Goal: Task Accomplishment & Management: Manage account settings

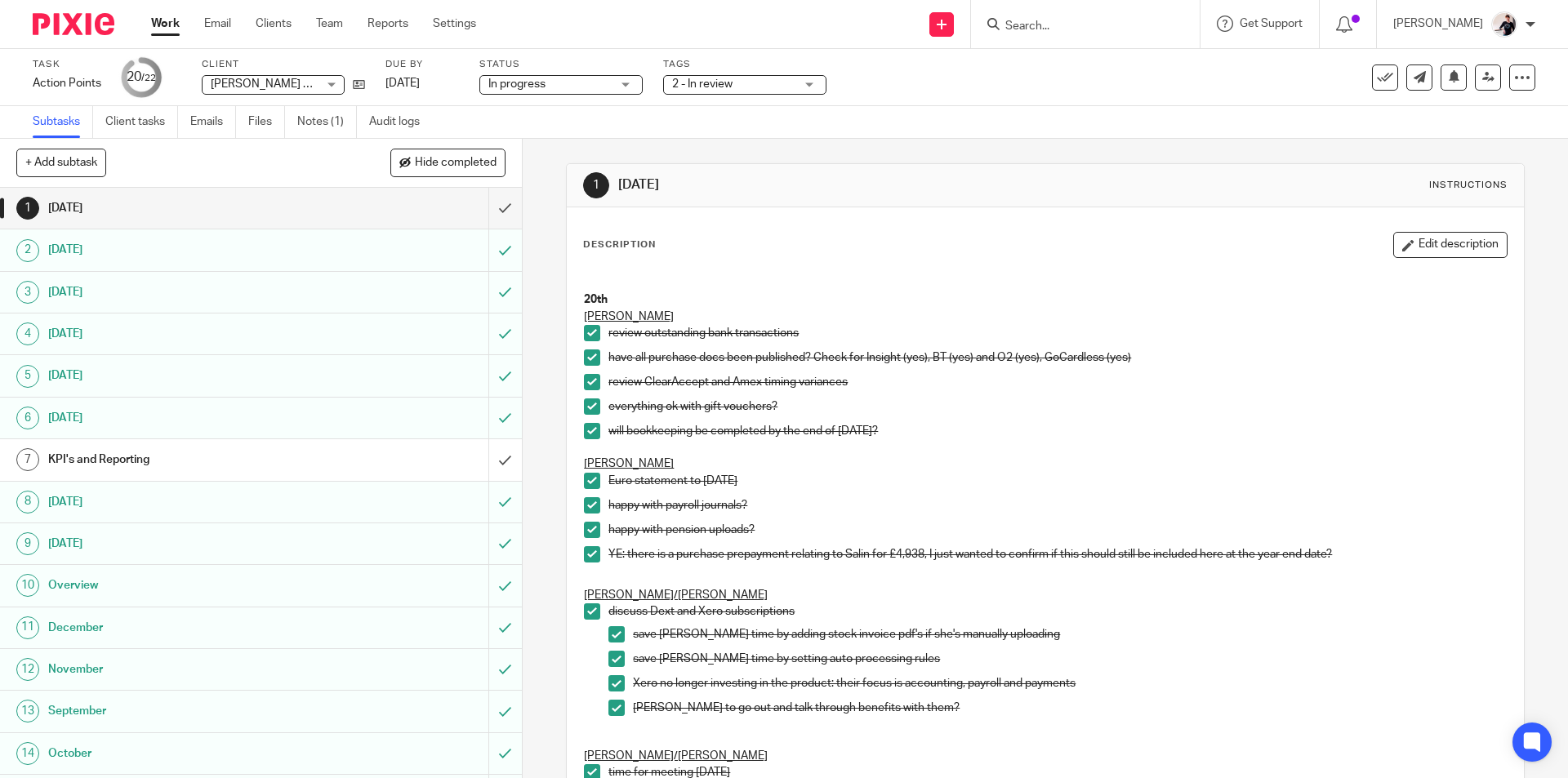
drag, startPoint x: 1448, startPoint y: 253, endPoint x: 1409, endPoint y: 265, distance: 40.8
click at [1448, 253] on button "Edit description" at bounding box center [1449, 245] width 114 height 27
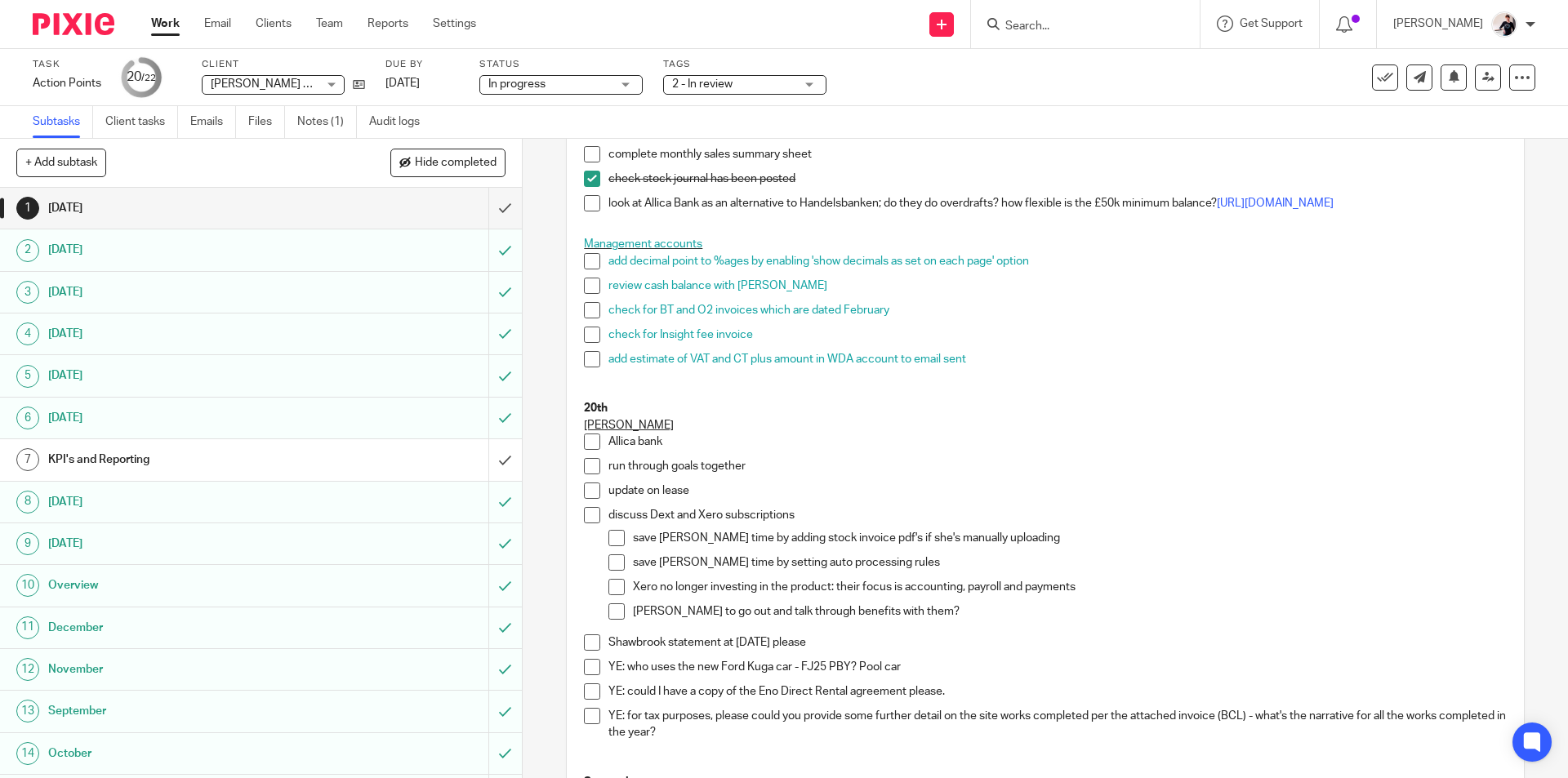
scroll to position [1062, 0]
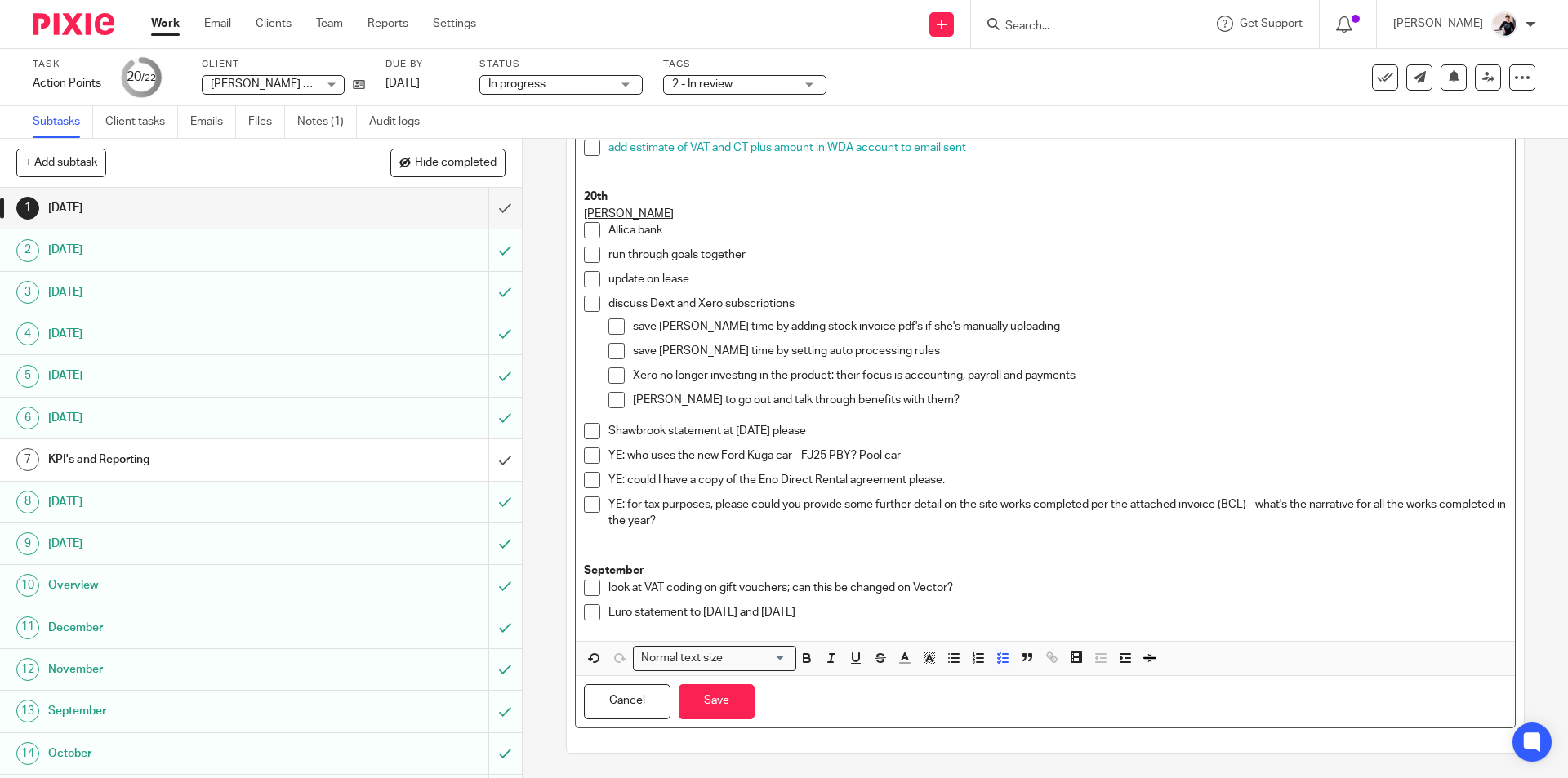
click at [877, 610] on p "Euro statement to 31 July 2025 and 31 August" at bounding box center [1056, 612] width 897 height 16
click at [865, 602] on div "look at VAT coding on gift vouchers; can this be changed on Vector?" at bounding box center [1056, 592] width 897 height 25
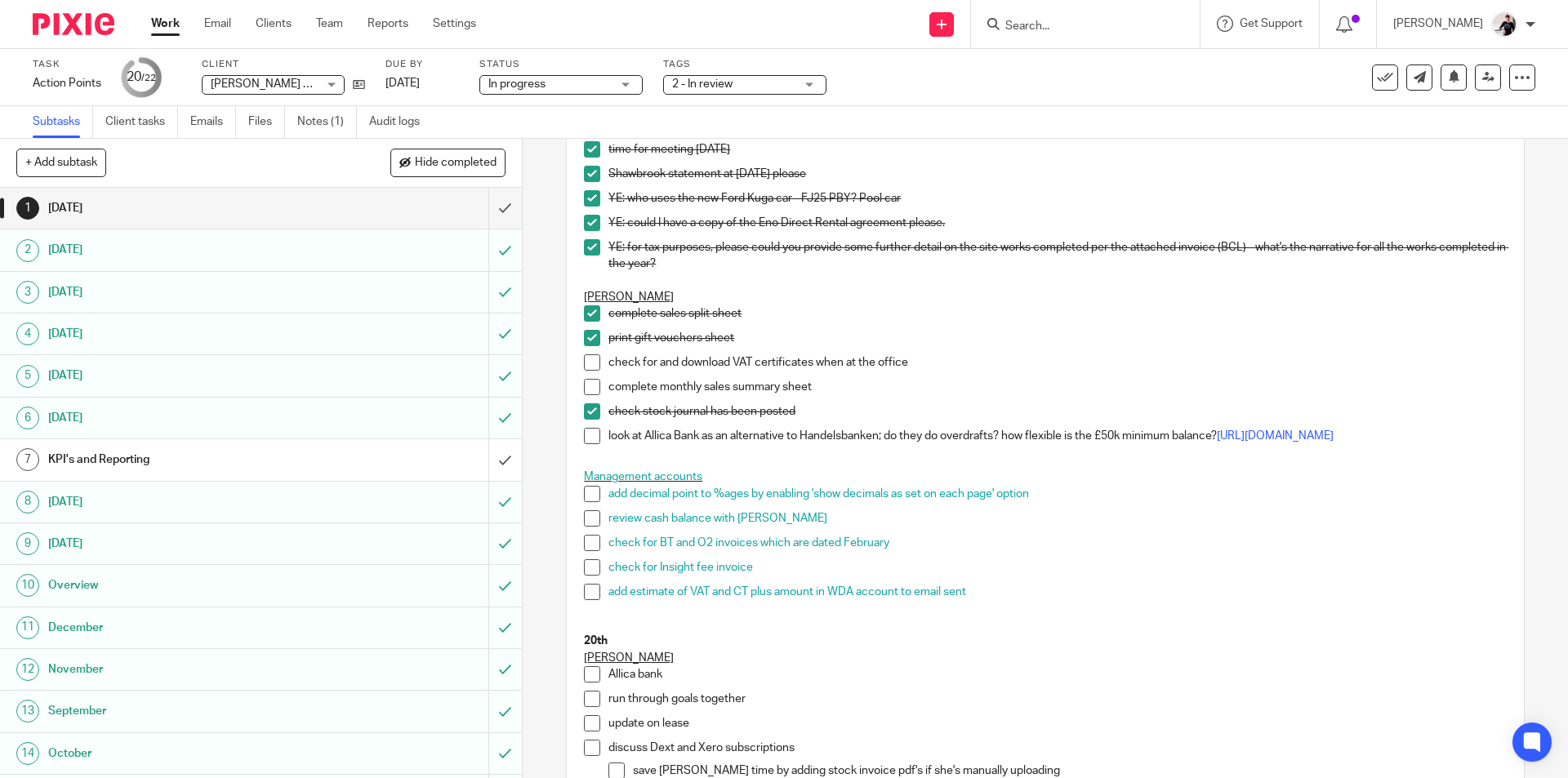
scroll to position [572, 0]
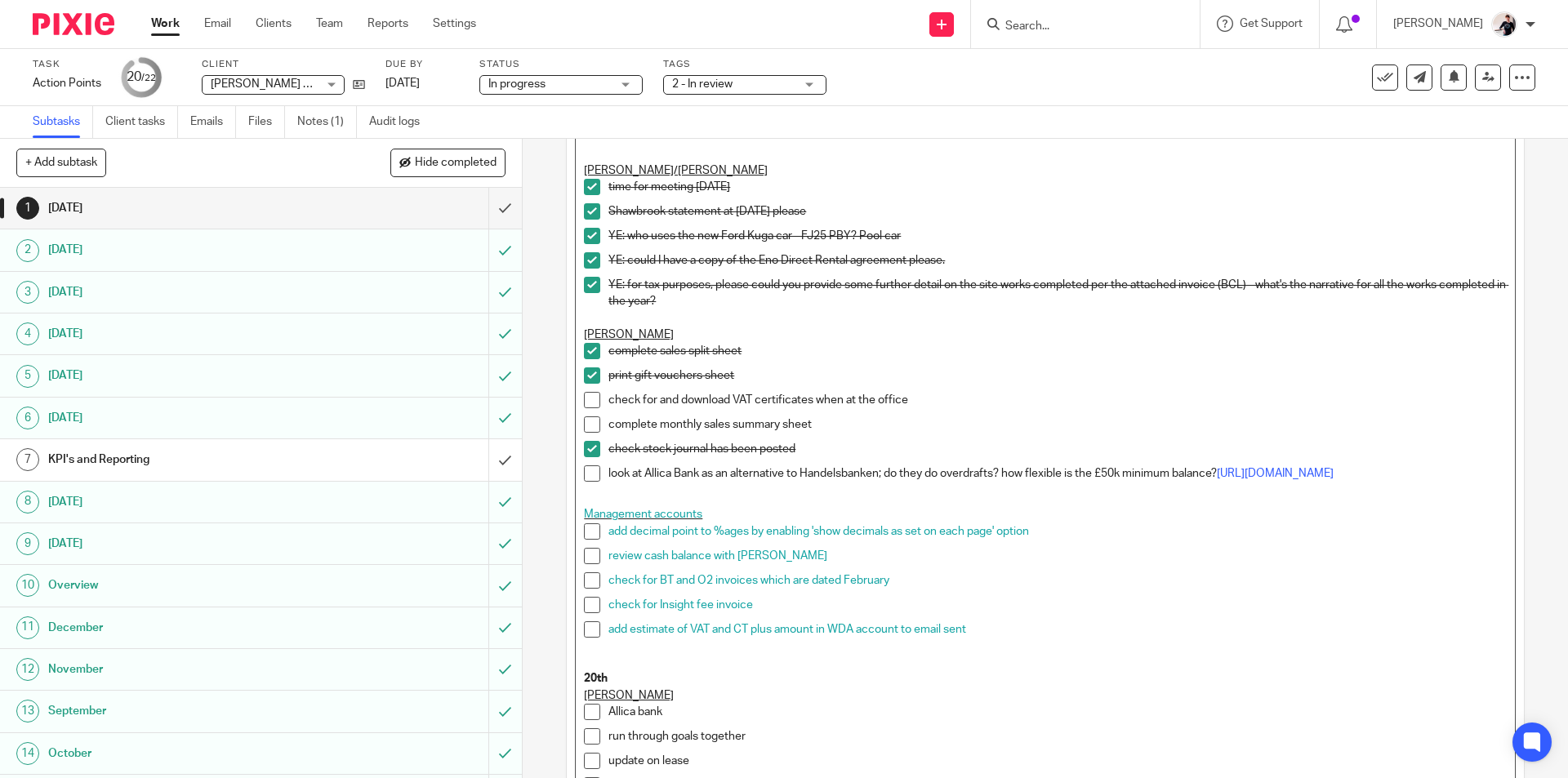
click at [839, 424] on p "complete monthly sales summary sheet" at bounding box center [1056, 424] width 897 height 16
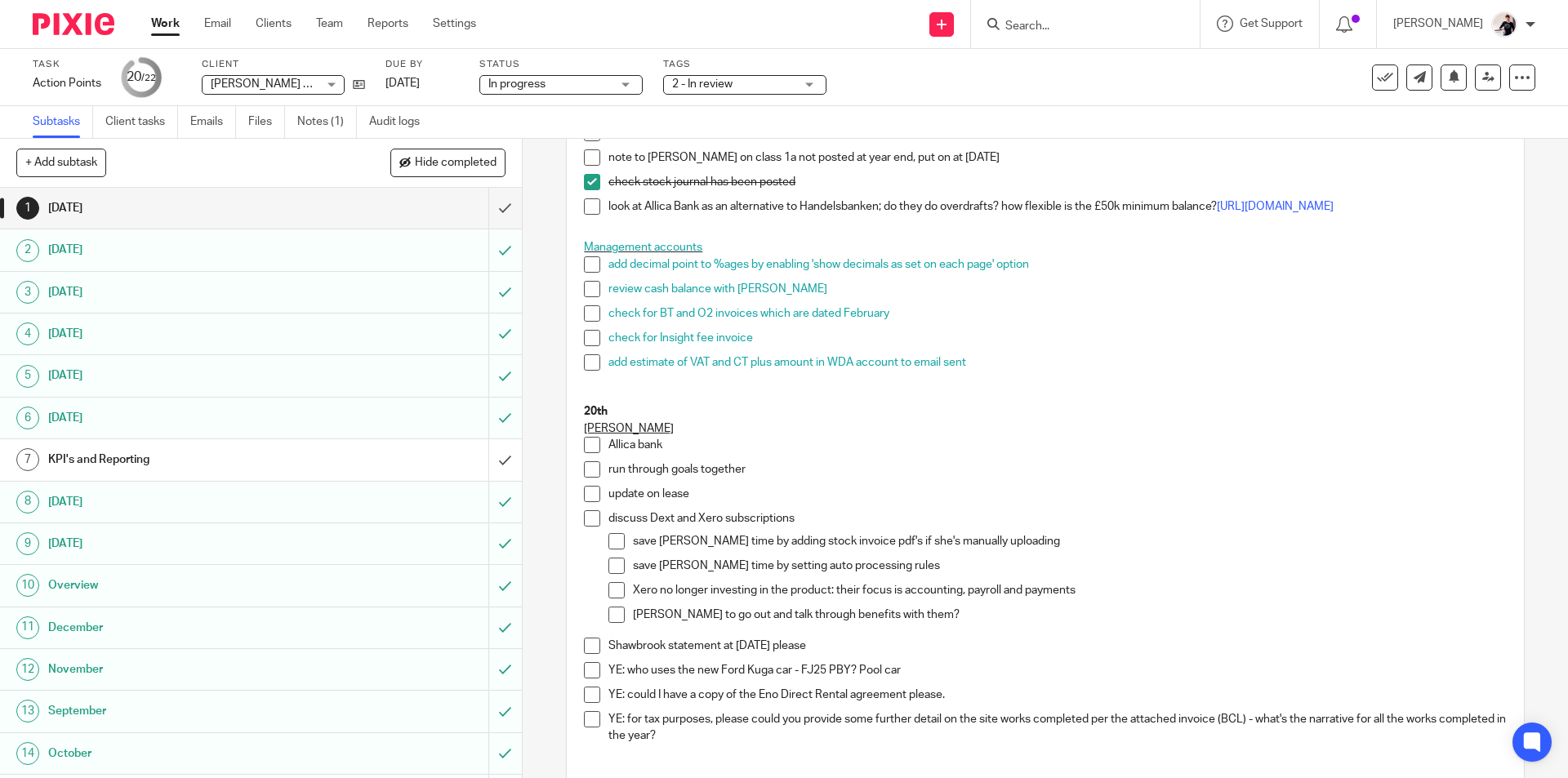
scroll to position [1111, 0]
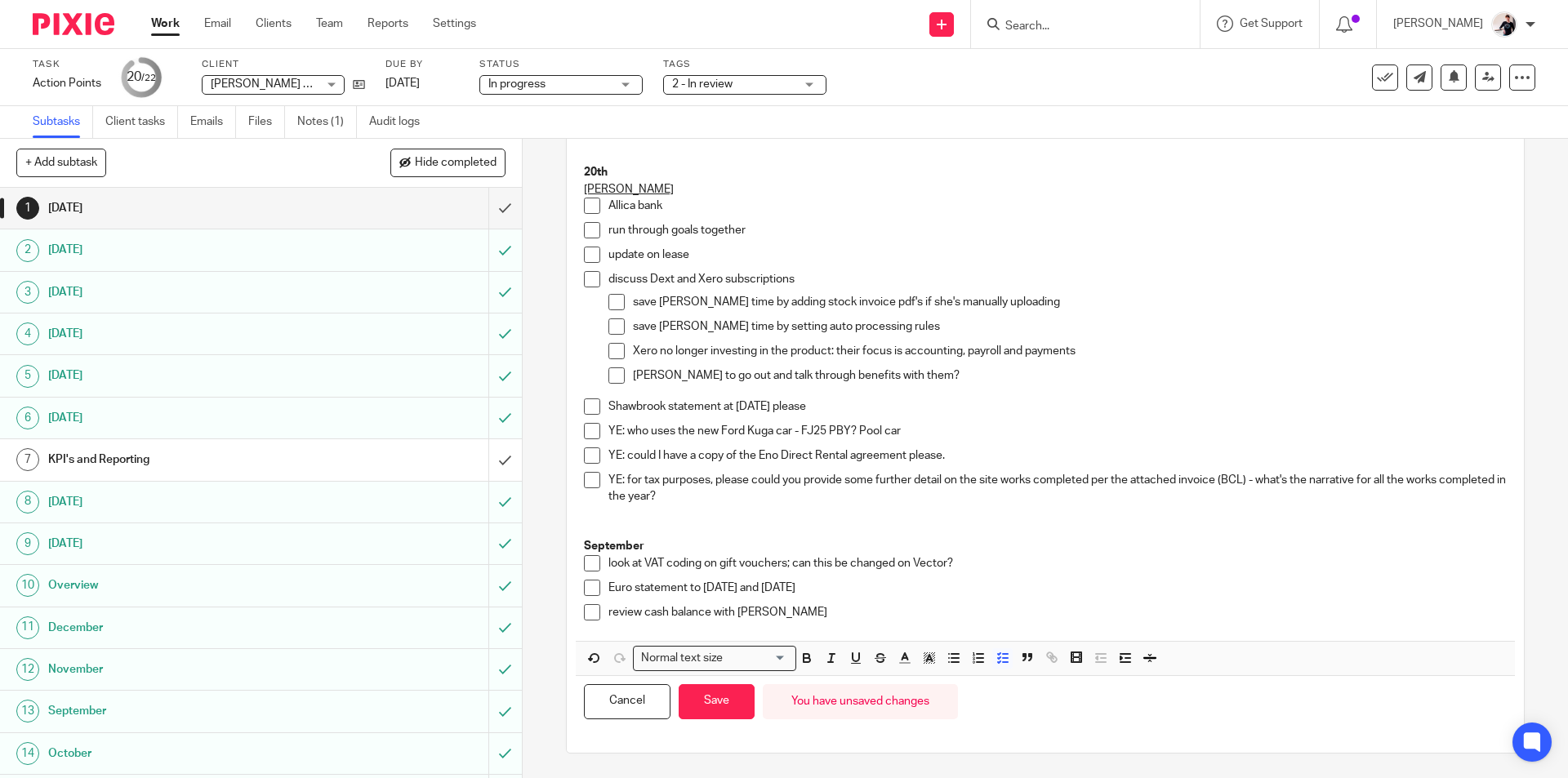
click at [809, 616] on p "review cash balance with Judd" at bounding box center [1056, 612] width 897 height 16
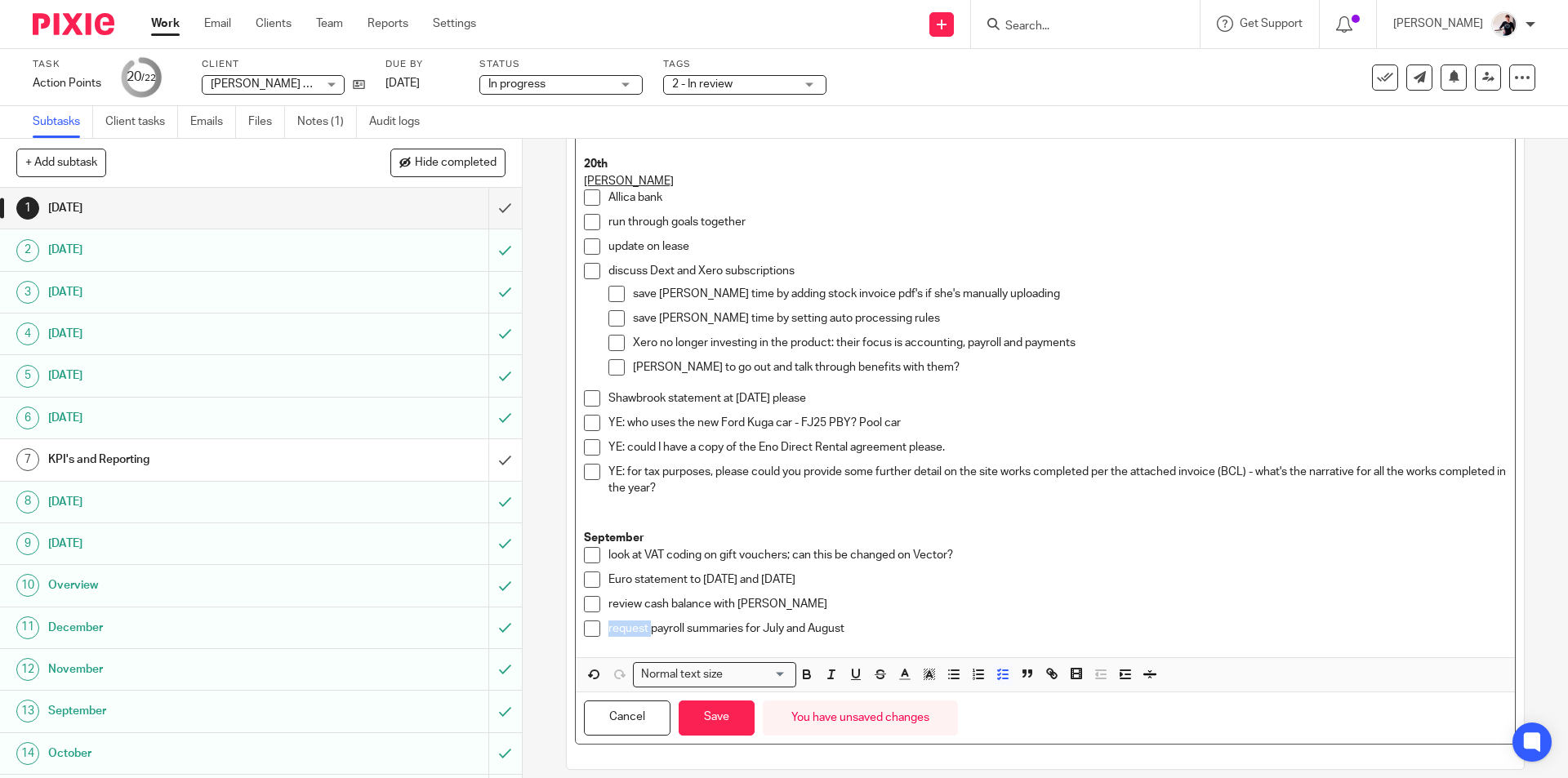
drag, startPoint x: 645, startPoint y: 635, endPoint x: 601, endPoint y: 636, distance: 44.0
click at [601, 636] on li "request payroll summaries for July and August" at bounding box center [1044, 633] width 922 height 25
click at [909, 637] on p "download payroll summaries for July and August" at bounding box center [1056, 628] width 897 height 16
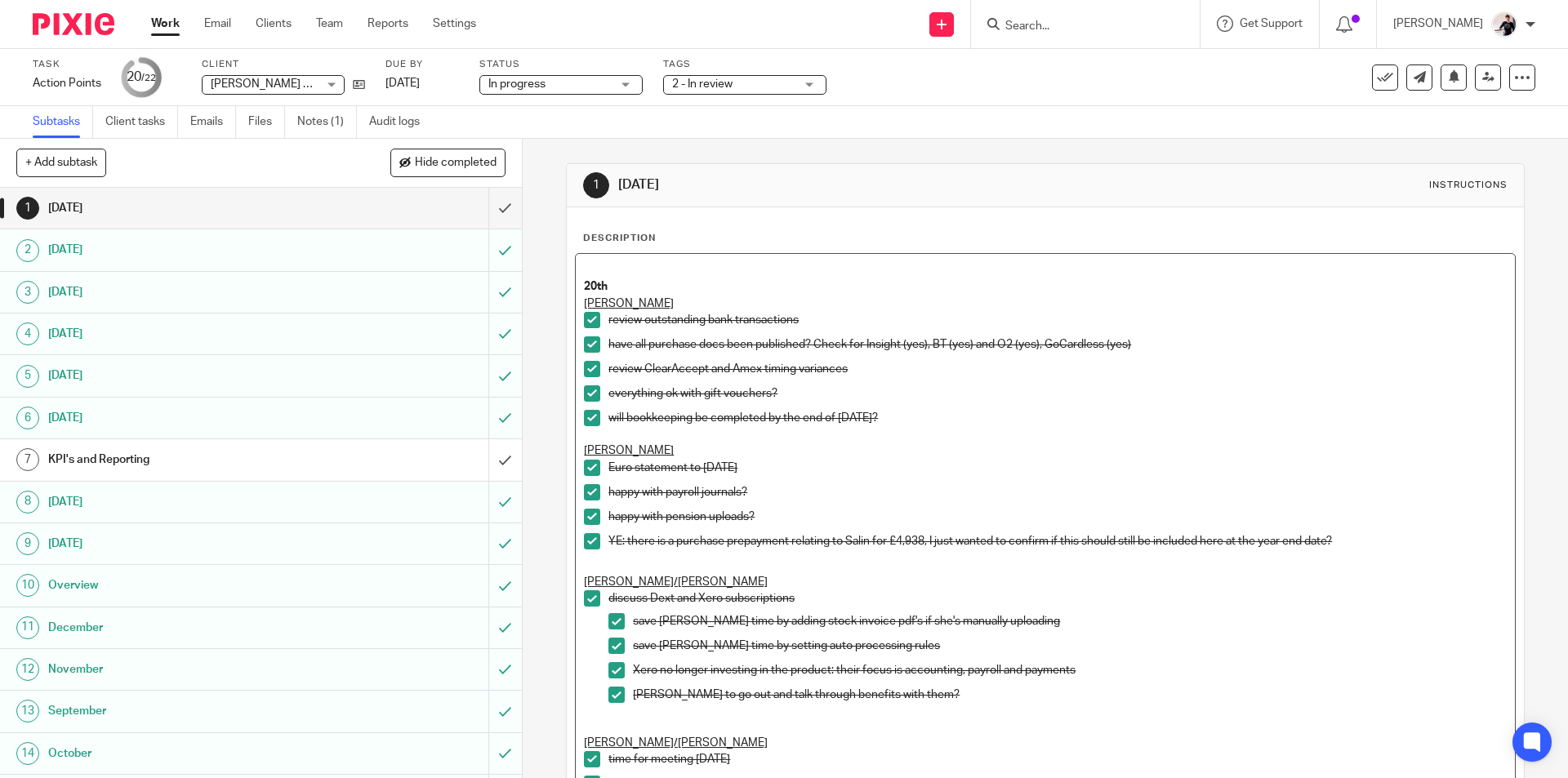
scroll to position [408, 0]
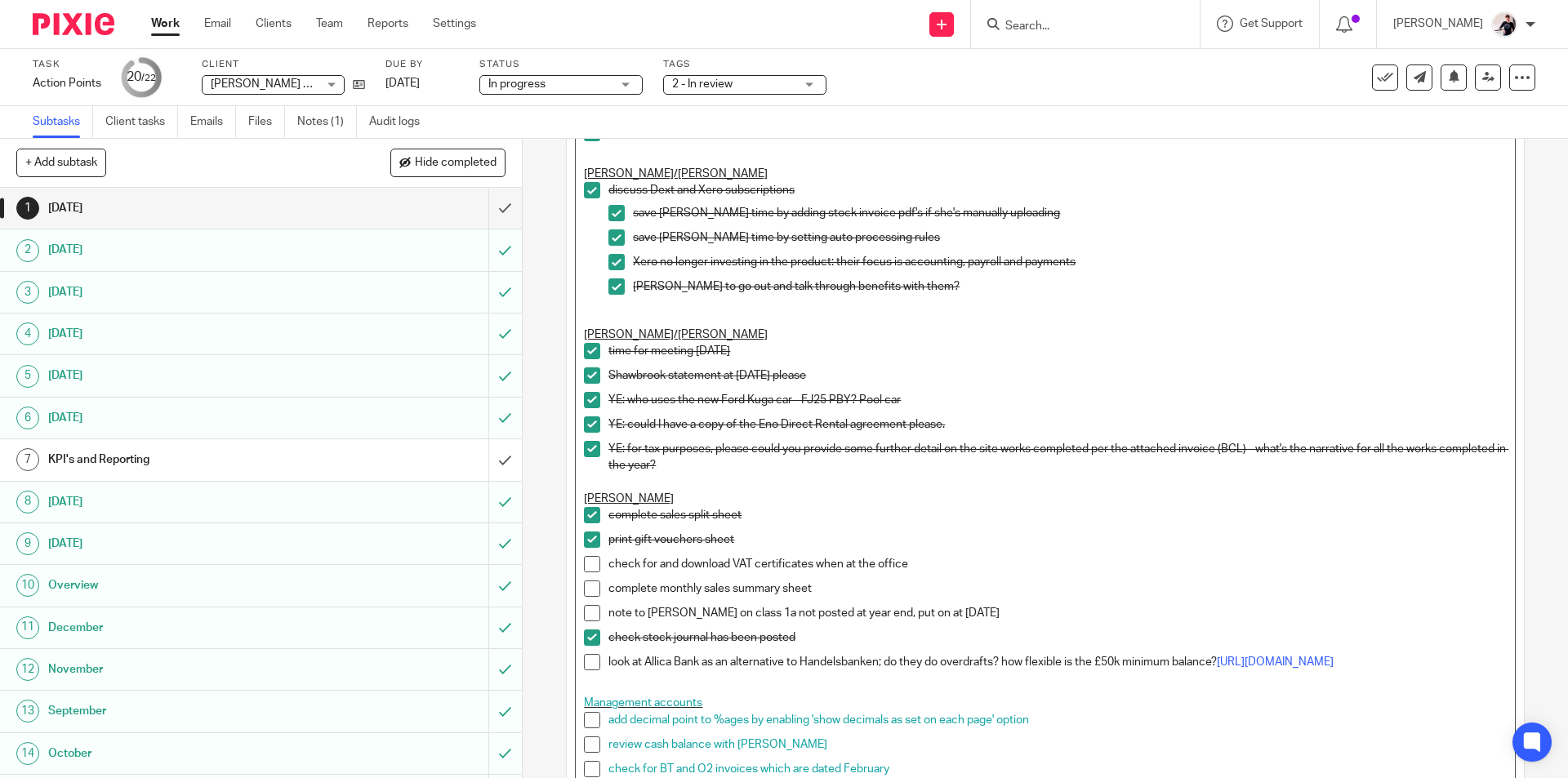
click at [779, 543] on p "print gift vouchers sheet" at bounding box center [1056, 539] width 897 height 16
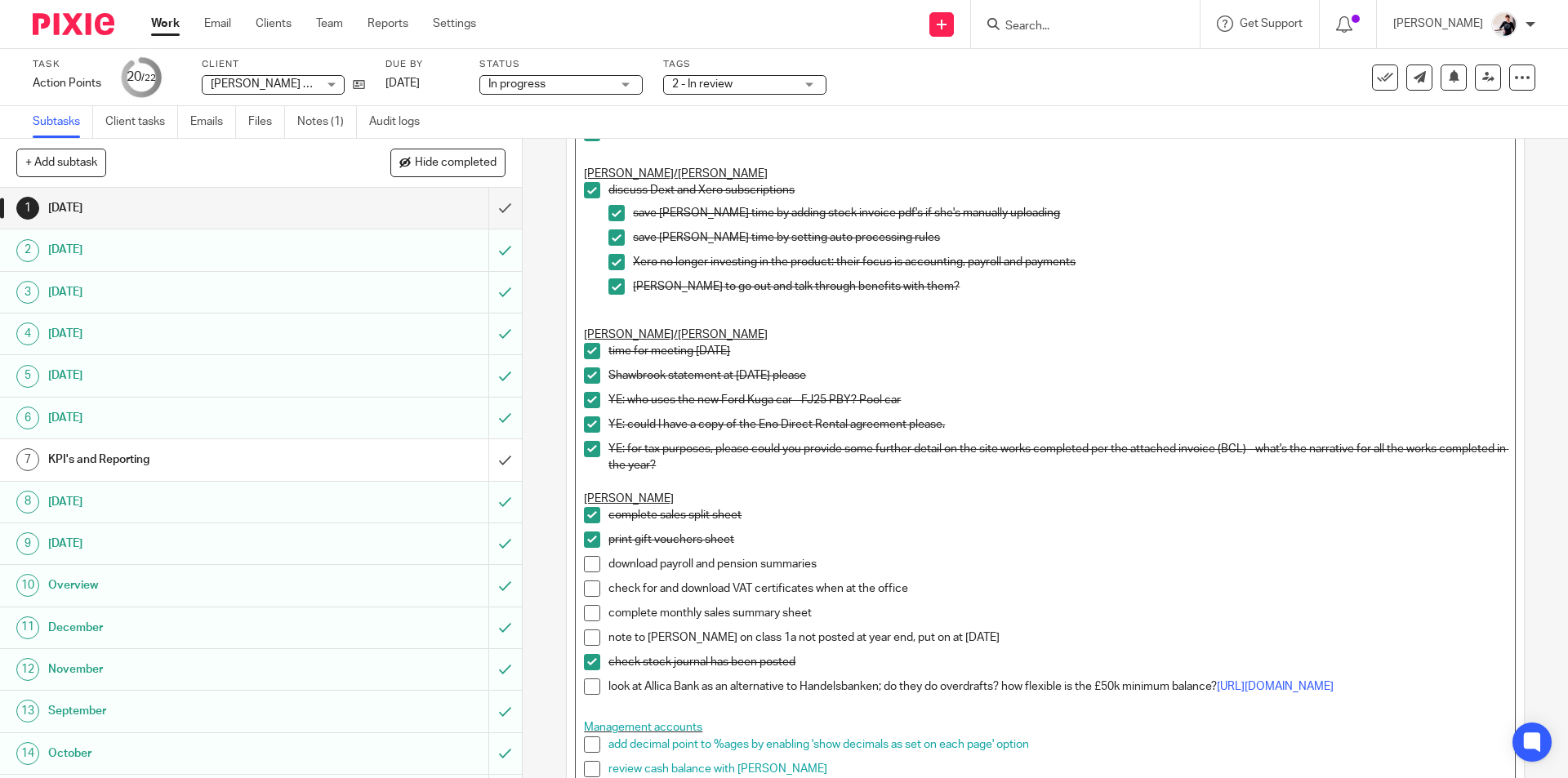
click at [584, 565] on span at bounding box center [591, 564] width 16 height 16
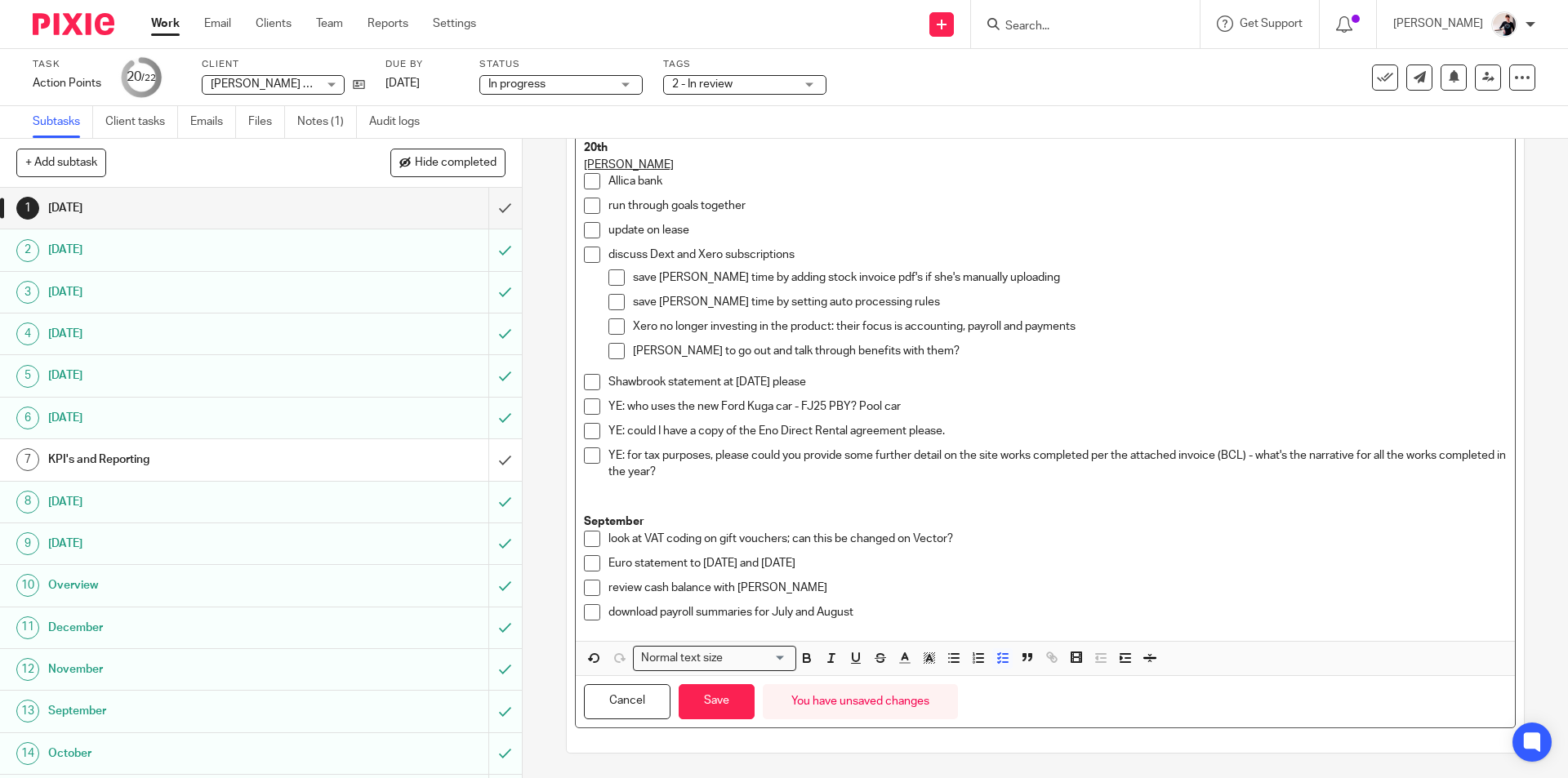
scroll to position [1159, 0]
click at [737, 700] on button "Save" at bounding box center [717, 701] width 76 height 35
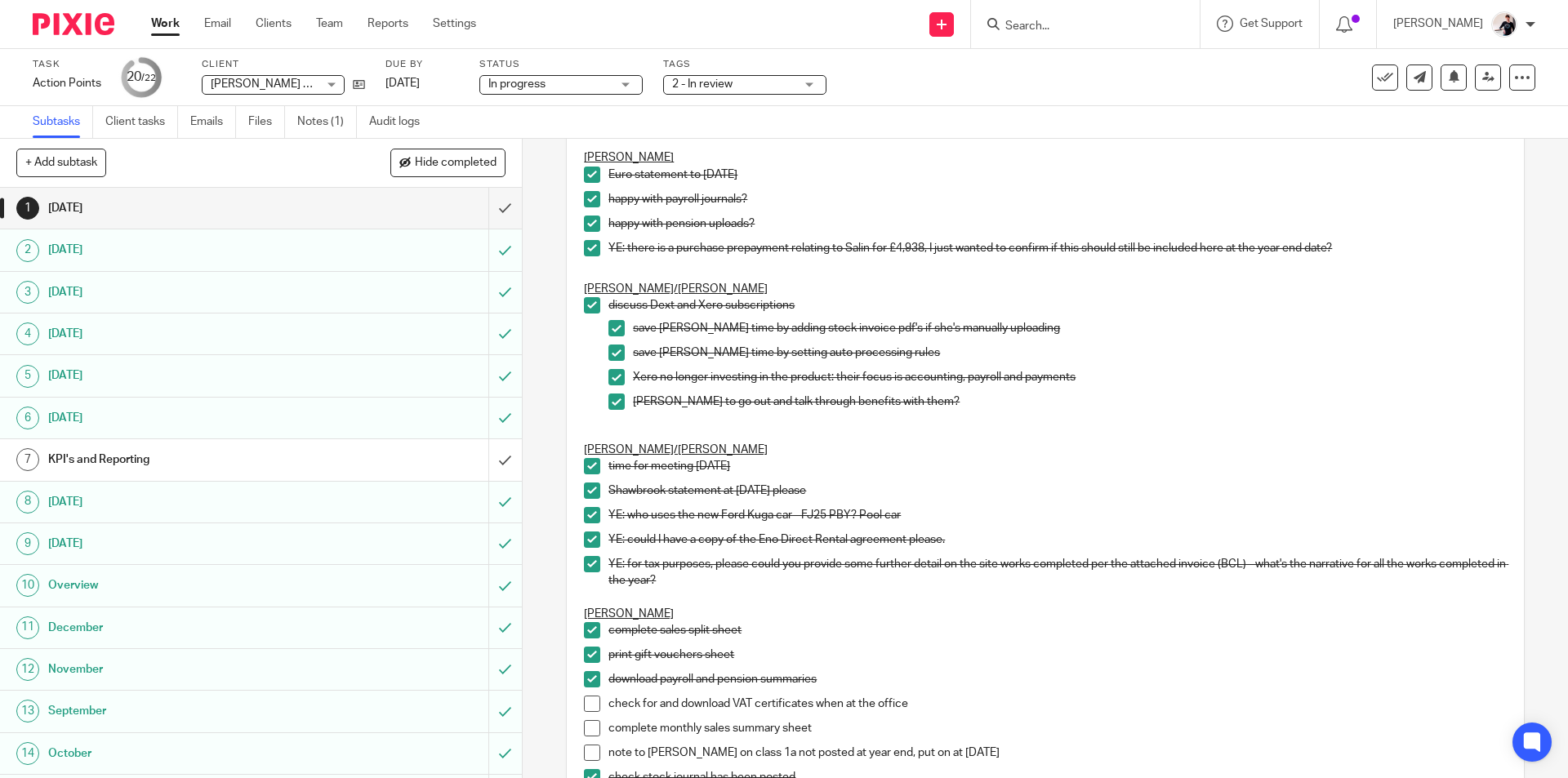
scroll to position [653, 0]
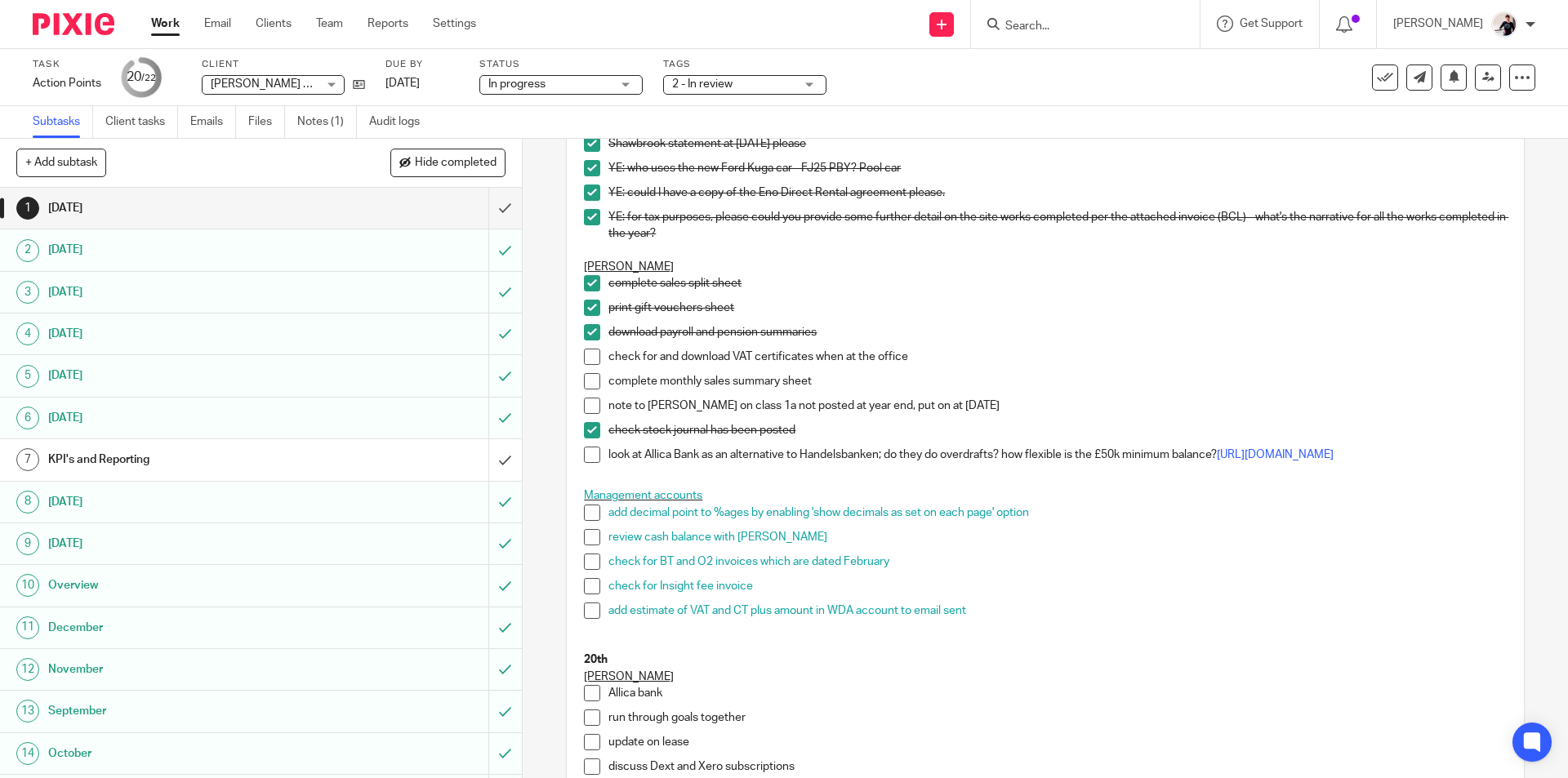
click at [591, 377] on span at bounding box center [591, 380] width 16 height 16
click at [586, 361] on span at bounding box center [591, 356] width 16 height 16
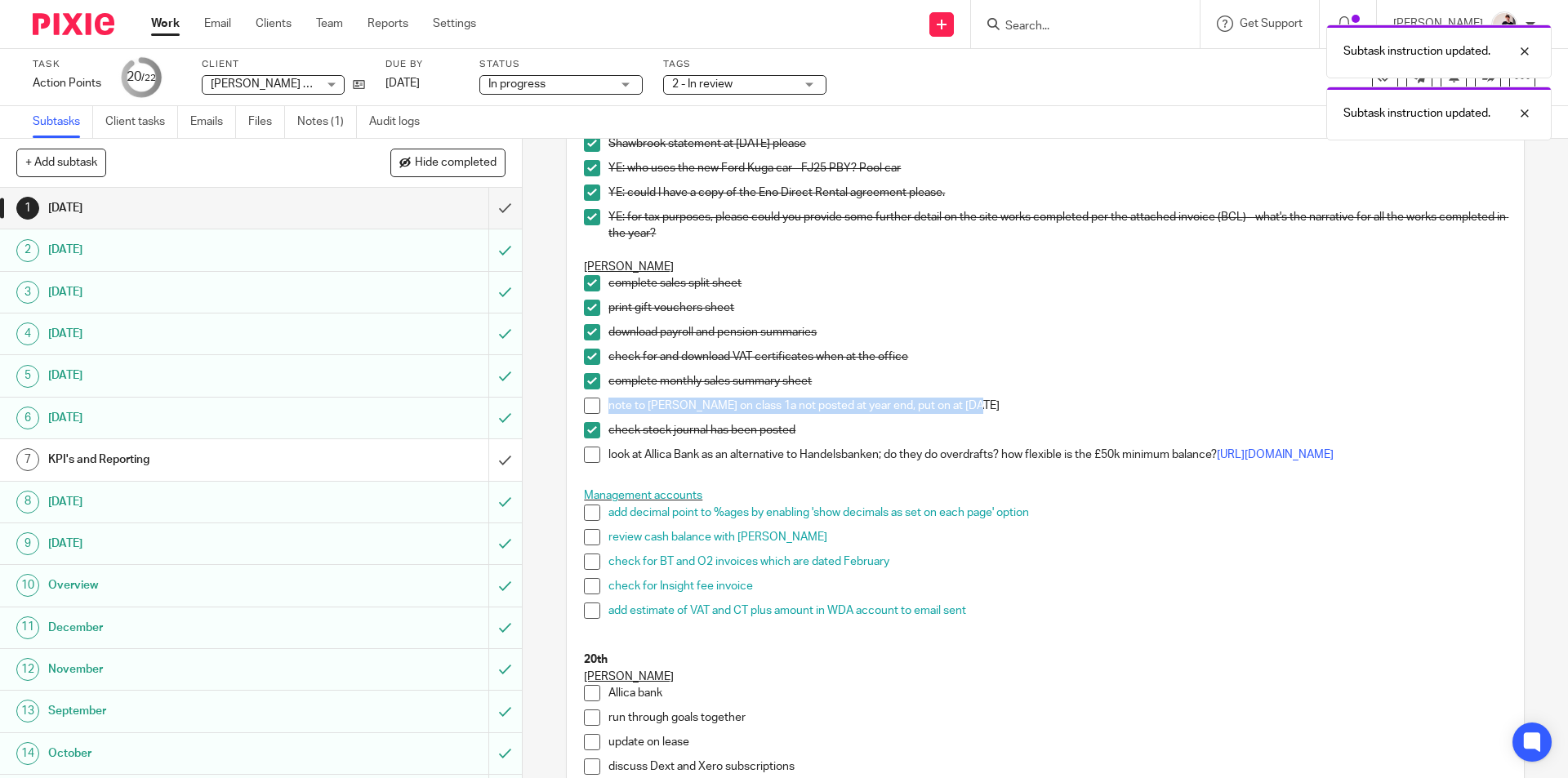
drag, startPoint x: 982, startPoint y: 404, endPoint x: 599, endPoint y: 398, distance: 383.0
click at [599, 398] on li "note to Maddie on class 1a not posted at year end, put on at 01/06/2025" at bounding box center [1044, 410] width 922 height 25
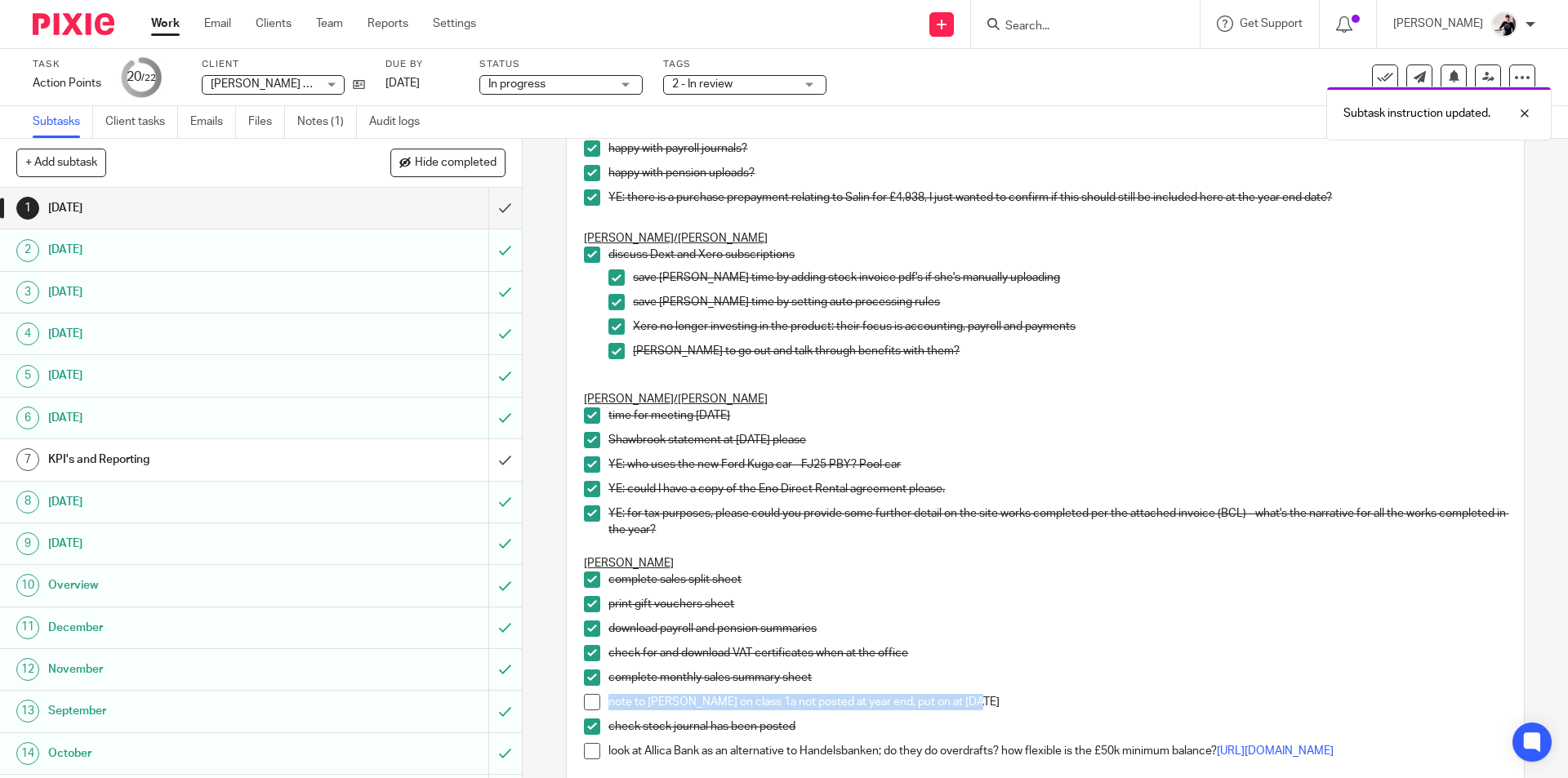
scroll to position [9, 0]
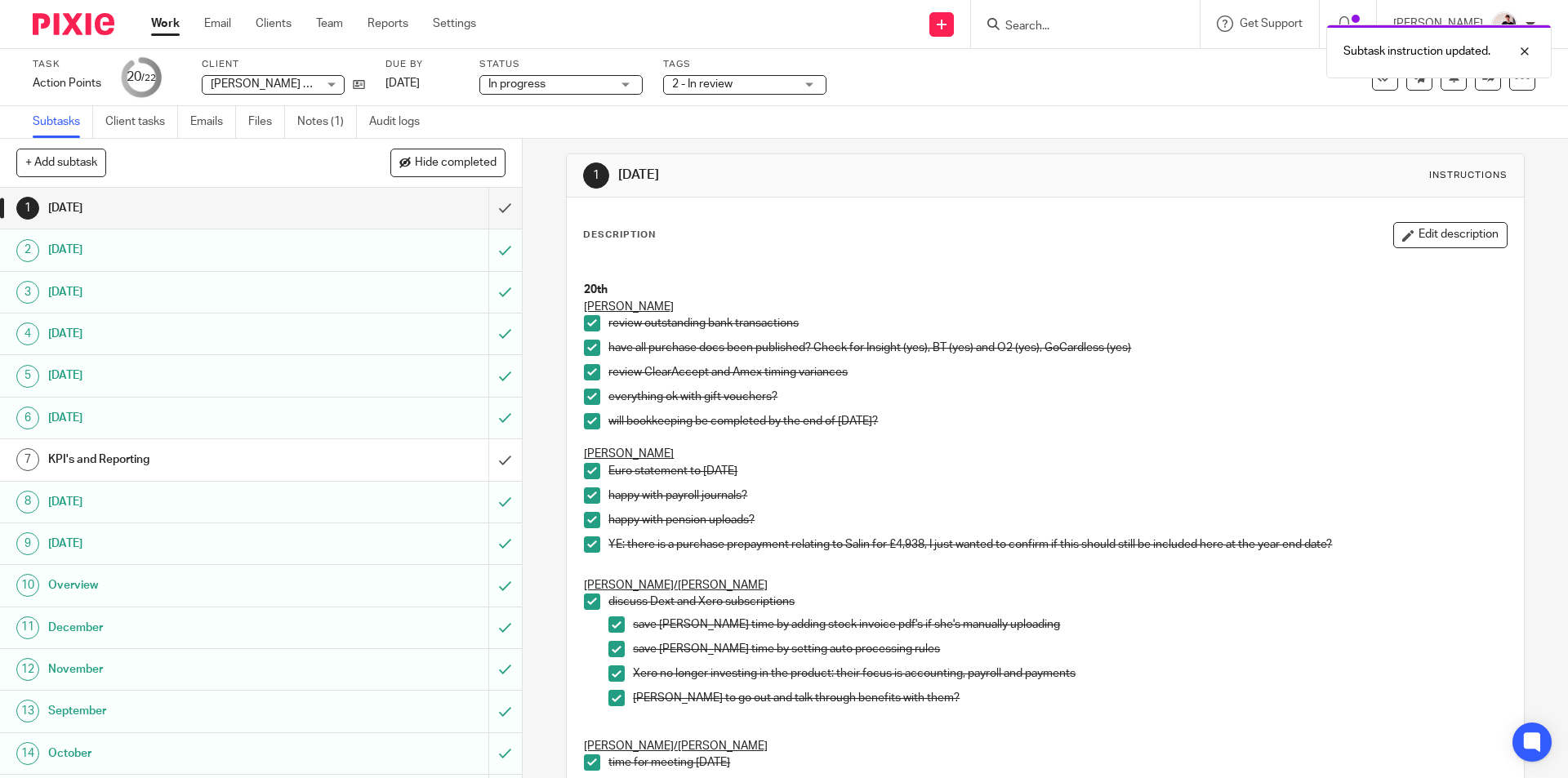
click at [1442, 228] on button "Edit description" at bounding box center [1449, 235] width 114 height 27
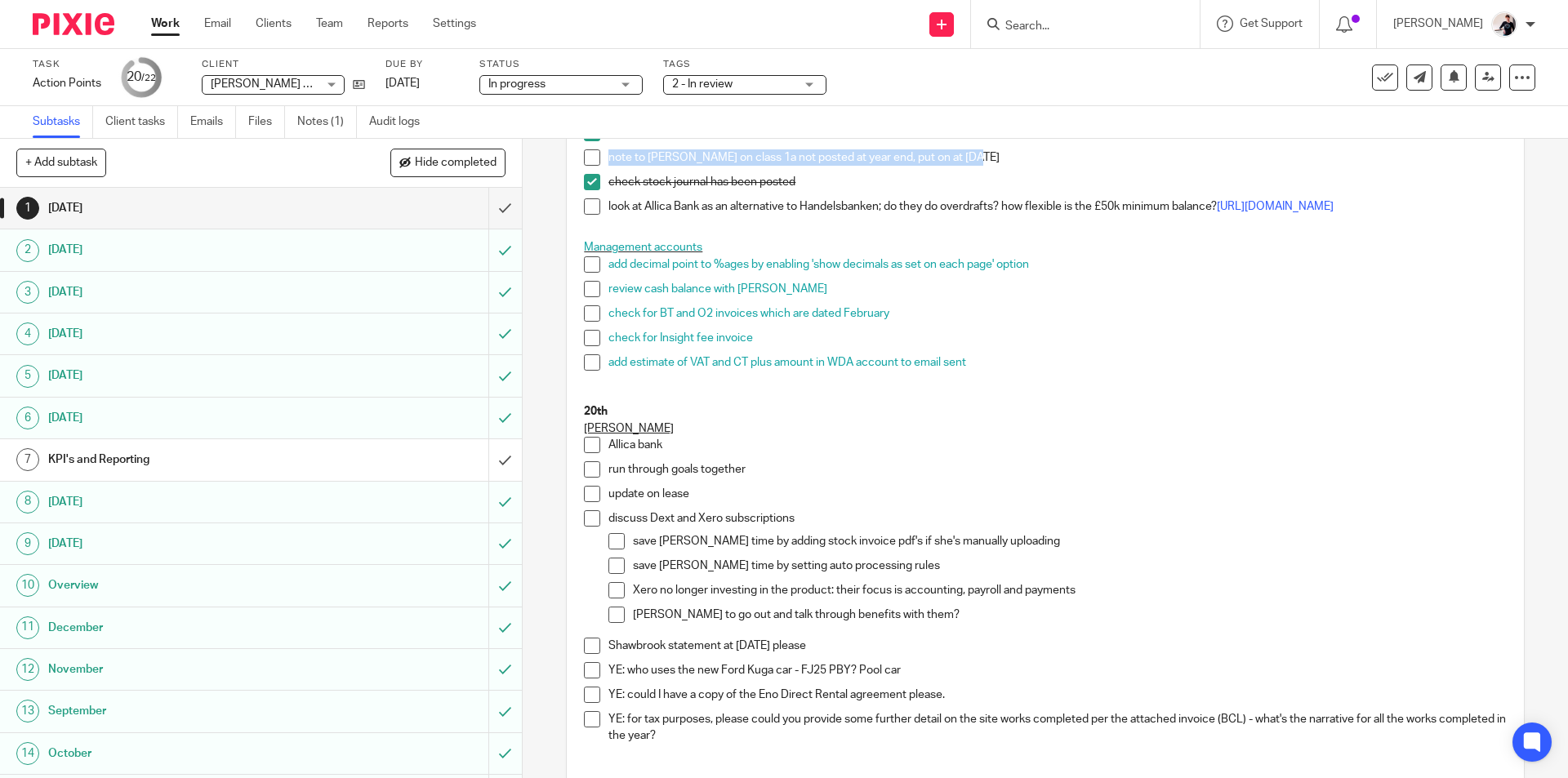
scroll to position [1153, 0]
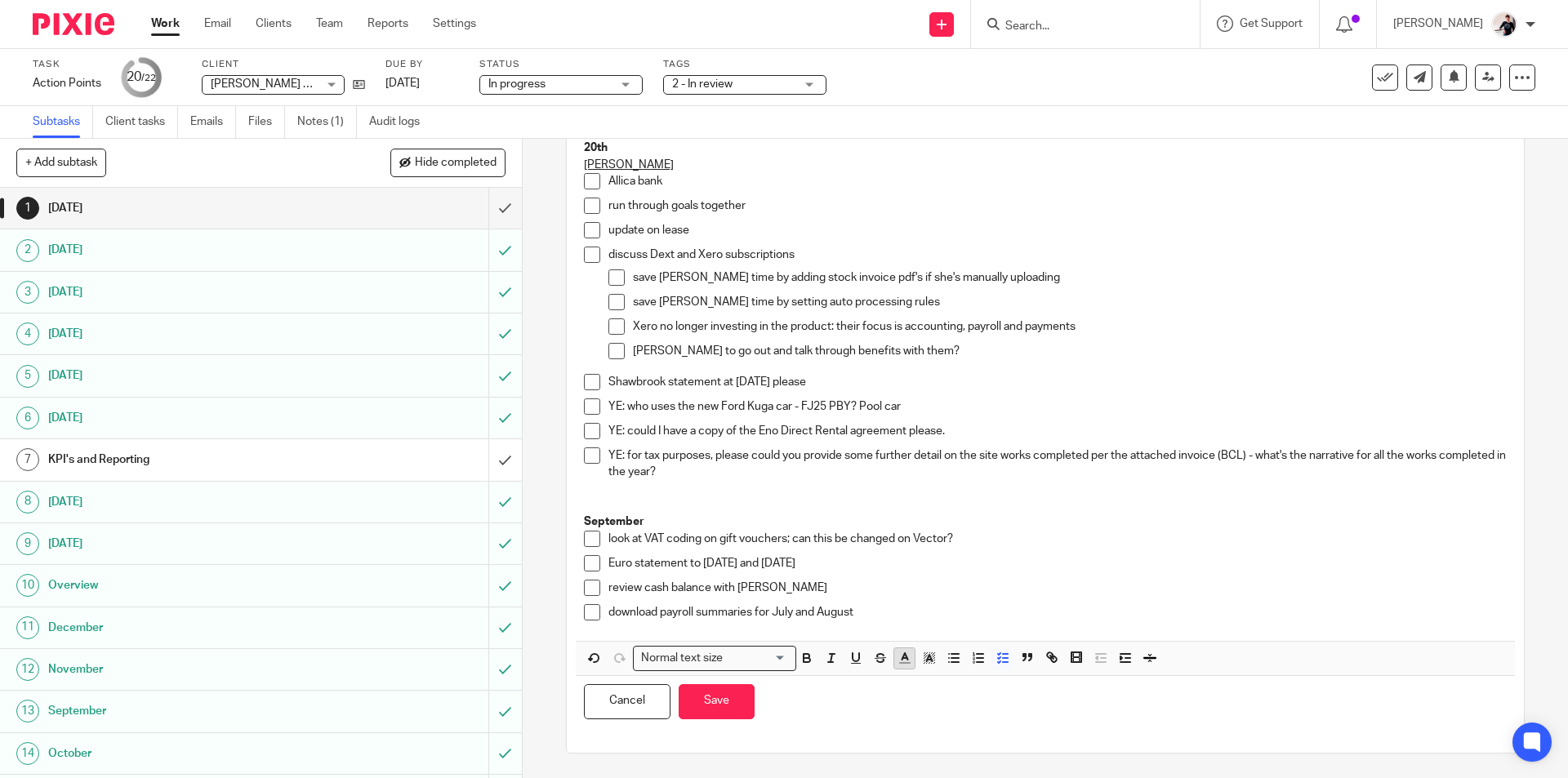
click at [897, 665] on icon "button" at bounding box center [904, 658] width 14 height 14
click at [1034, 702] on li "color:#FA28FF" at bounding box center [1039, 695] width 12 height 12
click at [735, 713] on button "Save" at bounding box center [717, 701] width 76 height 35
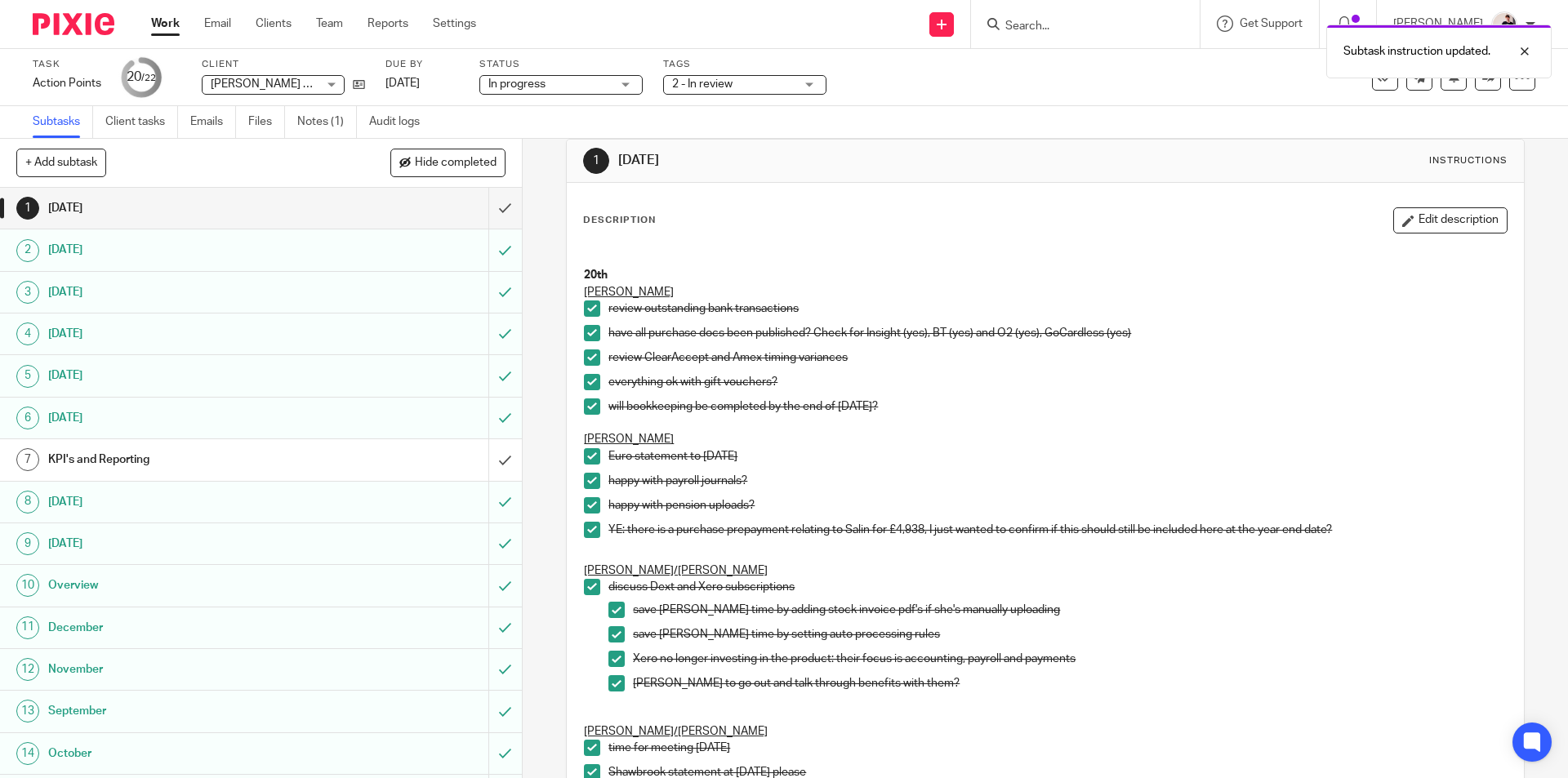
scroll to position [23, 0]
click at [1427, 229] on button "Edit description" at bounding box center [1449, 222] width 114 height 27
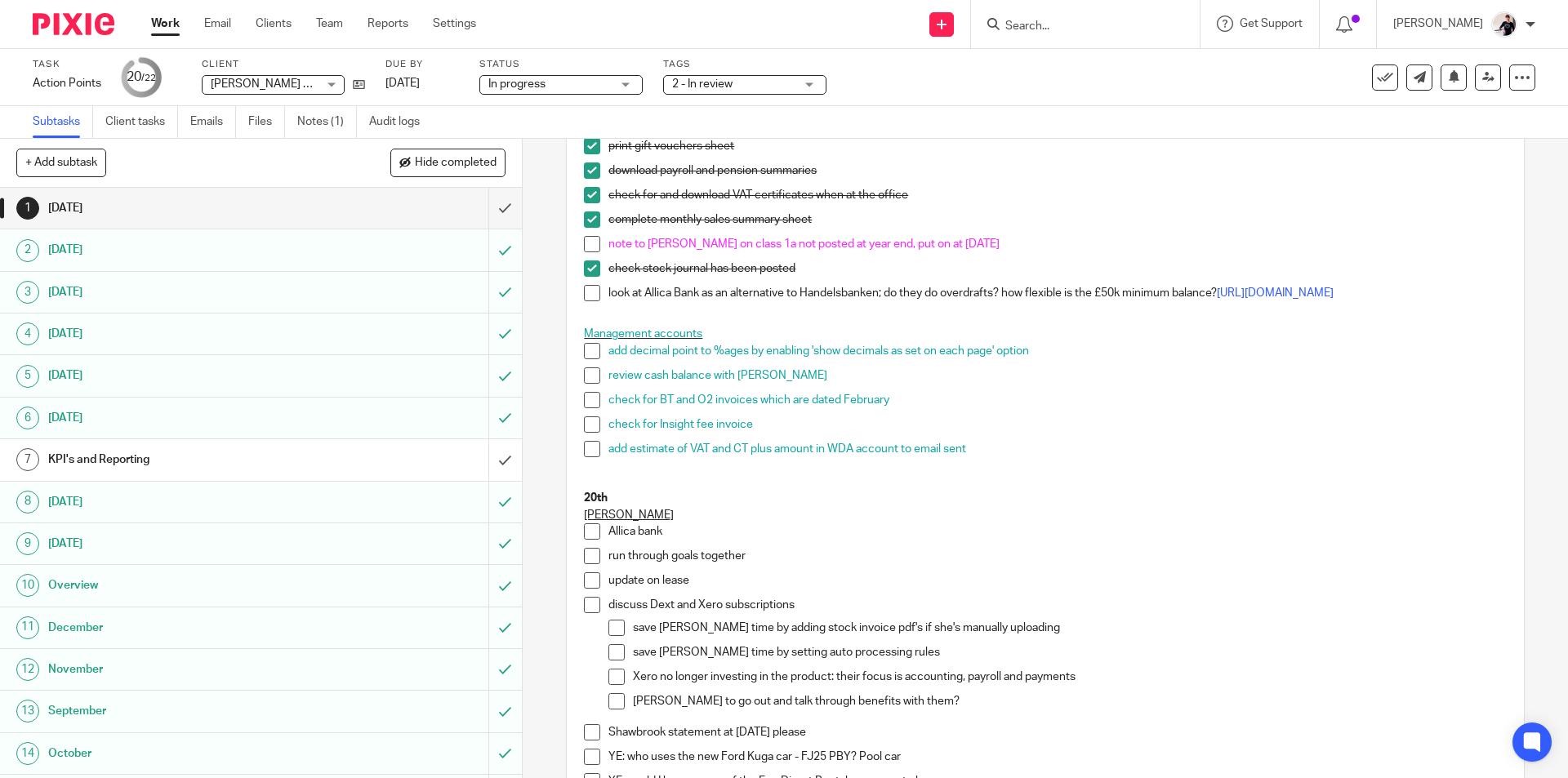
scroll to position [1084, 0]
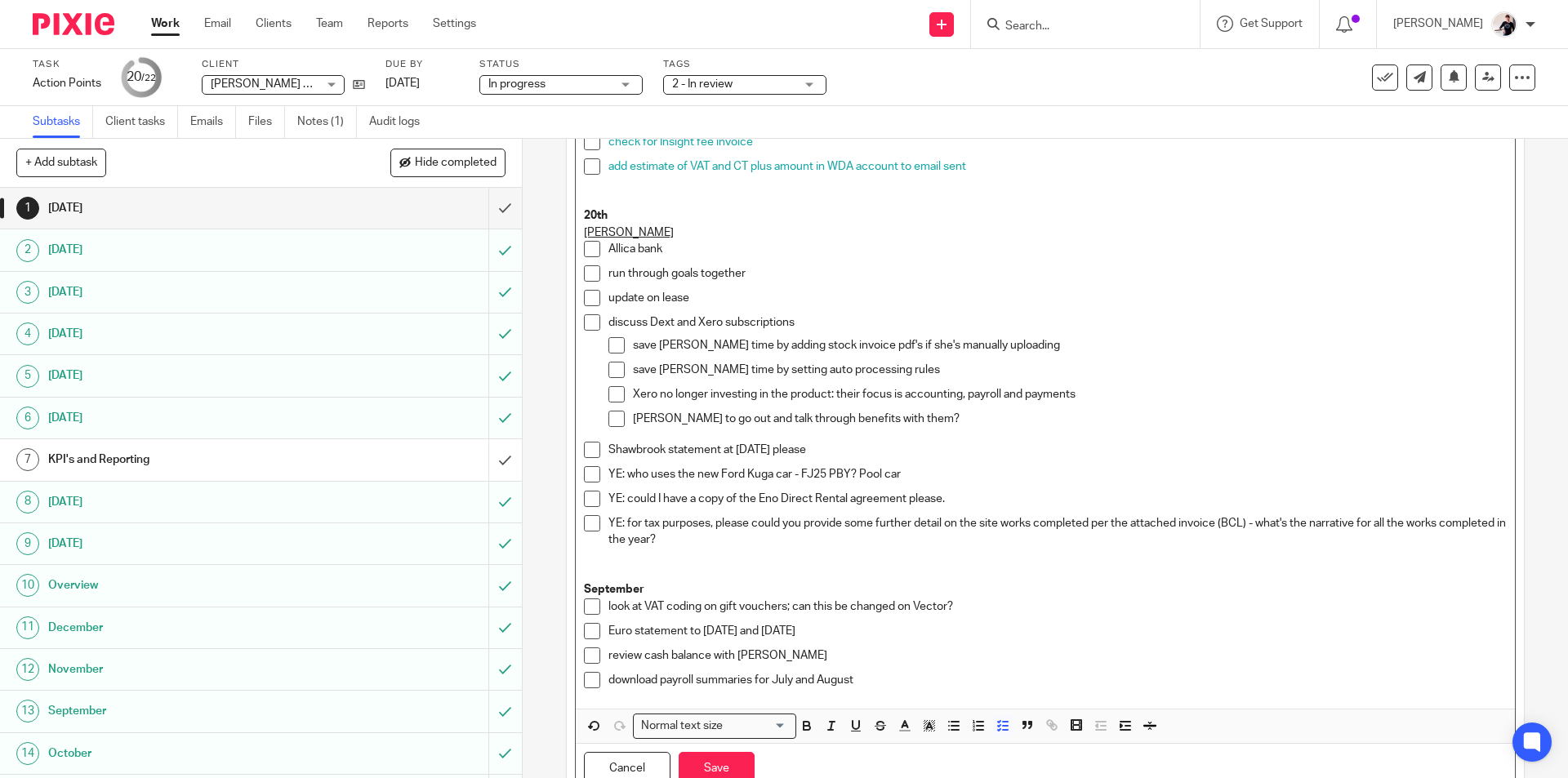
click at [873, 458] on p "Shawbrook statement at 31 May 2025 please" at bounding box center [1056, 449] width 897 height 16
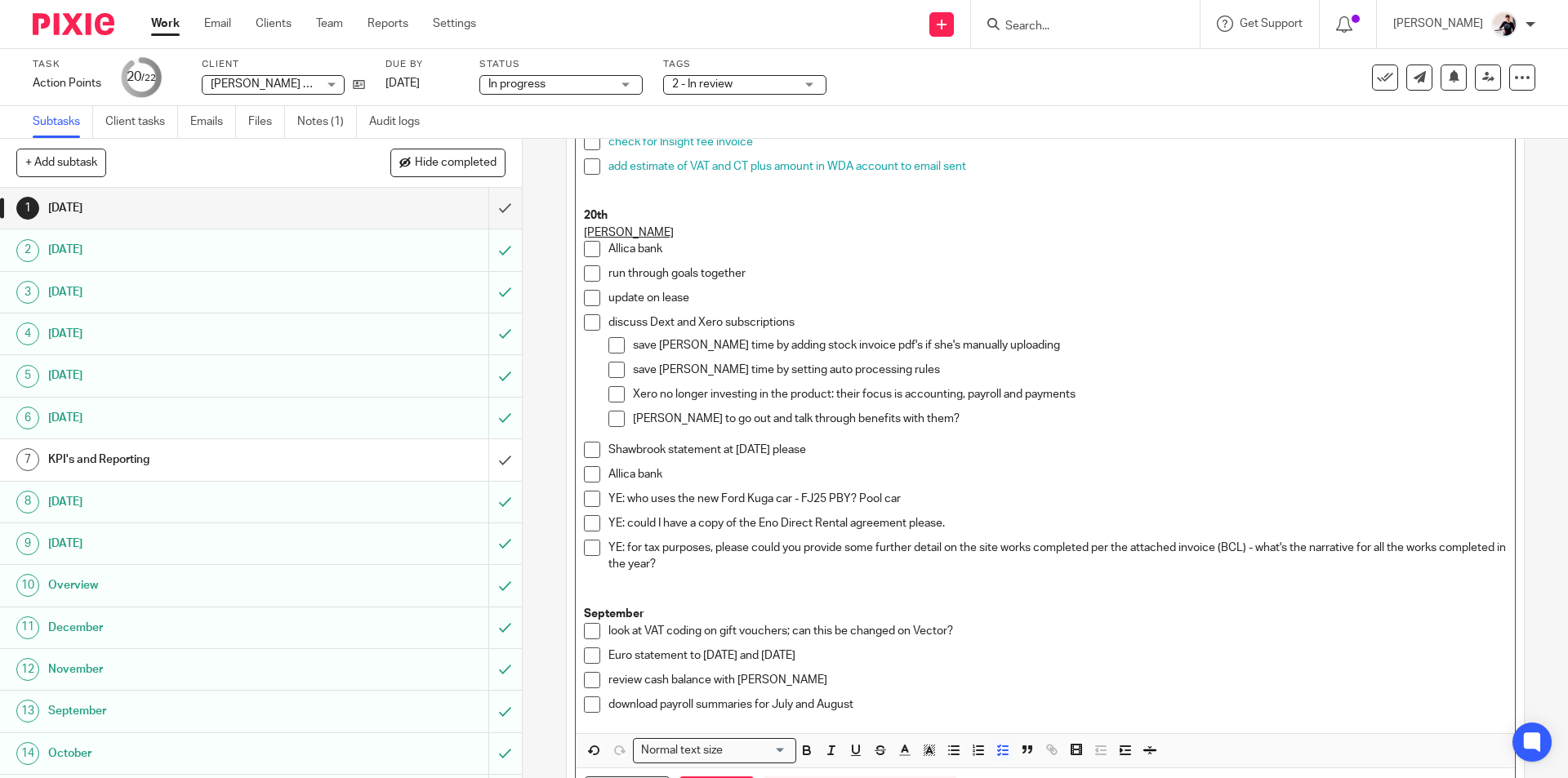
scroll to position [1184, 0]
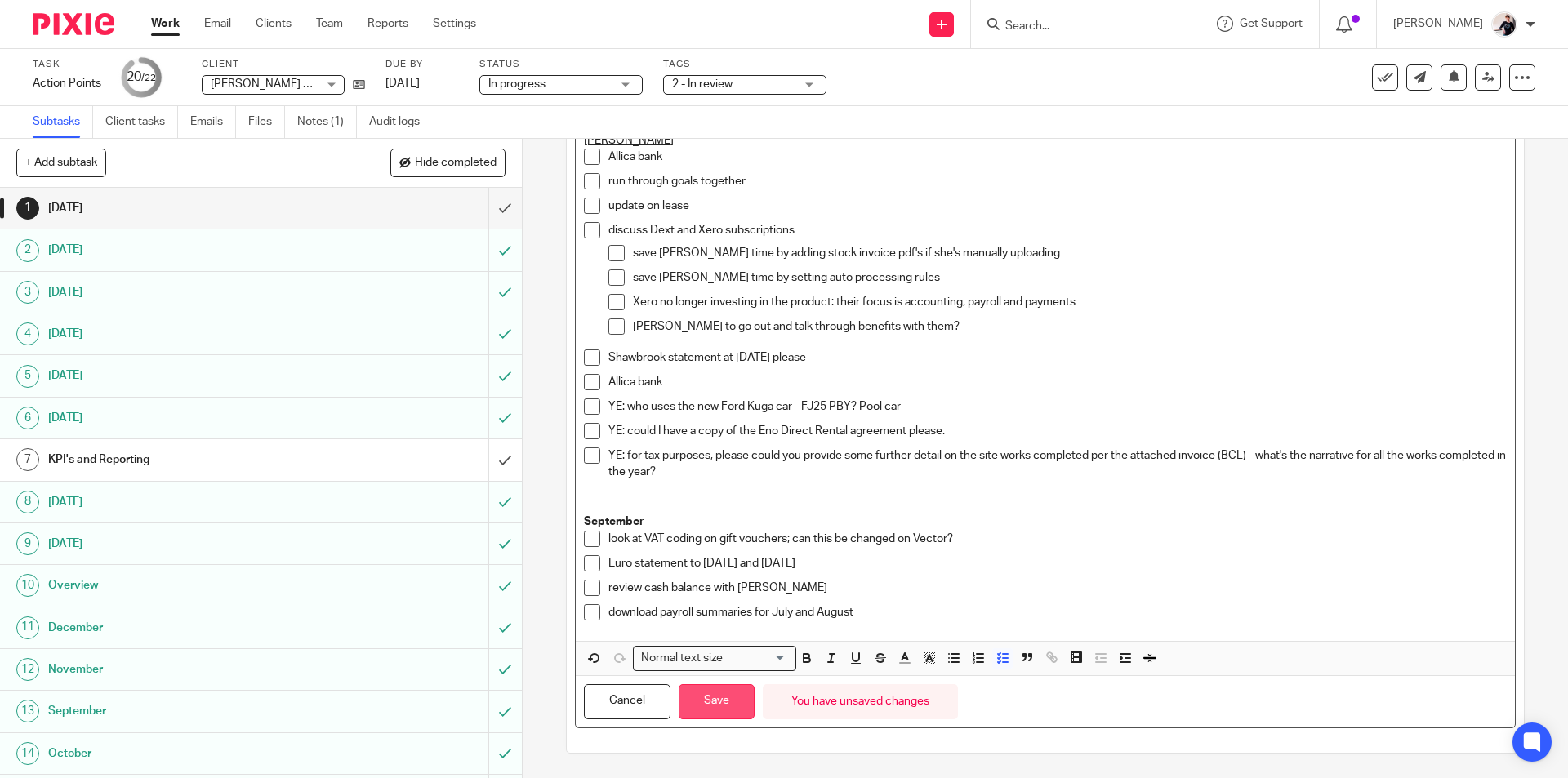
click at [735, 690] on button "Save" at bounding box center [717, 701] width 76 height 35
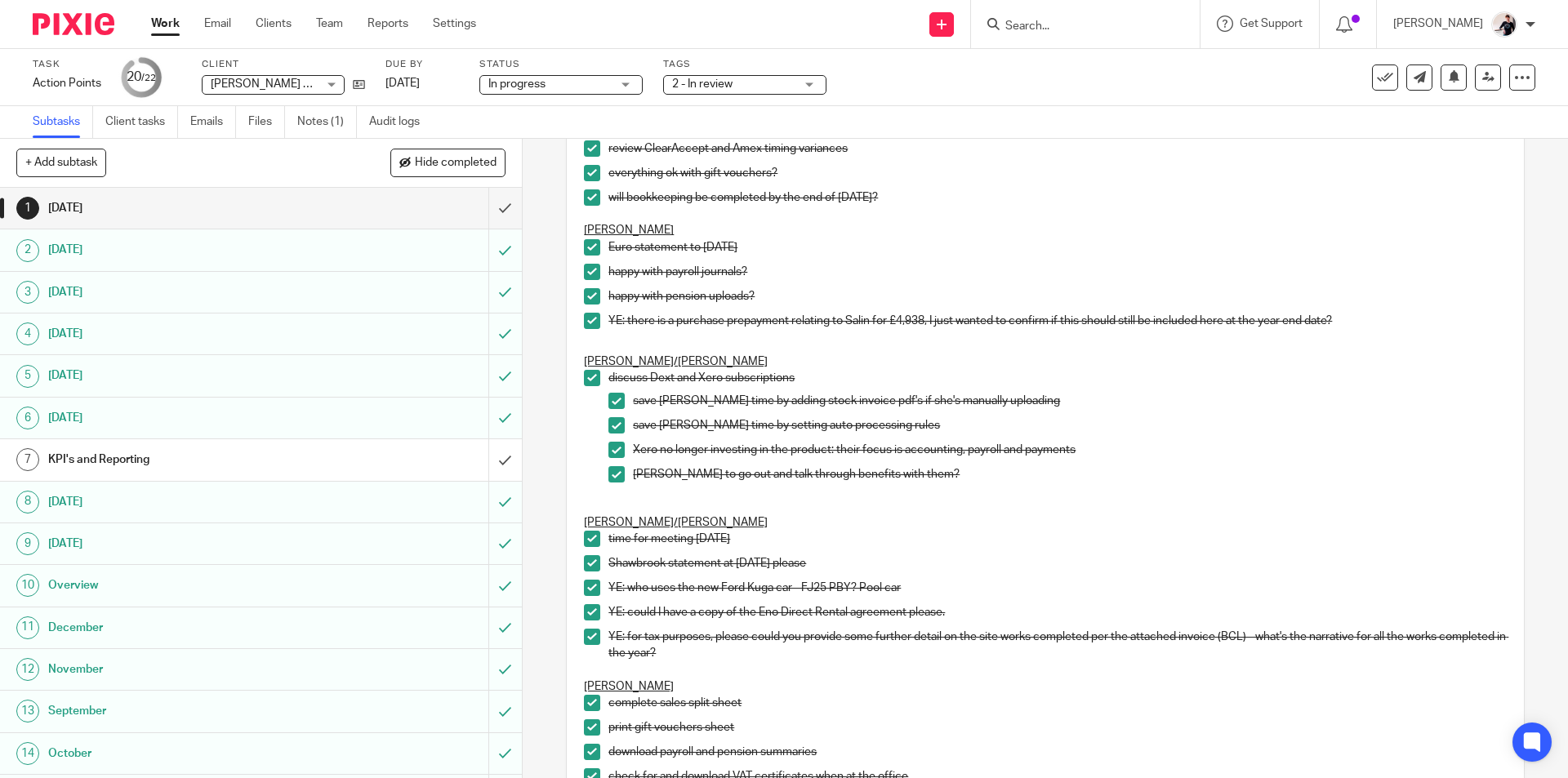
scroll to position [0, 0]
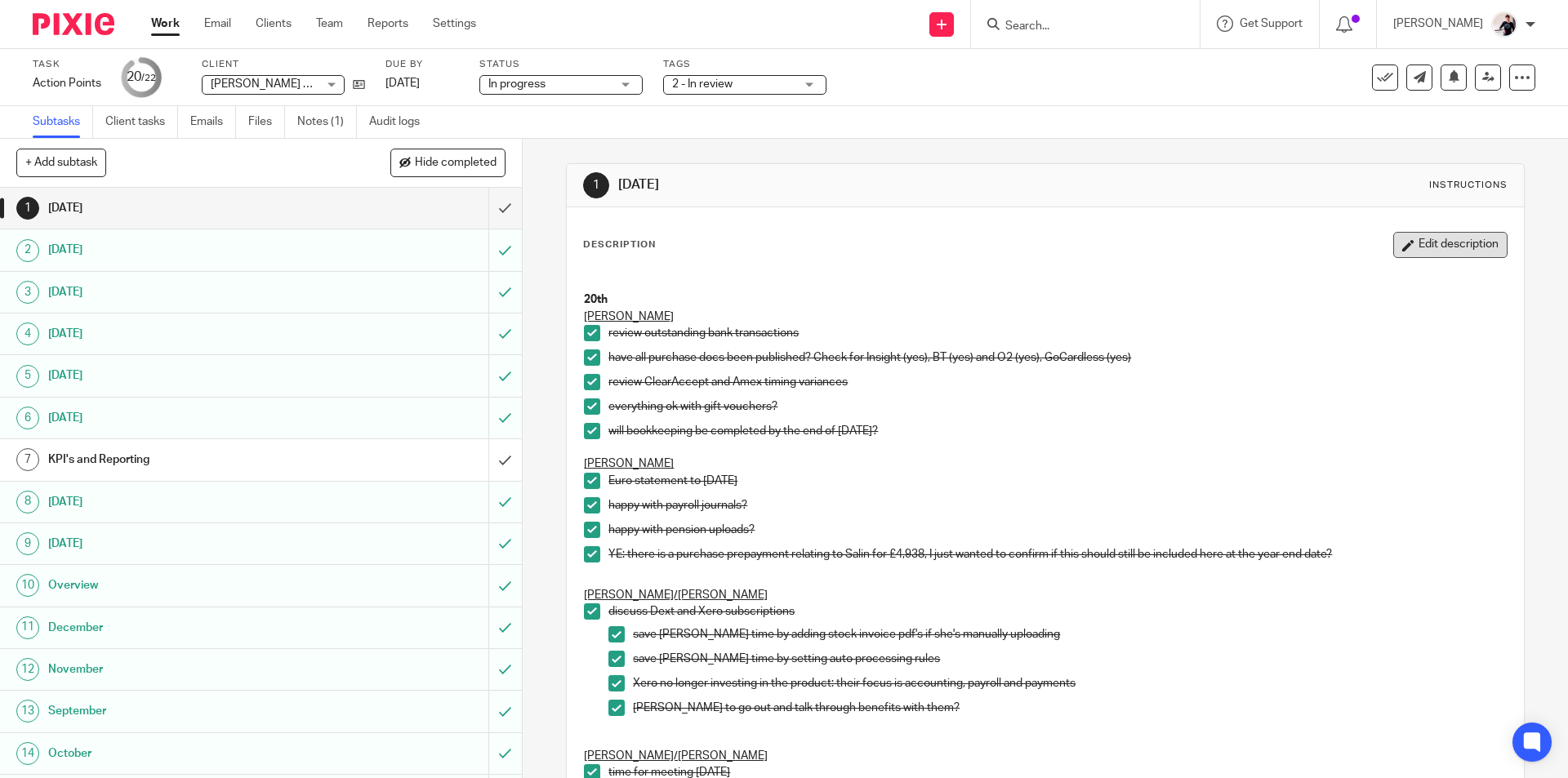
click at [1400, 250] on button "Edit description" at bounding box center [1449, 245] width 114 height 27
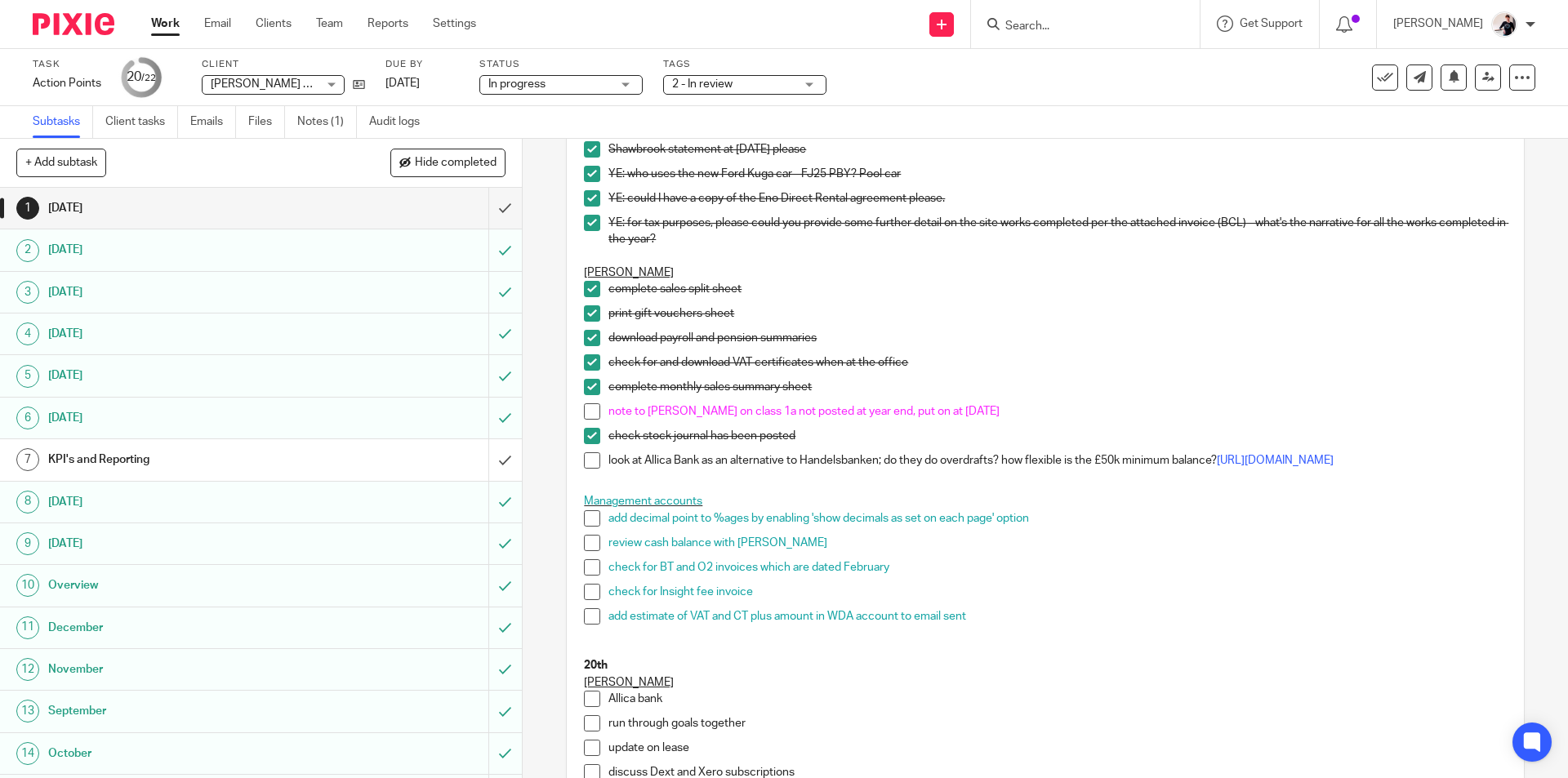
scroll to position [898, 0]
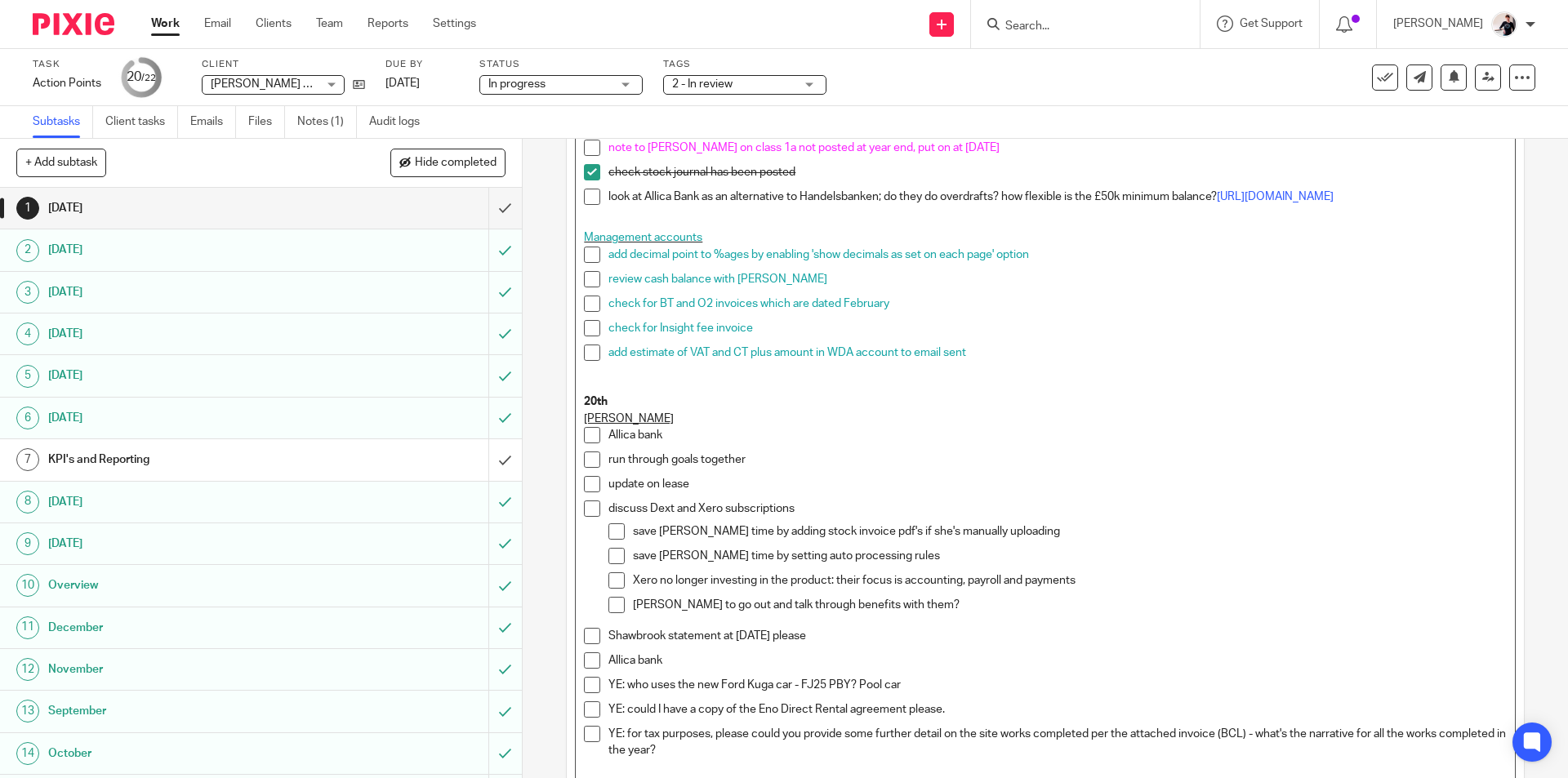
click at [983, 353] on p "add estimate of VAT and CT plus amount in WDA account to email sent" at bounding box center [1056, 352] width 897 height 16
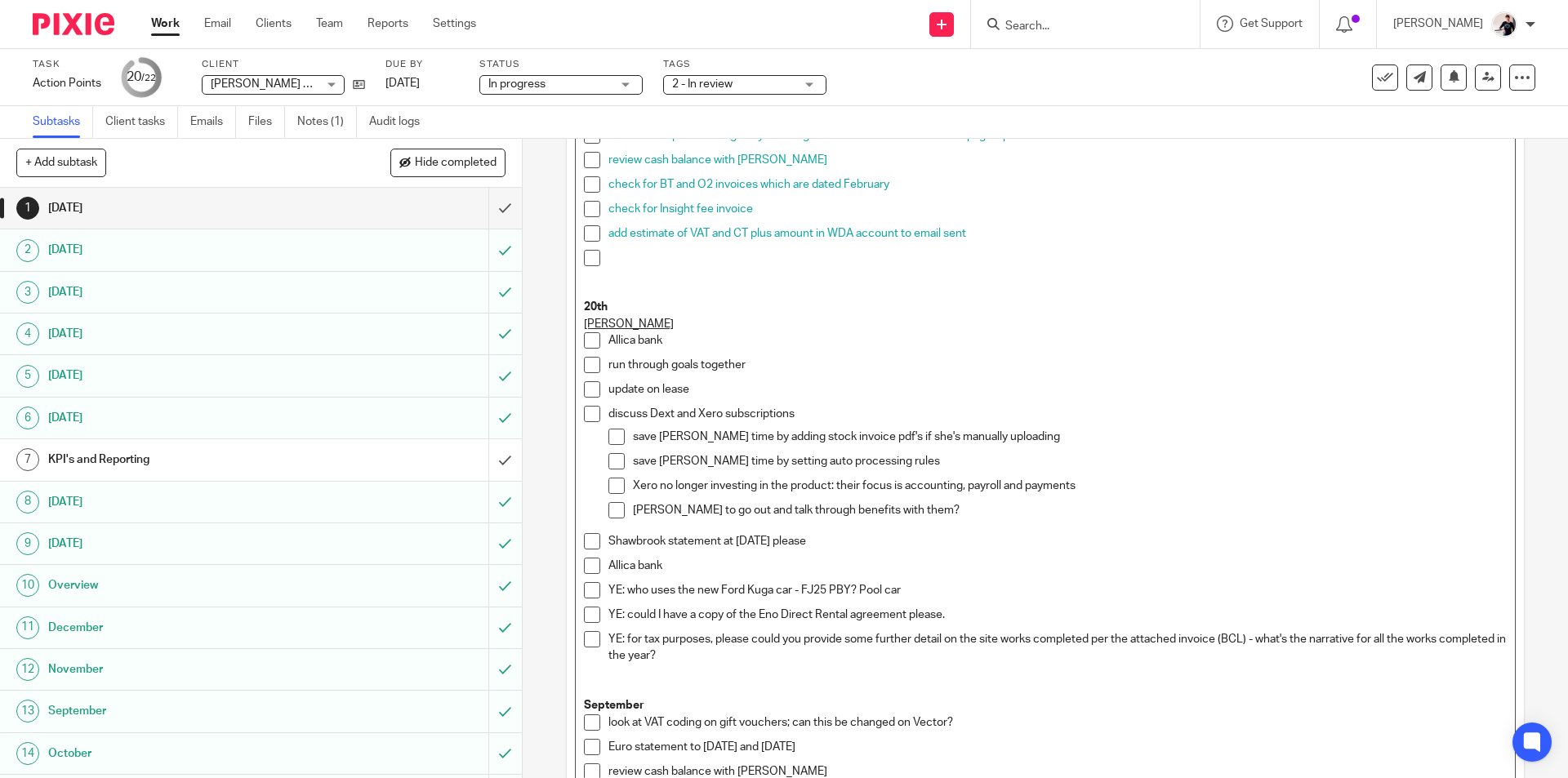
scroll to position [719, 0]
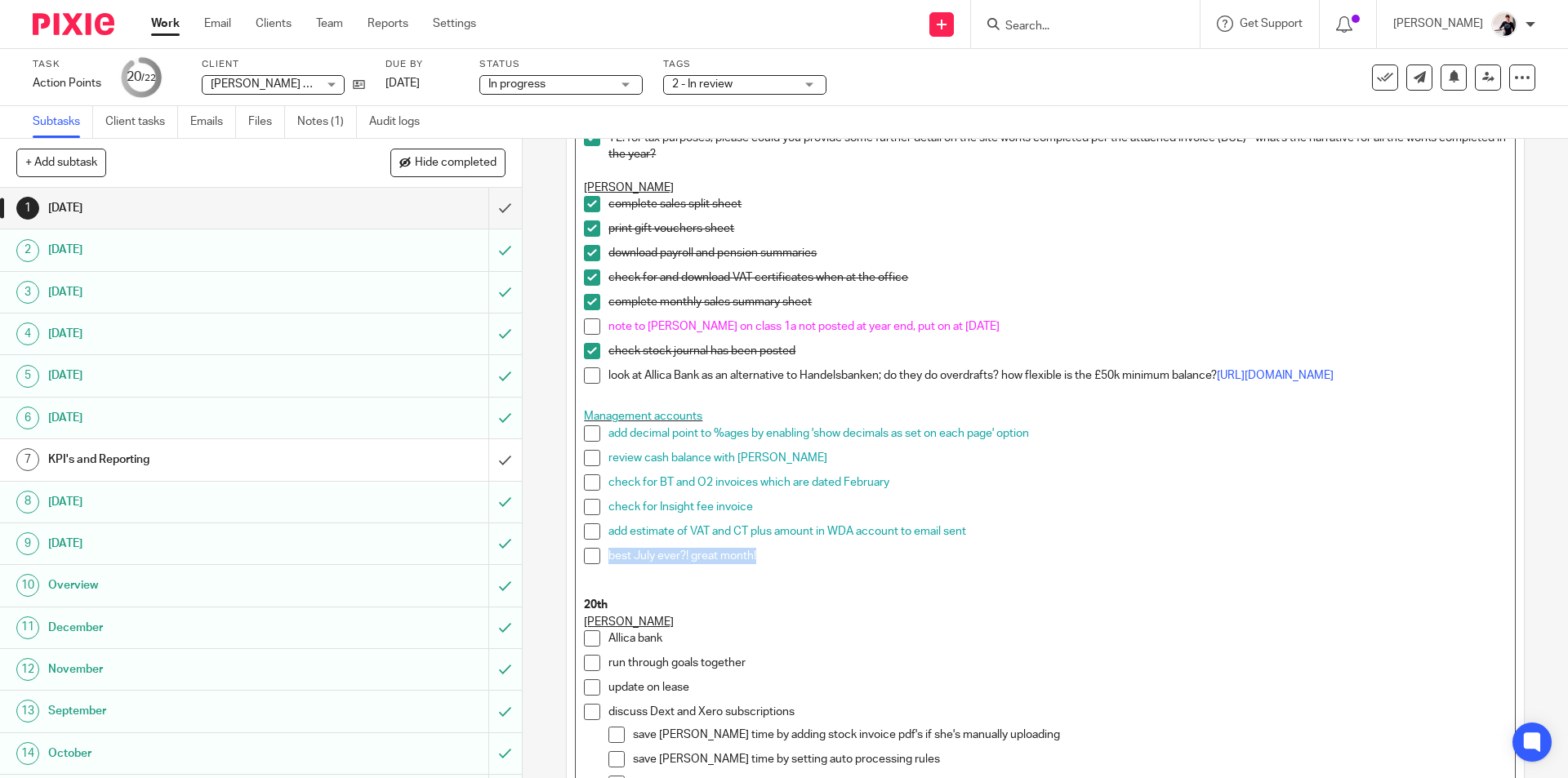
drag, startPoint x: 768, startPoint y: 568, endPoint x: 602, endPoint y: 566, distance: 166.0
click at [602, 566] on li "best July ever?! great month!" at bounding box center [1044, 564] width 922 height 33
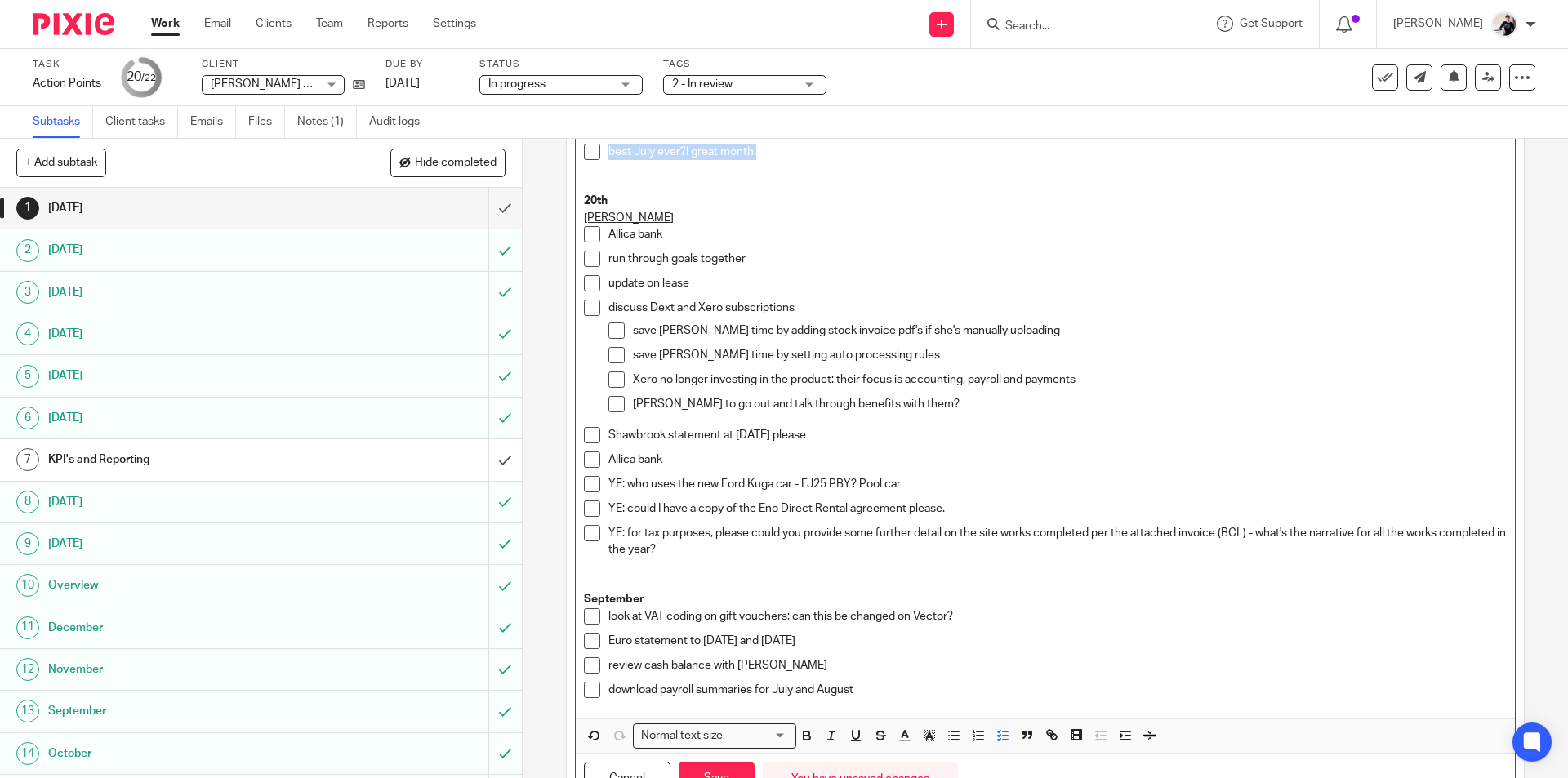
scroll to position [1209, 0]
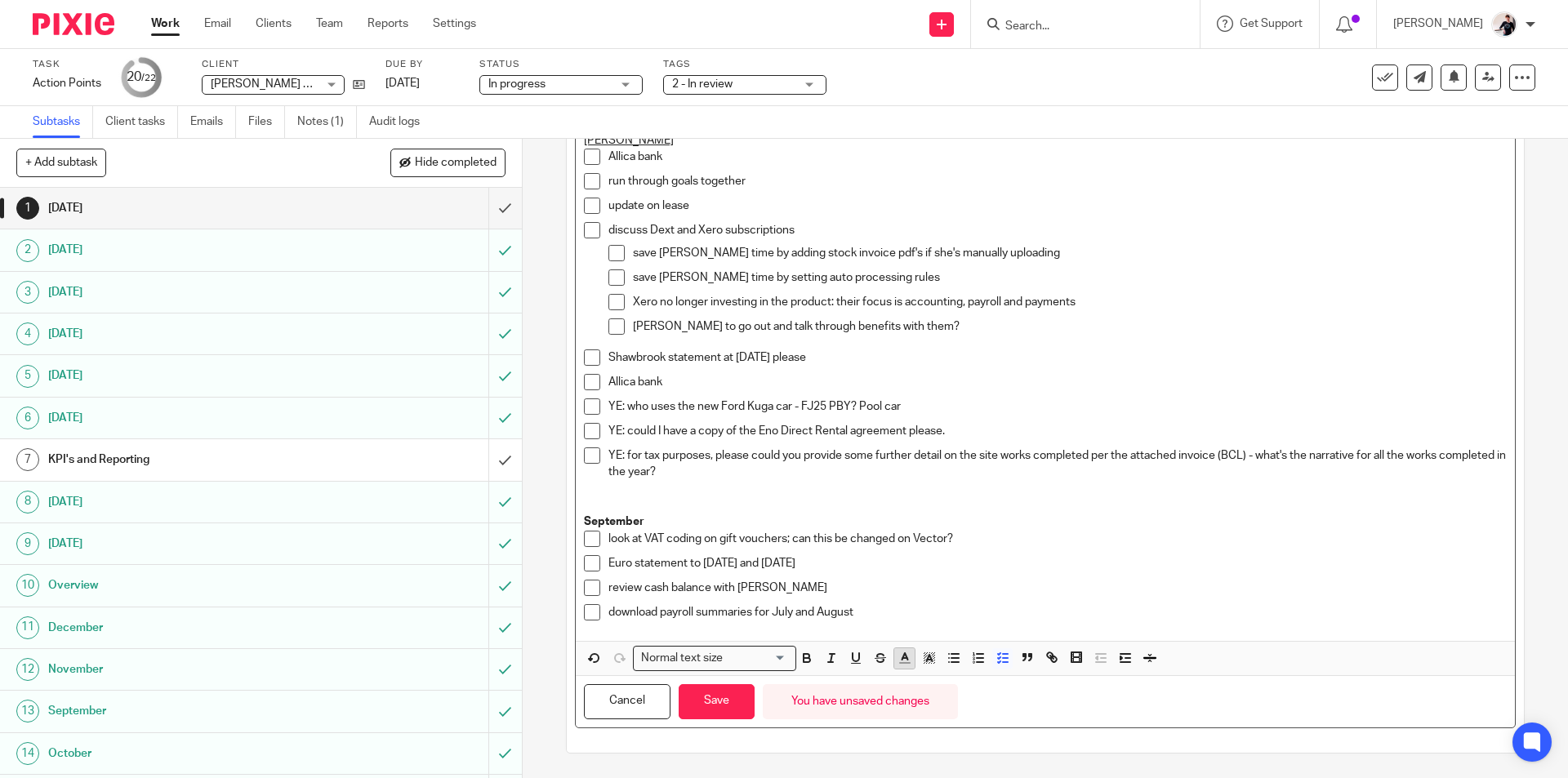
click at [894, 661] on button "button" at bounding box center [905, 658] width 21 height 21
click at [1036, 695] on li "color:#FA28FF" at bounding box center [1039, 695] width 12 height 12
click at [731, 712] on button "Save" at bounding box center [717, 701] width 76 height 35
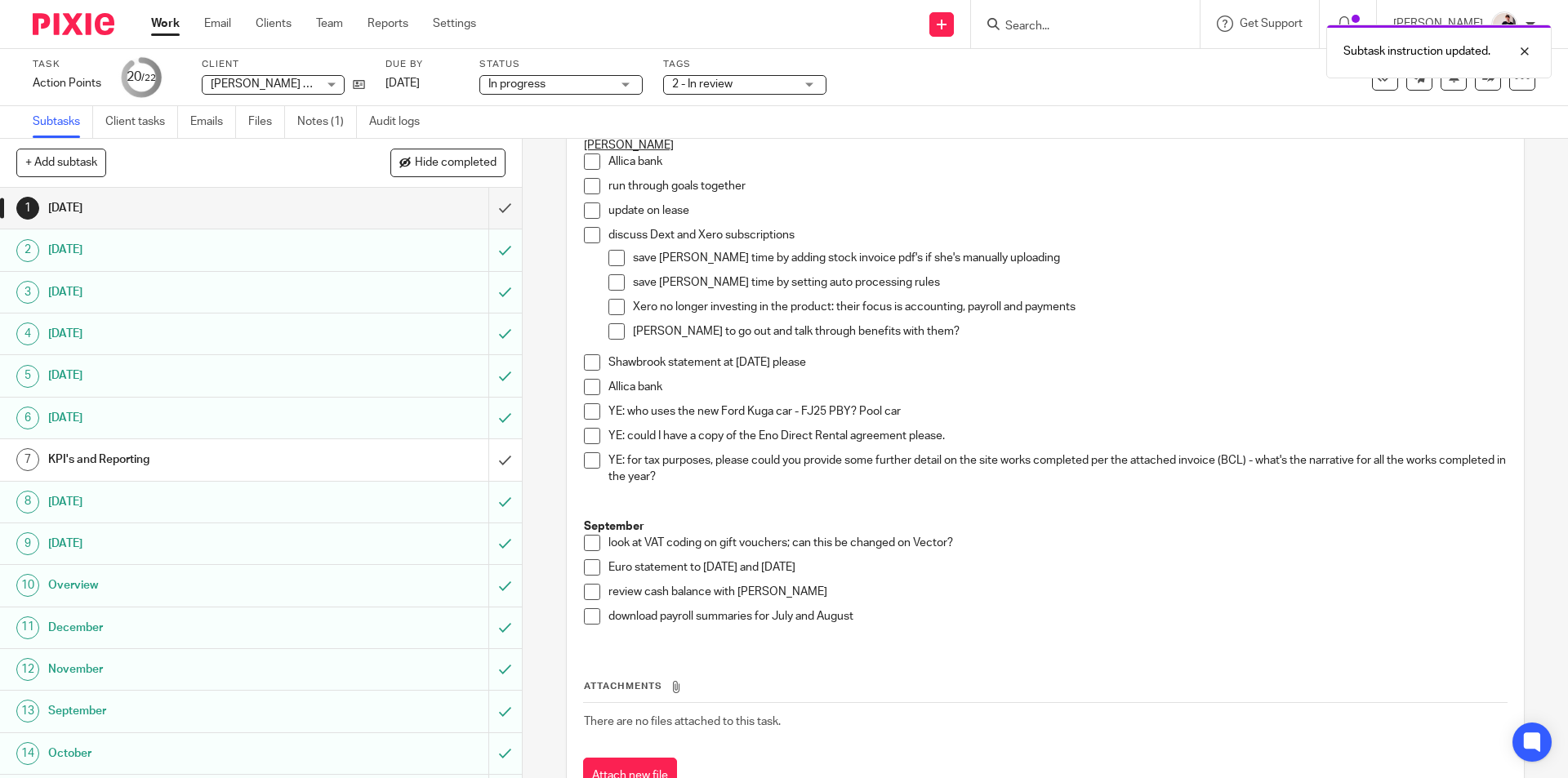
scroll to position [1222, 0]
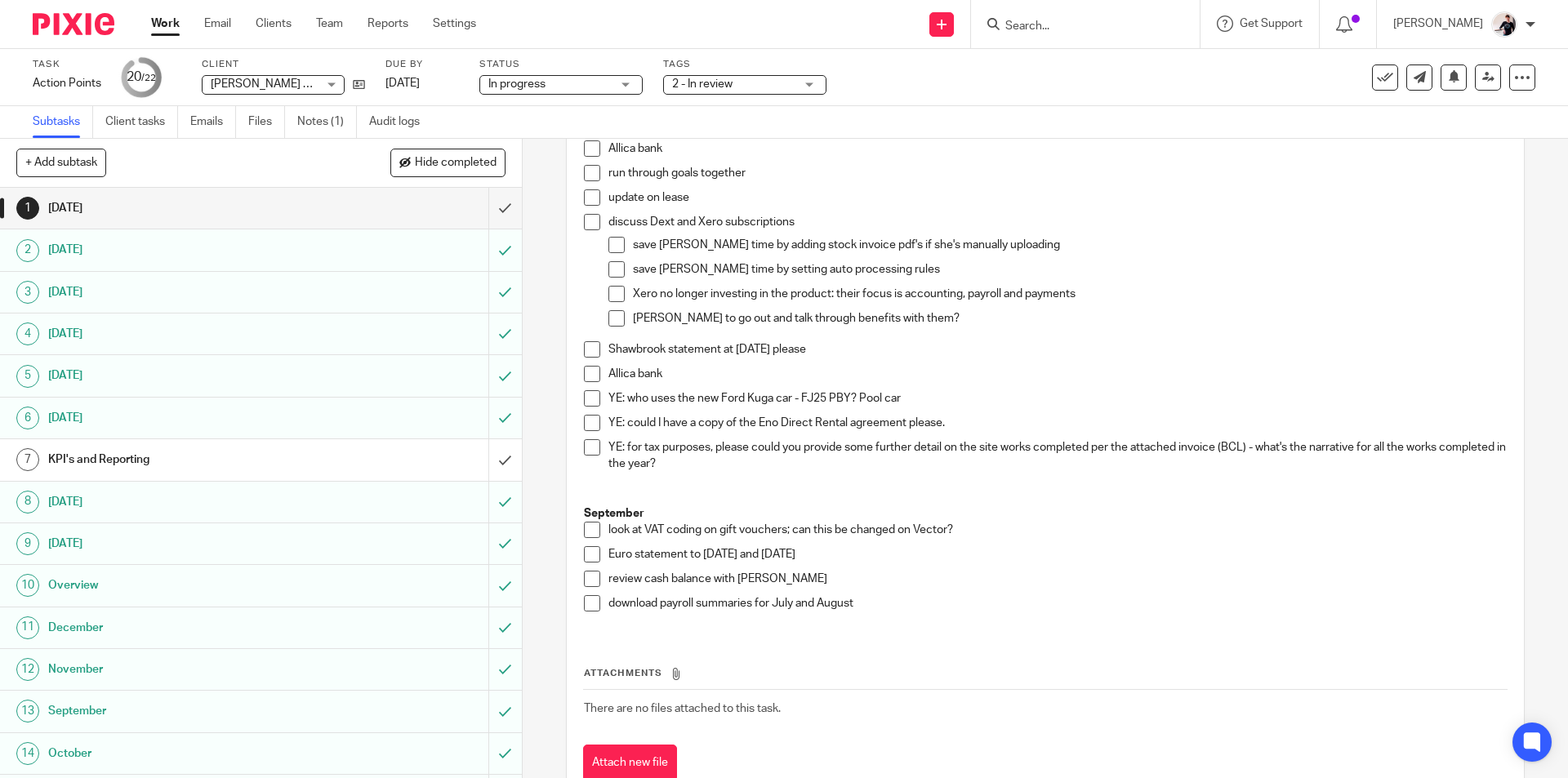
click at [724, 83] on span "2 - In review" at bounding box center [702, 84] width 61 height 11
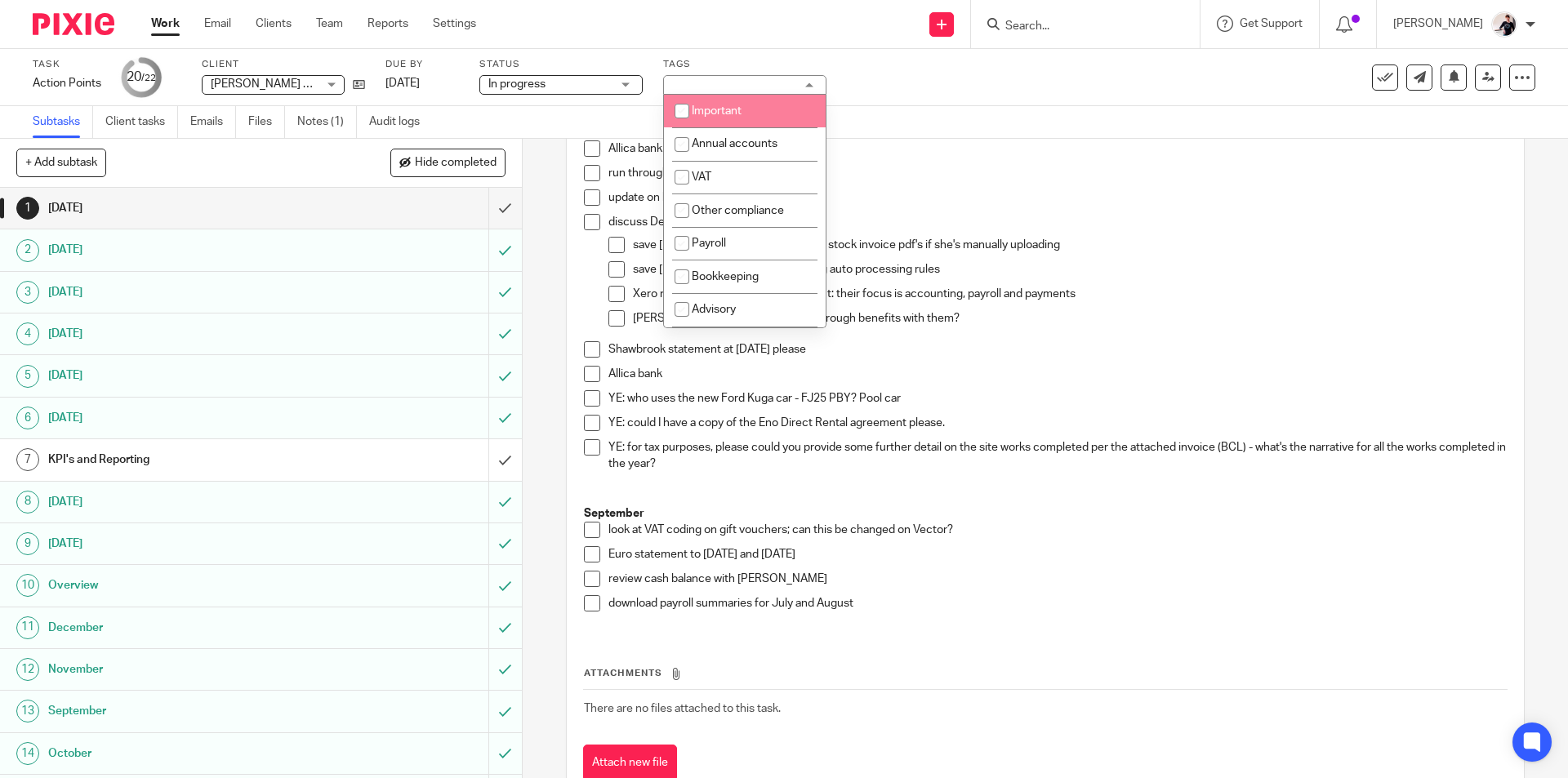
click at [741, 110] on span "Important" at bounding box center [717, 111] width 49 height 11
checkbox input "true"
click at [419, 81] on link "[DATE]" at bounding box center [421, 83] width 73 height 17
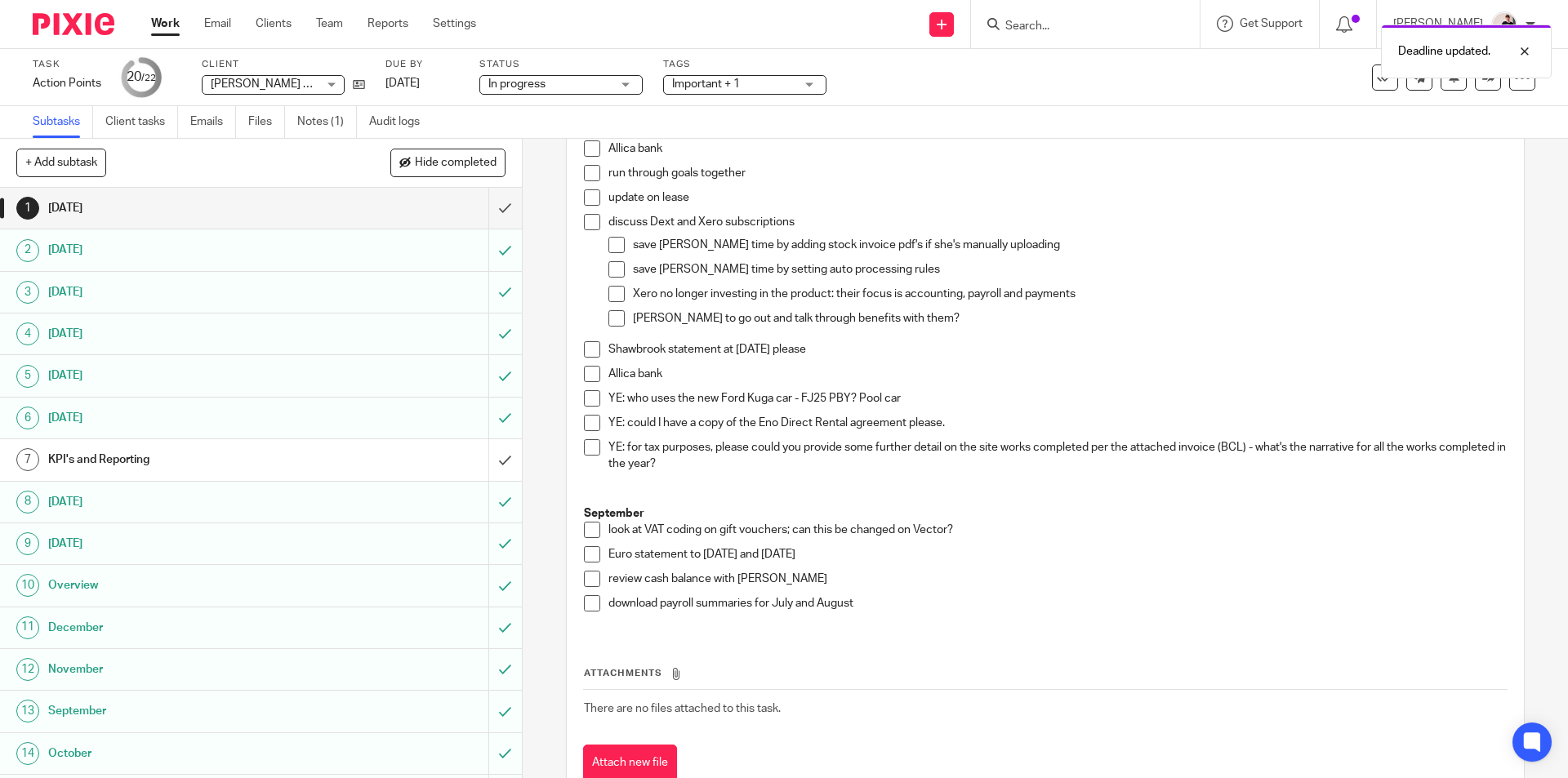
click at [161, 23] on link "Work" at bounding box center [165, 23] width 28 height 16
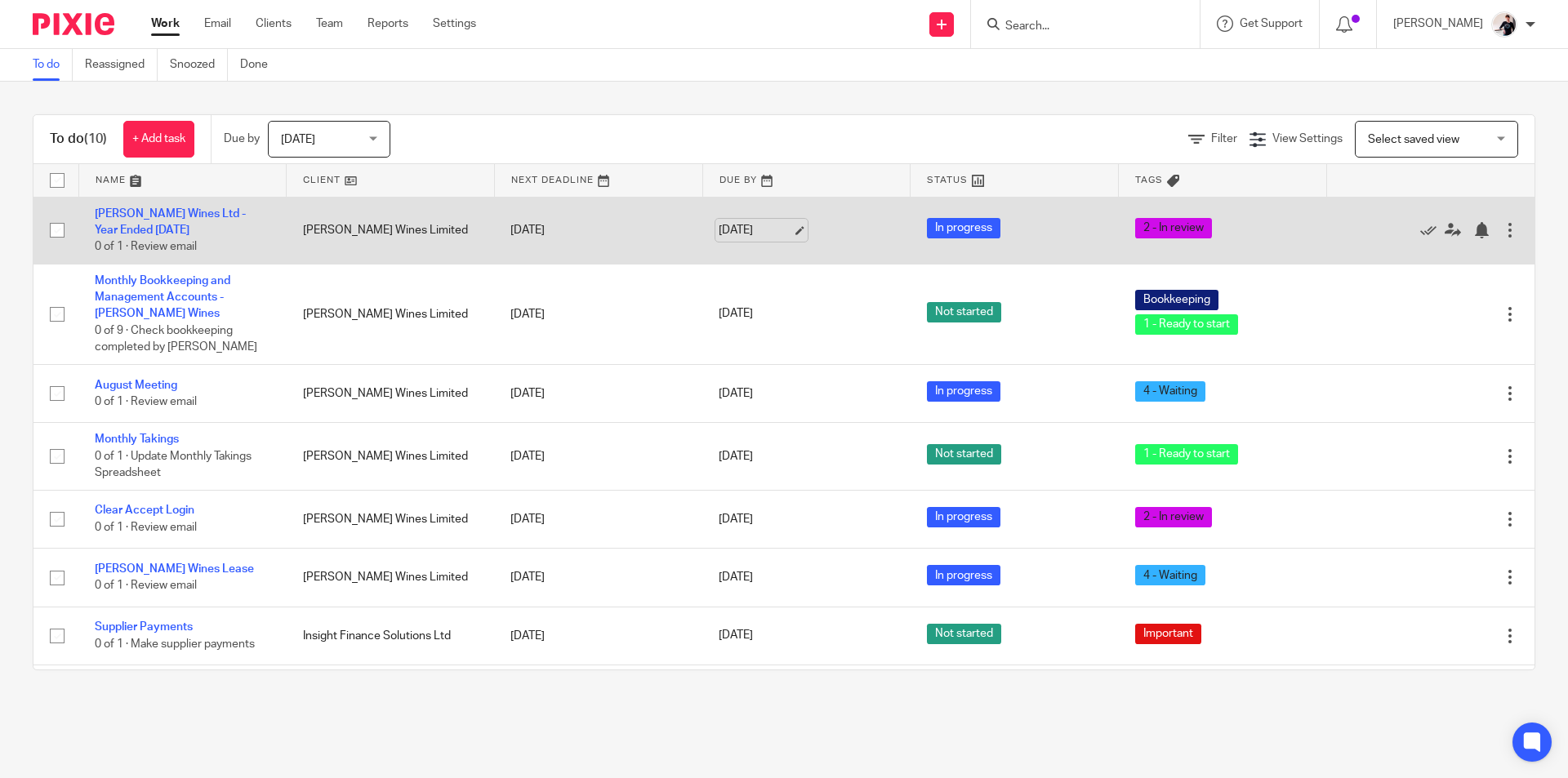
click at [738, 230] on link "[DATE]" at bounding box center [755, 231] width 73 height 17
click at [131, 213] on link "[PERSON_NAME] Wines Ltd - Year Ended [DATE]" at bounding box center [170, 221] width 151 height 28
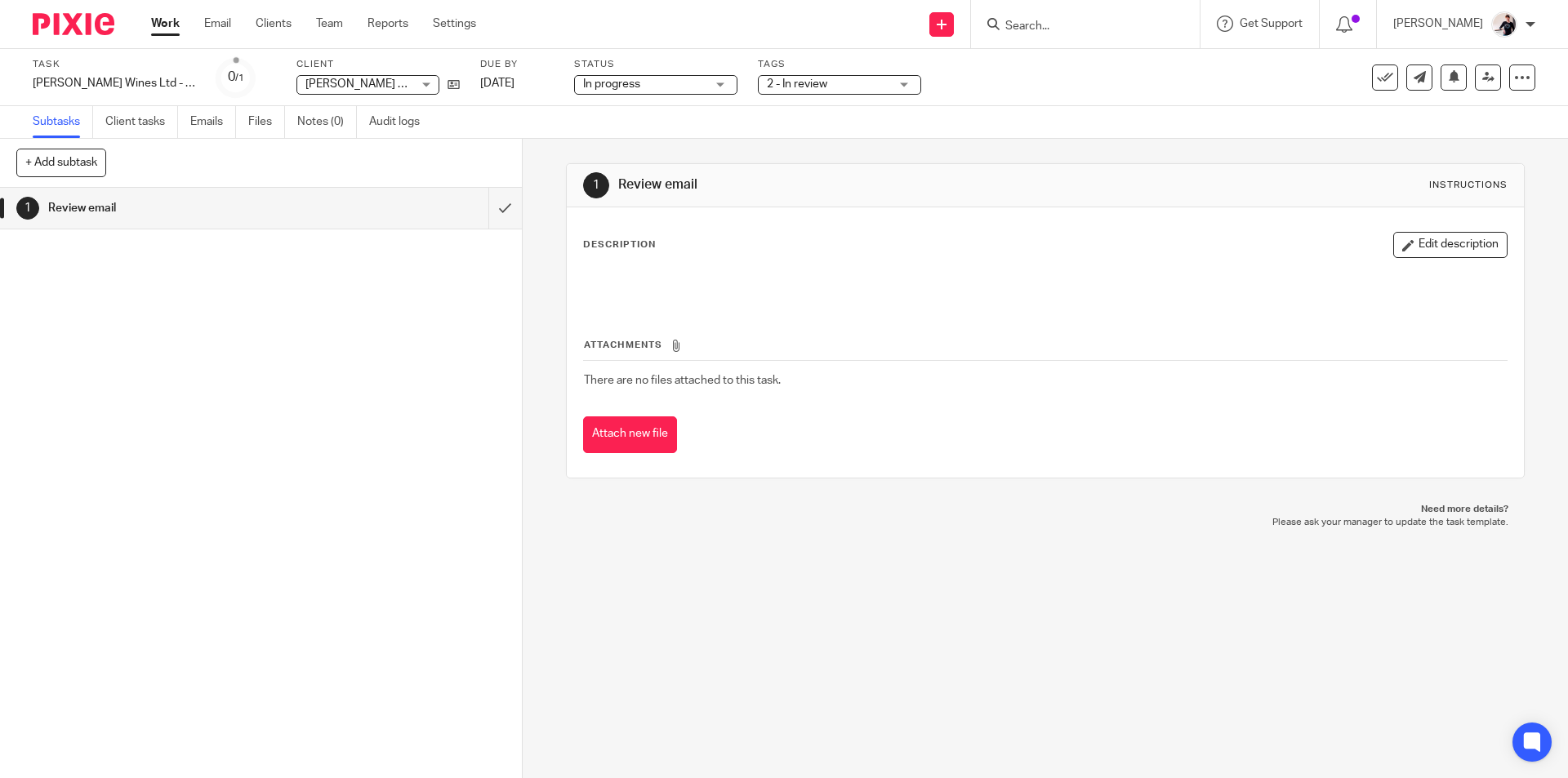
click at [817, 88] on span "2 - In review" at bounding box center [797, 84] width 61 height 11
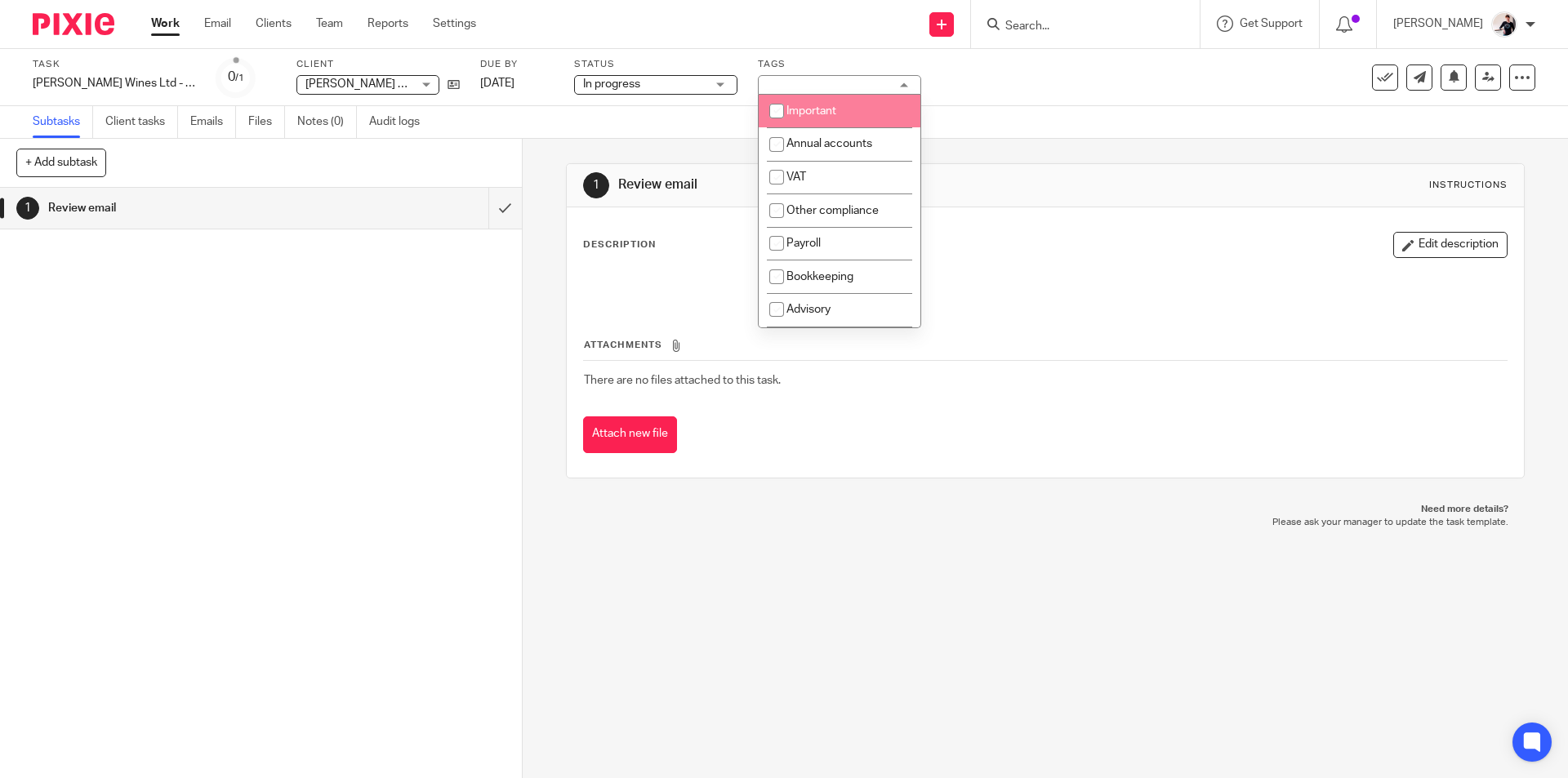
click at [818, 107] on span "Important" at bounding box center [811, 111] width 49 height 11
checkbox input "true"
click at [160, 23] on link "Work" at bounding box center [165, 23] width 28 height 16
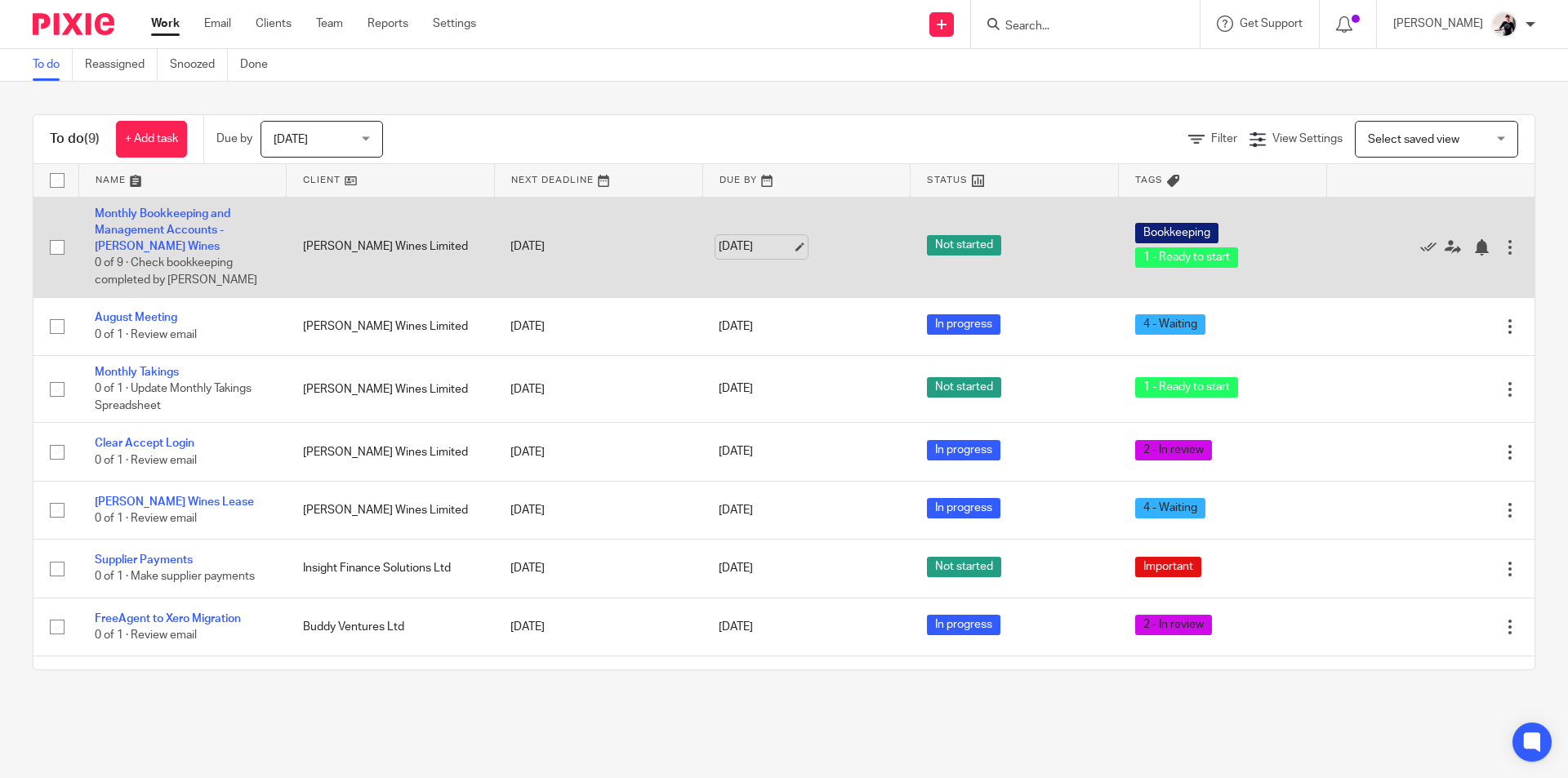
click at [721, 241] on link "[DATE]" at bounding box center [755, 247] width 73 height 17
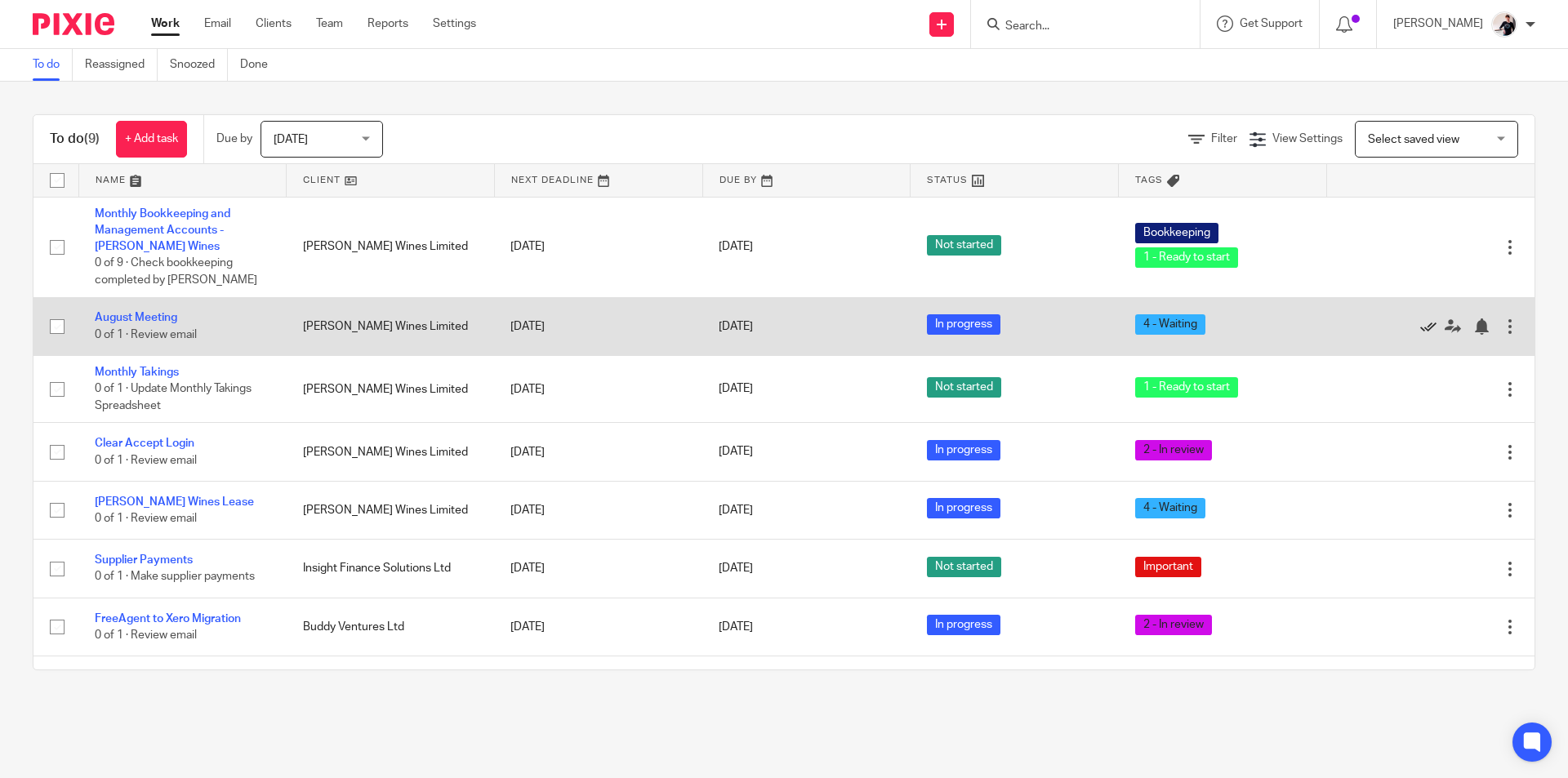
click at [1420, 329] on icon at bounding box center [1428, 325] width 16 height 16
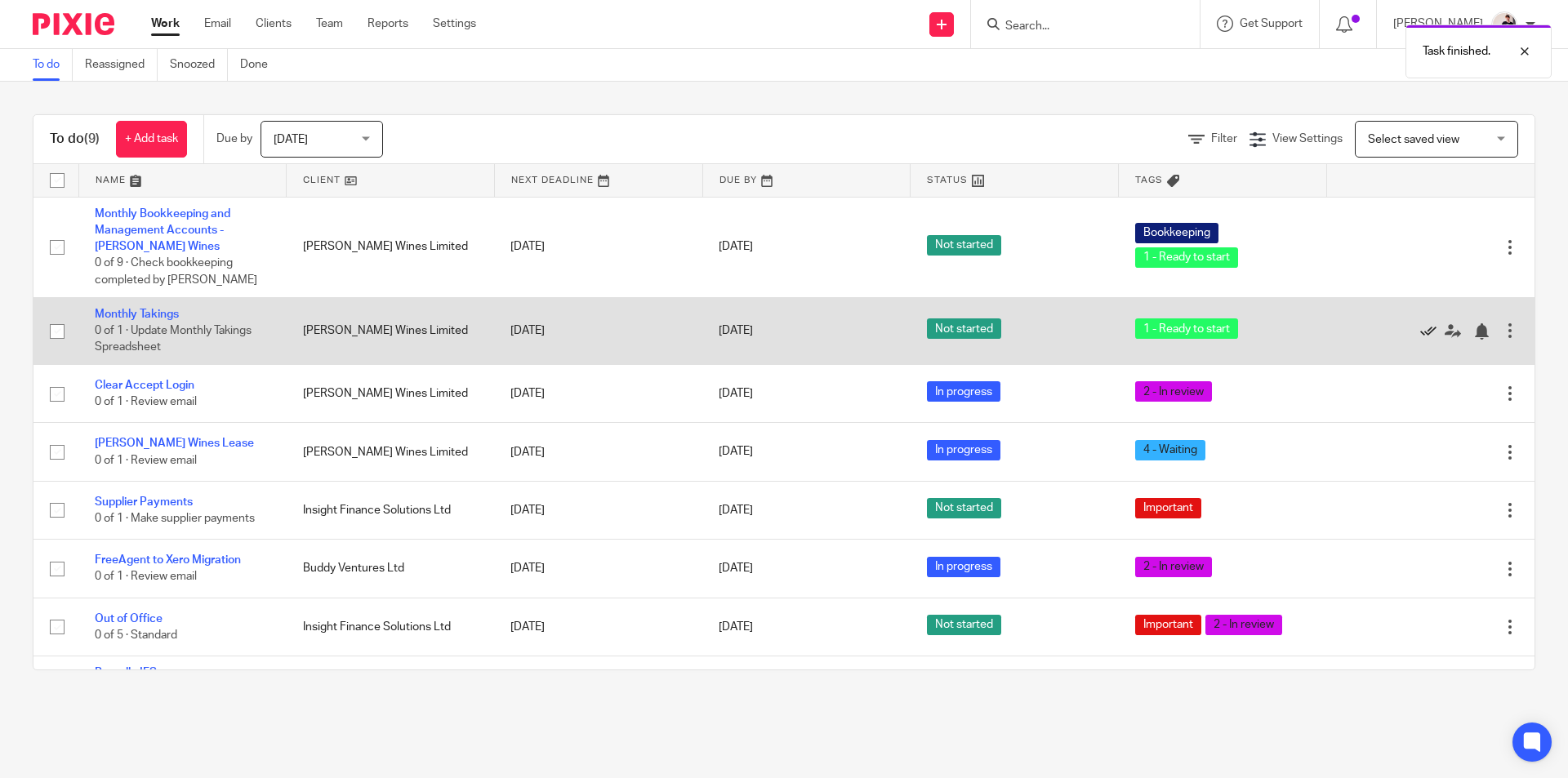
click at [1420, 326] on icon at bounding box center [1428, 331] width 16 height 16
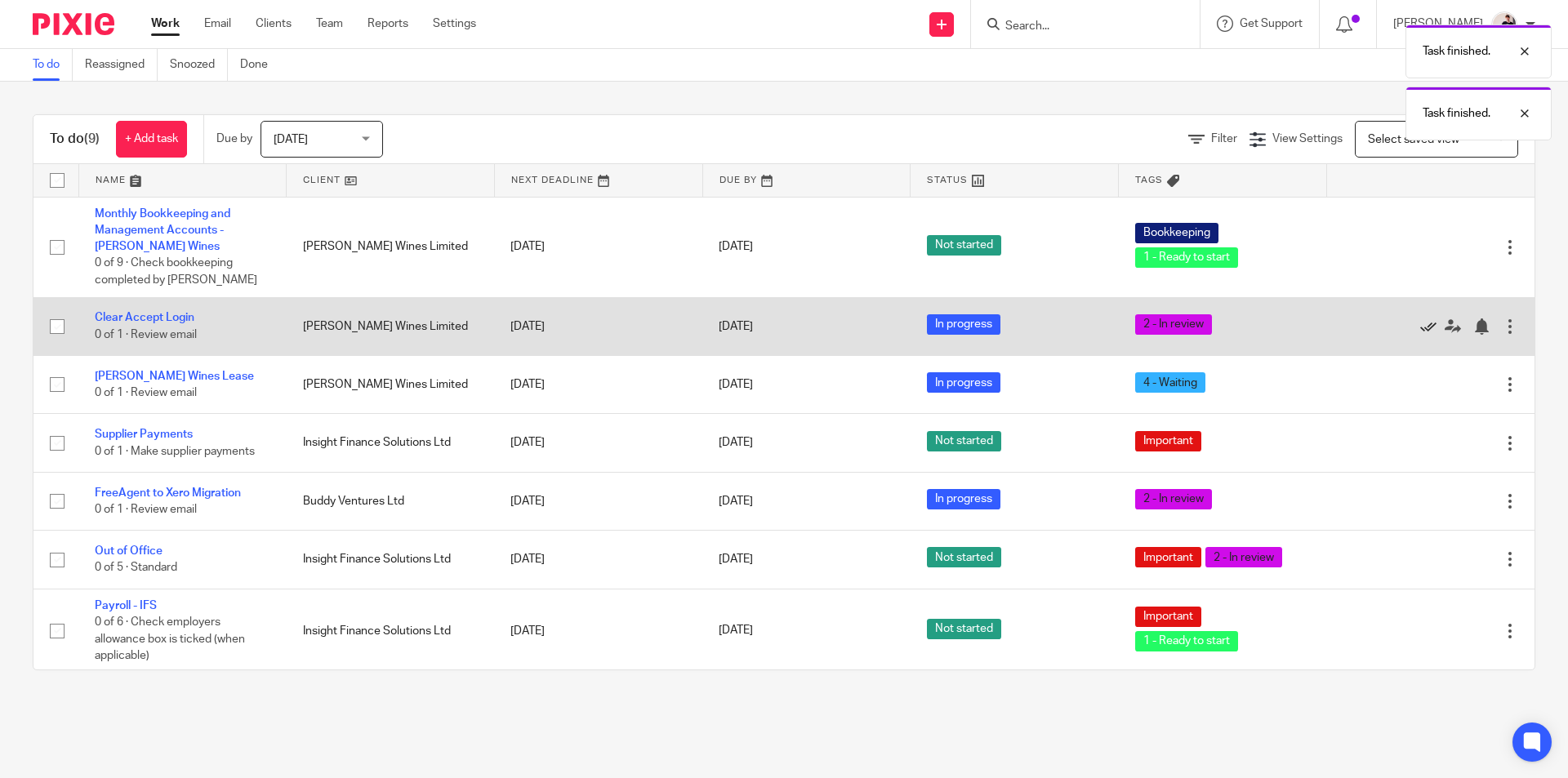
click at [1420, 334] on icon at bounding box center [1428, 325] width 16 height 16
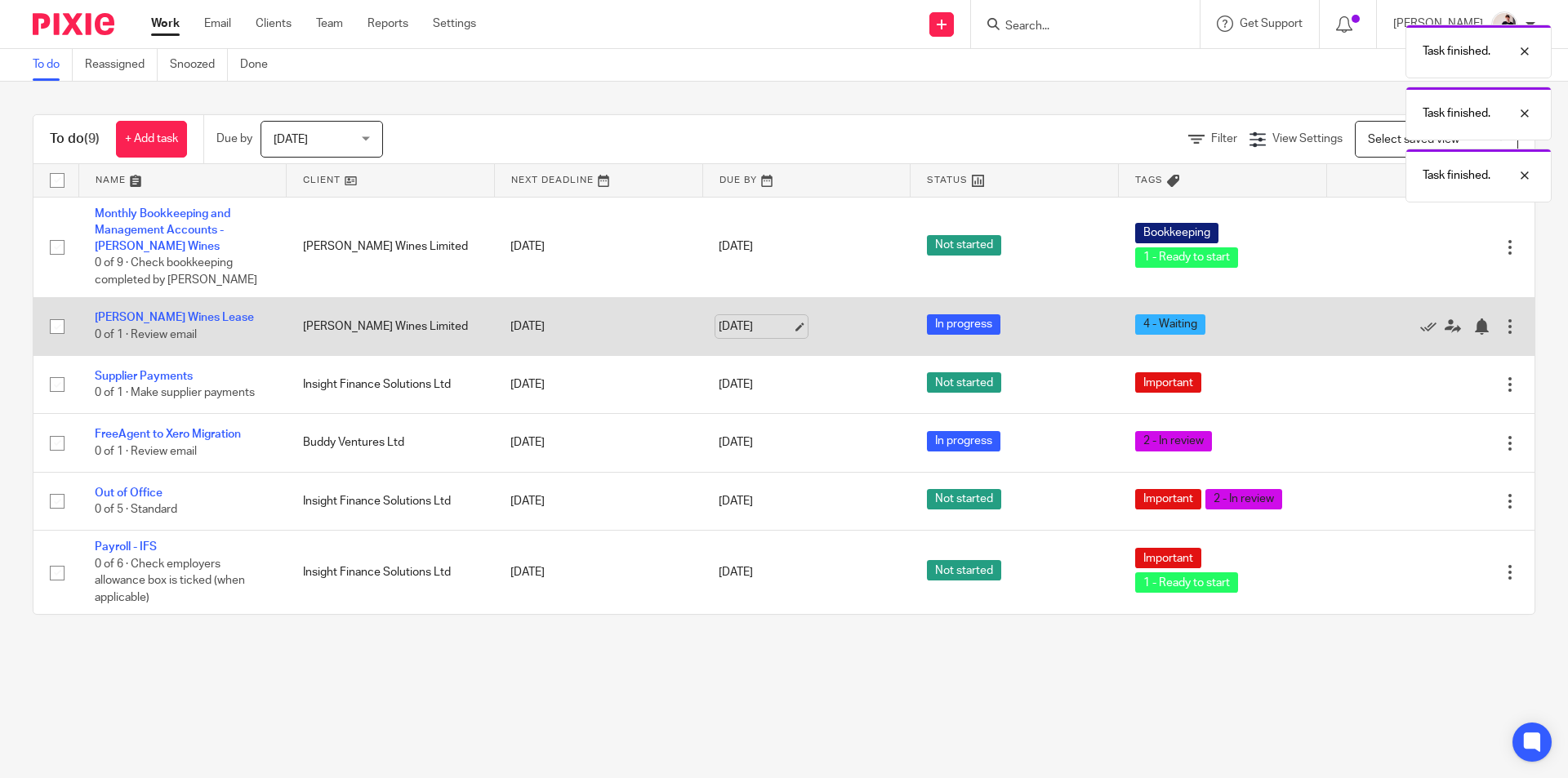
click at [753, 319] on link "20 Aug 2025" at bounding box center [755, 326] width 73 height 17
click at [159, 313] on link "Hattersley Wines Lease" at bounding box center [175, 318] width 159 height 11
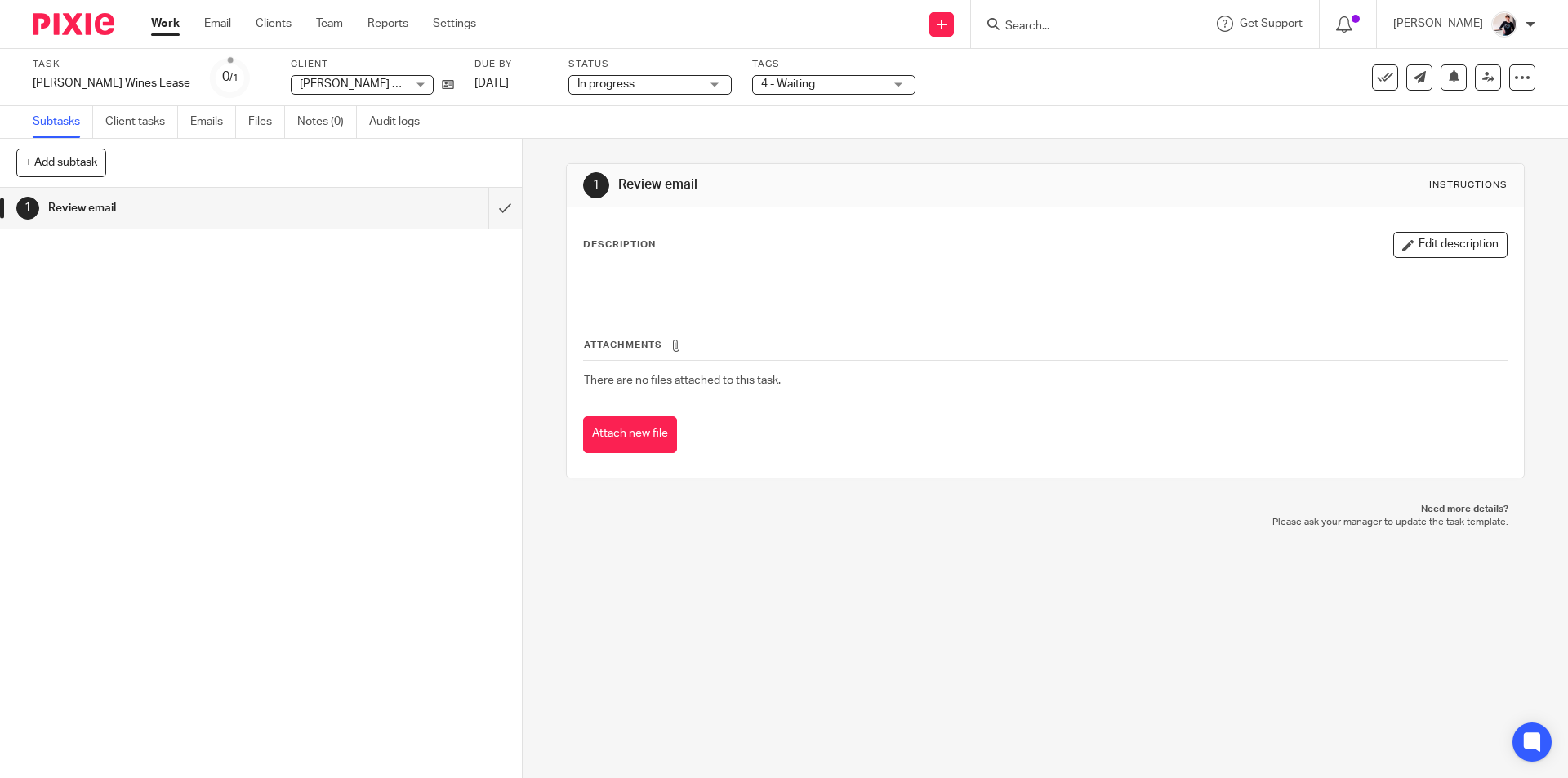
click at [761, 92] on span "4 - Waiting" at bounding box center [822, 84] width 122 height 17
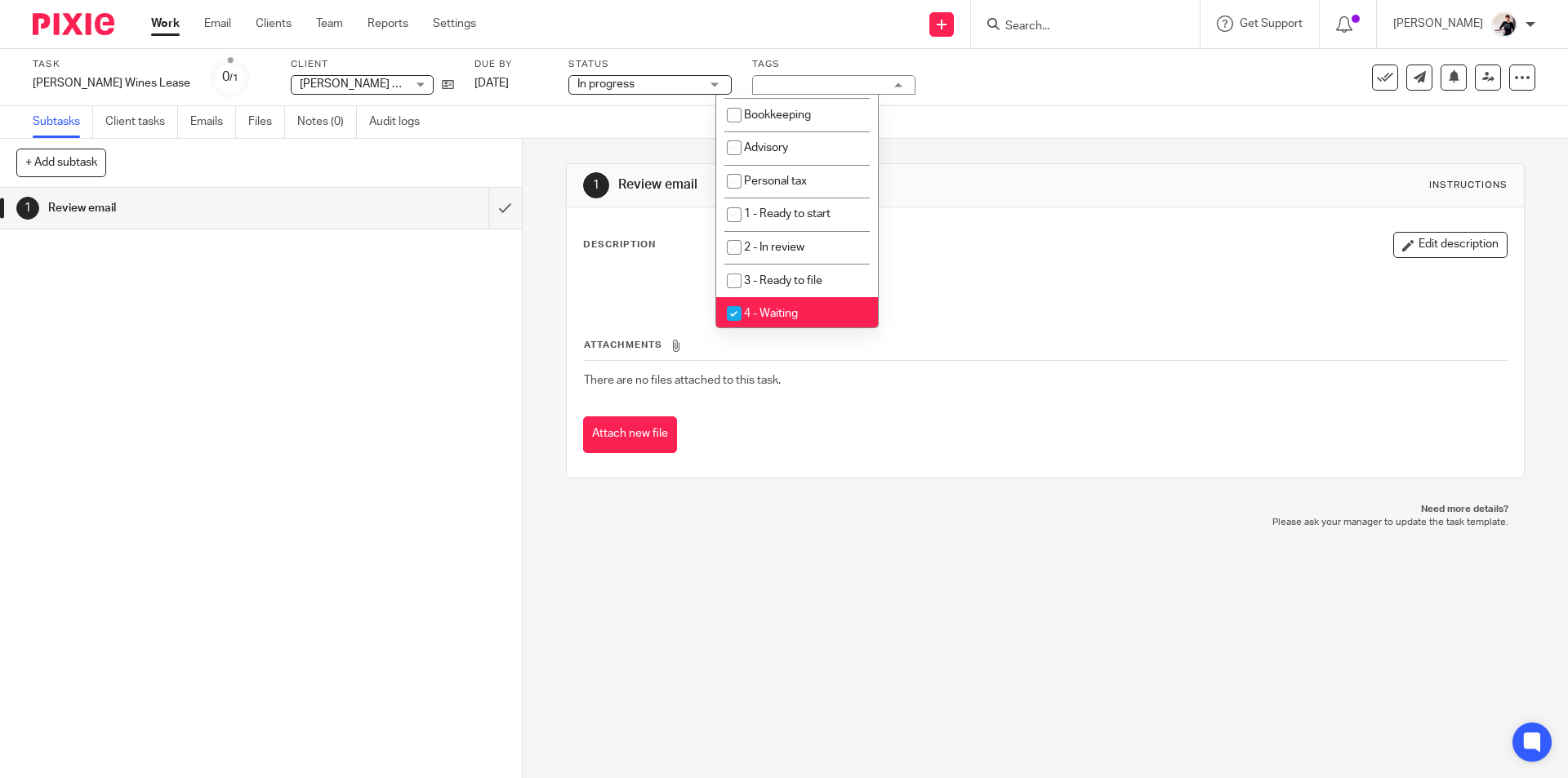
scroll to position [163, 0]
click at [823, 309] on li "4 - Waiting" at bounding box center [796, 311] width 161 height 33
checkbox input "false"
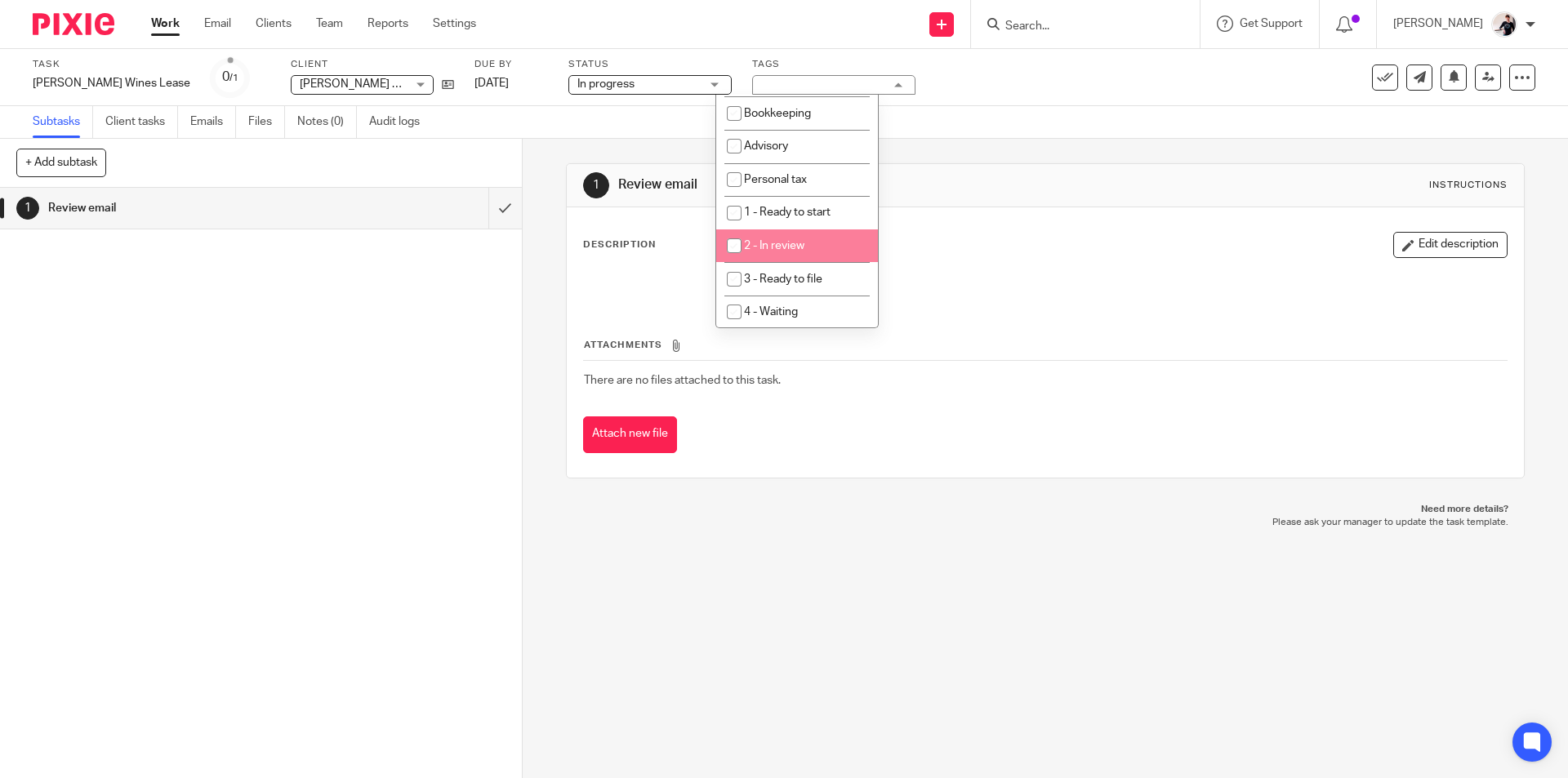
click at [821, 246] on li "2 - In review" at bounding box center [796, 246] width 161 height 33
checkbox input "true"
click at [155, 24] on link "Work" at bounding box center [165, 23] width 28 height 16
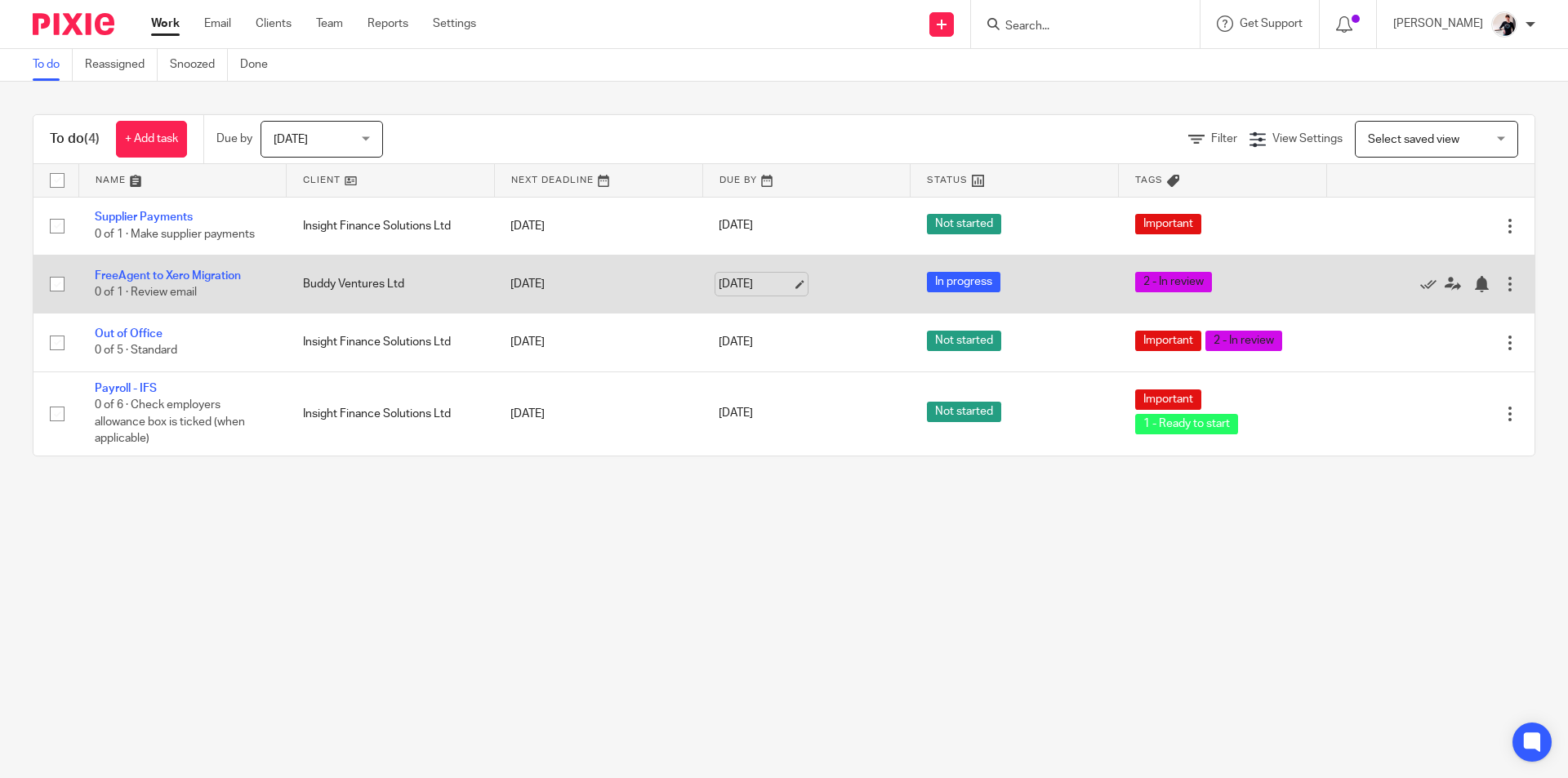
click at [764, 283] on link "[DATE]" at bounding box center [755, 285] width 73 height 17
click at [215, 278] on link "FreeAgent to Xero Migration" at bounding box center [168, 276] width 146 height 11
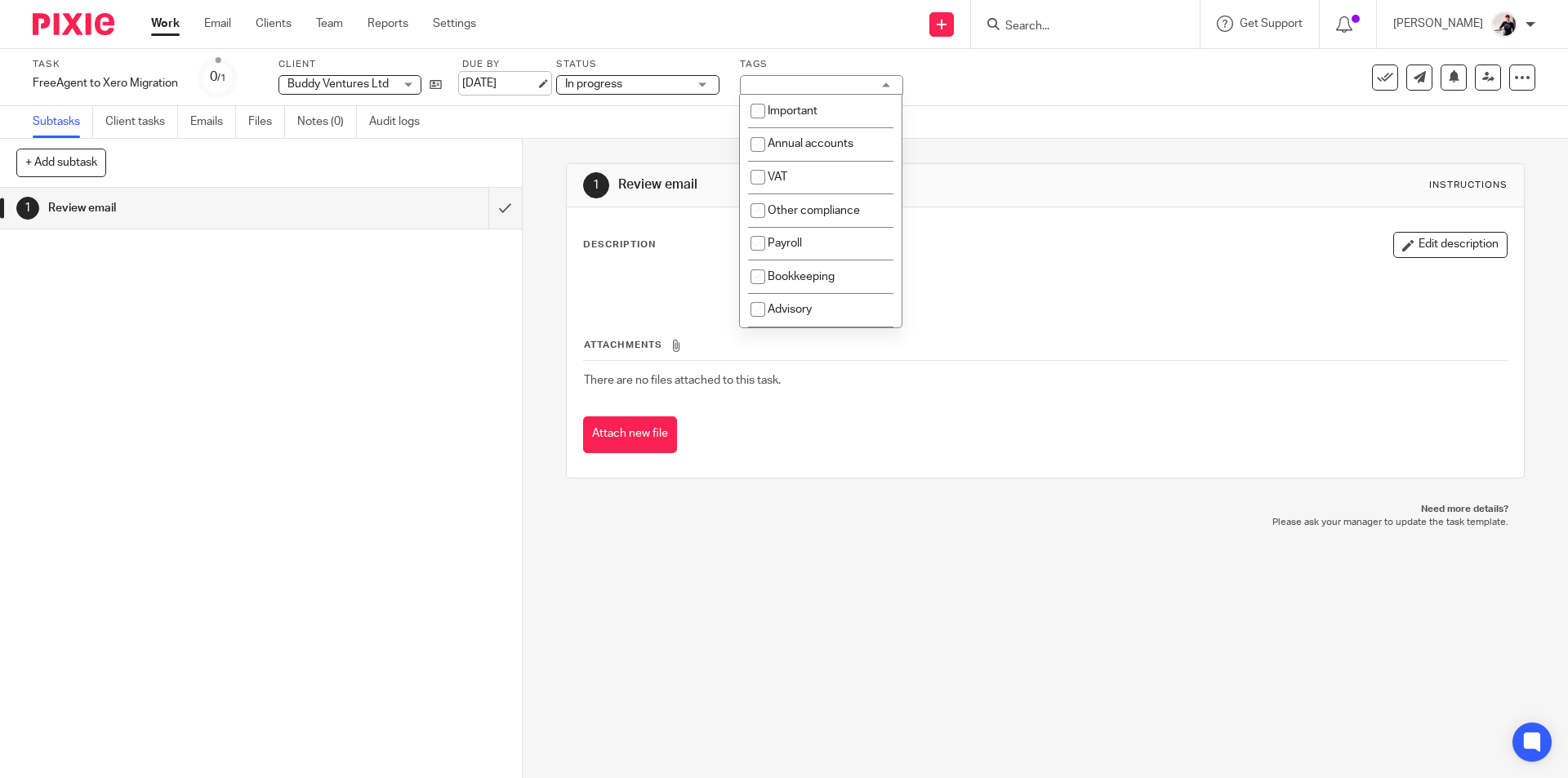
click at [495, 79] on link "[DATE]" at bounding box center [498, 83] width 73 height 17
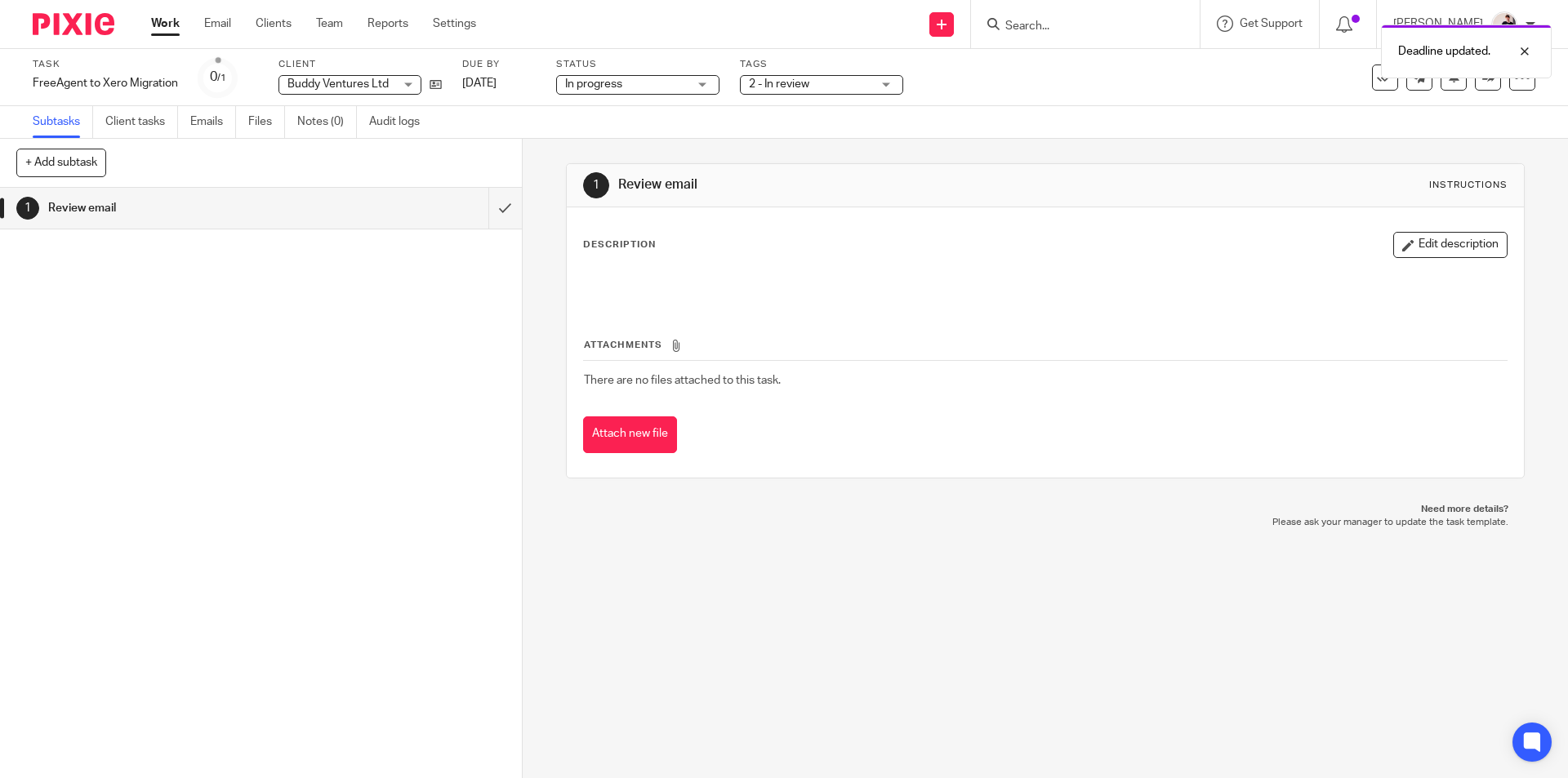
click at [163, 19] on link "Work" at bounding box center [165, 23] width 28 height 16
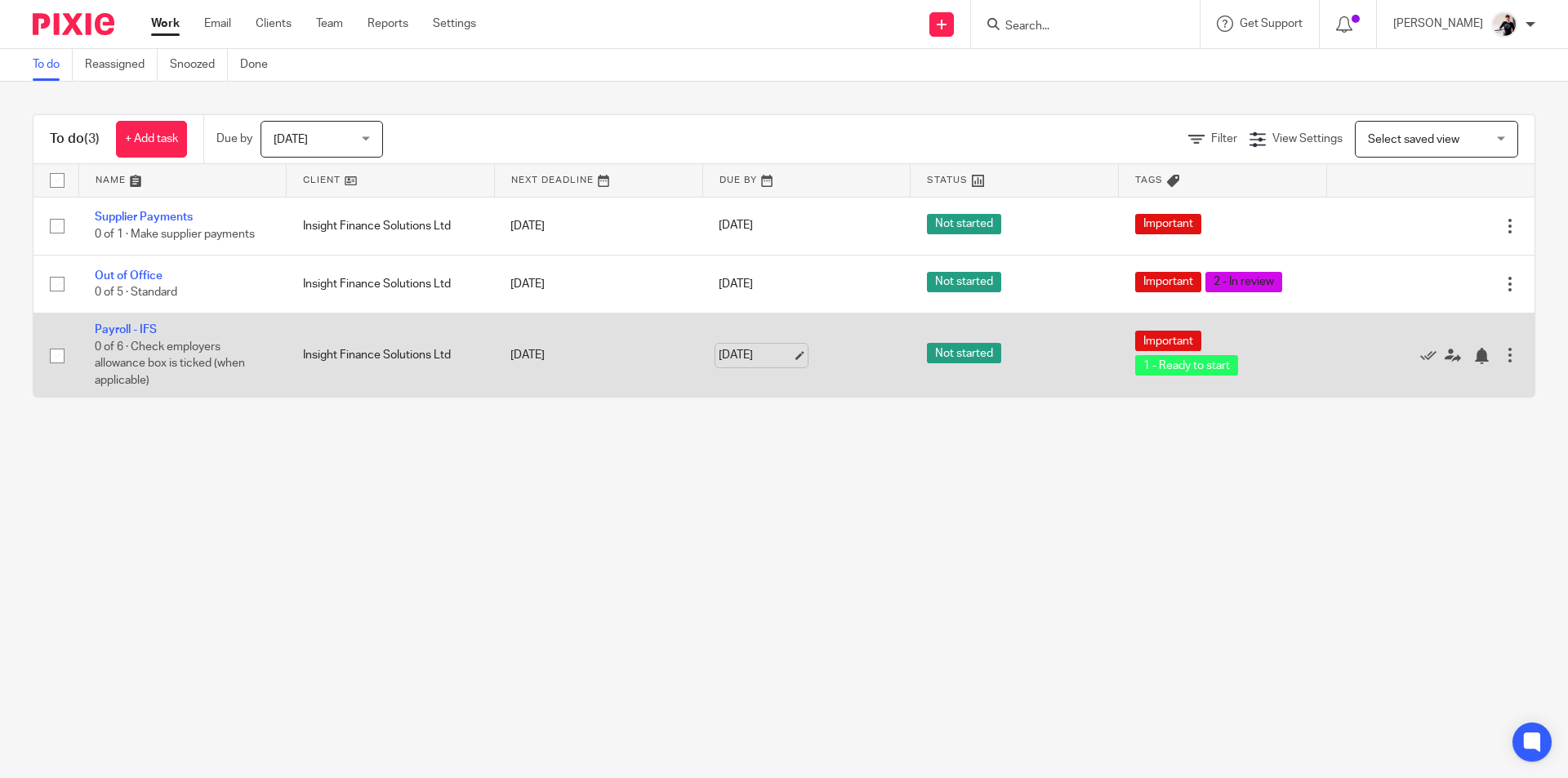
click at [768, 353] on link "[DATE]" at bounding box center [755, 356] width 73 height 17
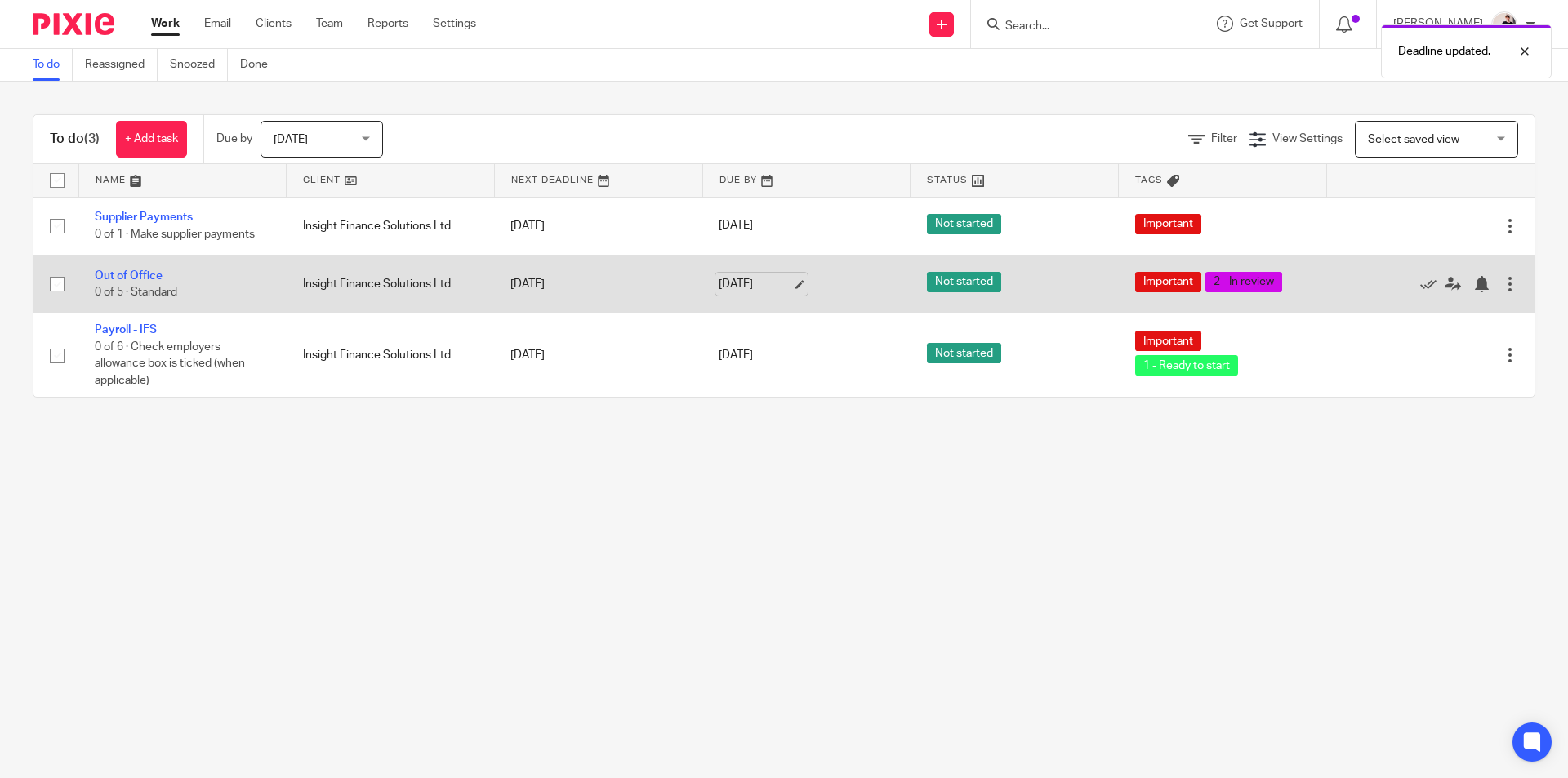
click at [739, 282] on link "[DATE]" at bounding box center [755, 285] width 73 height 17
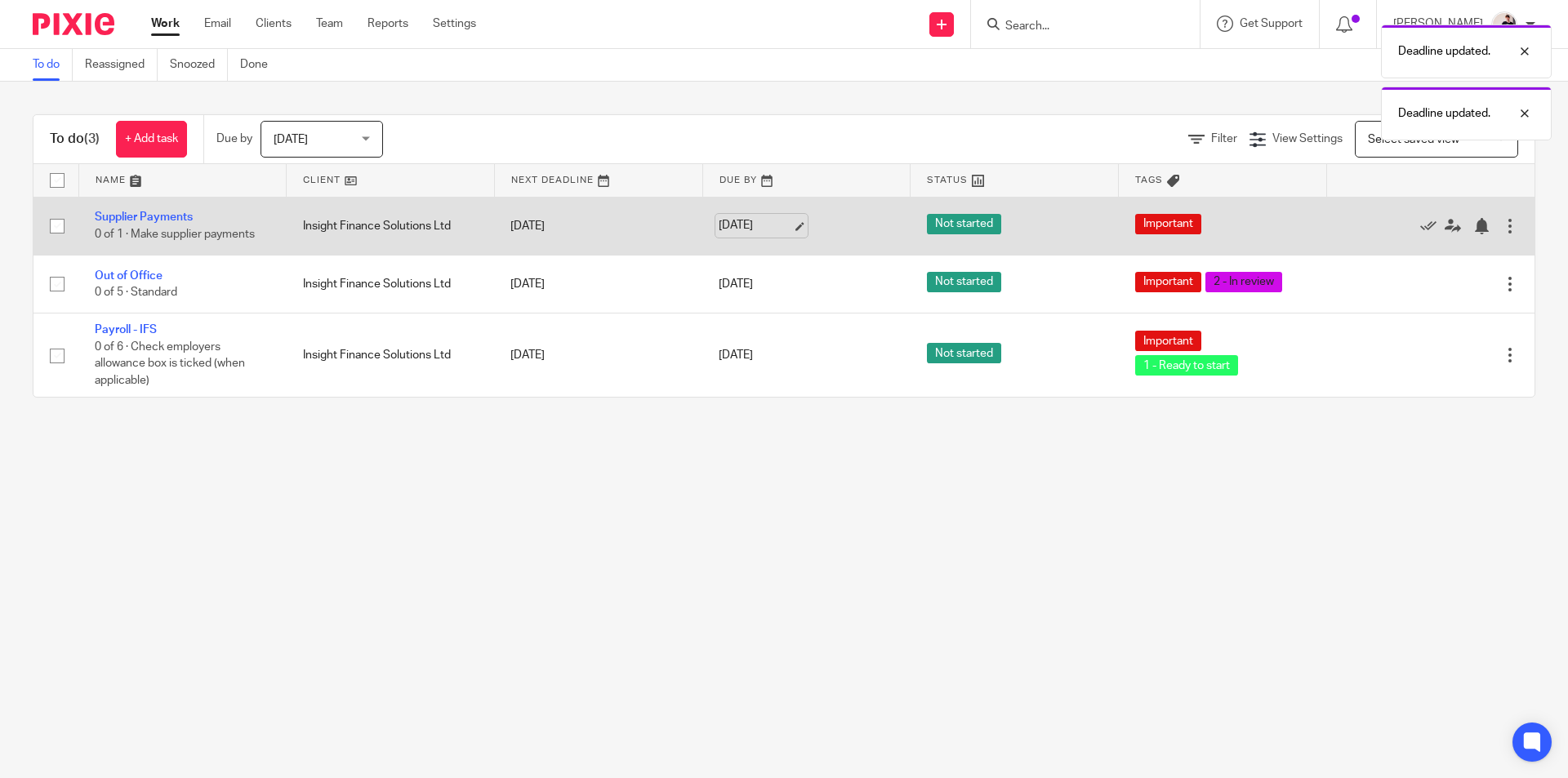
click at [722, 217] on link "[DATE]" at bounding box center [755, 226] width 73 height 17
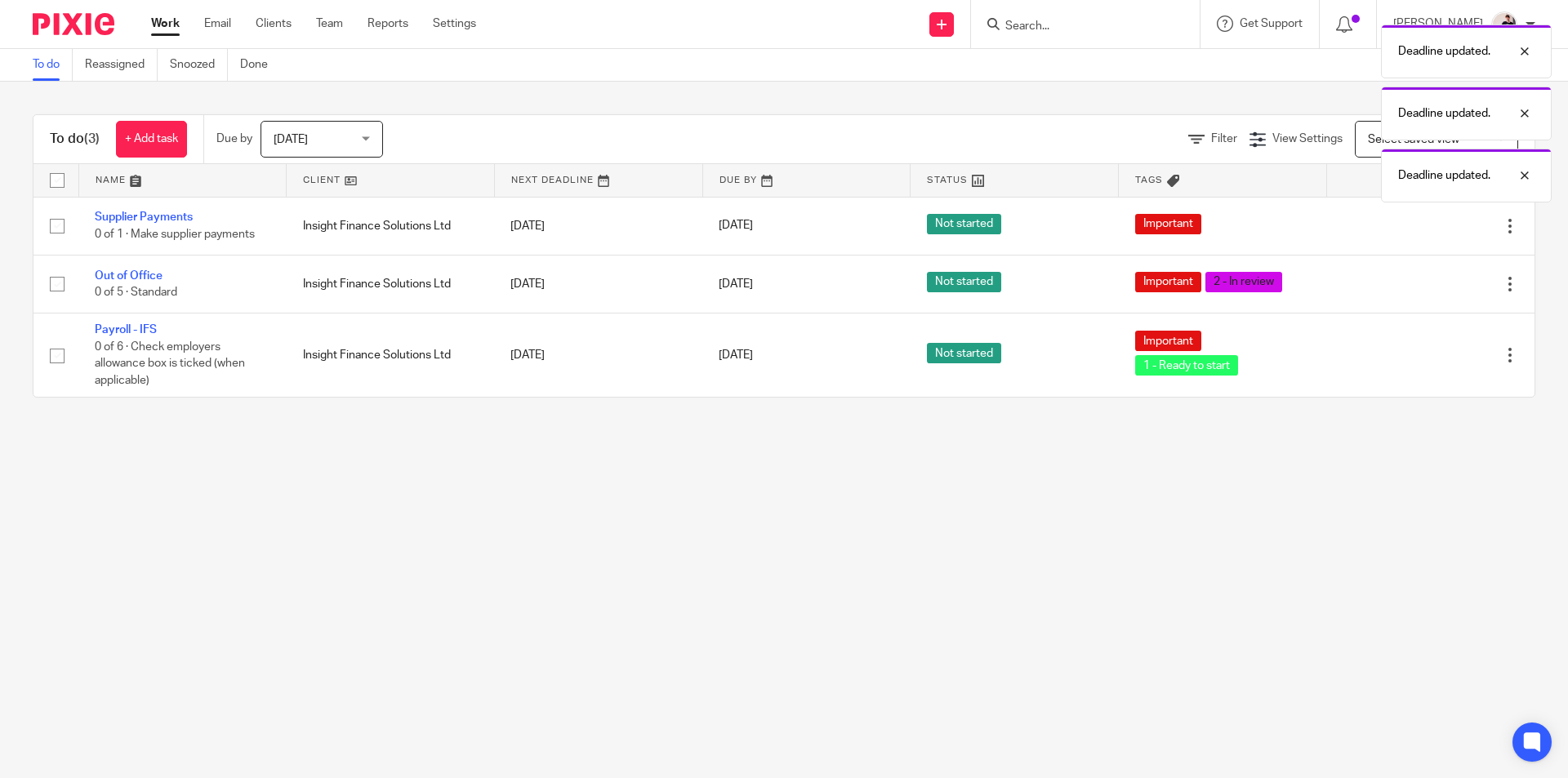
click at [299, 139] on span "[DATE]" at bounding box center [290, 139] width 34 height 11
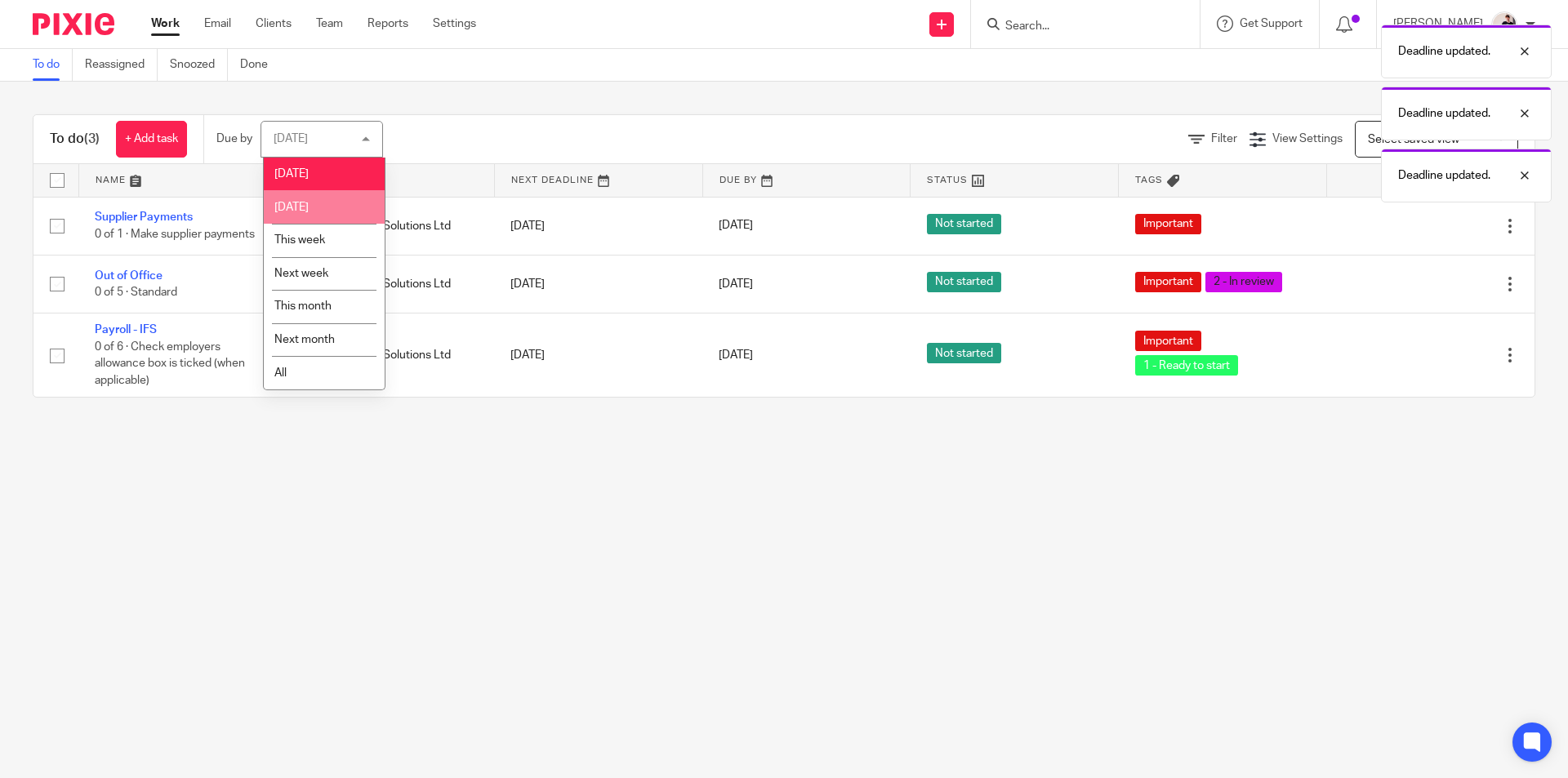
click at [318, 200] on li "[DATE]" at bounding box center [324, 206] width 121 height 33
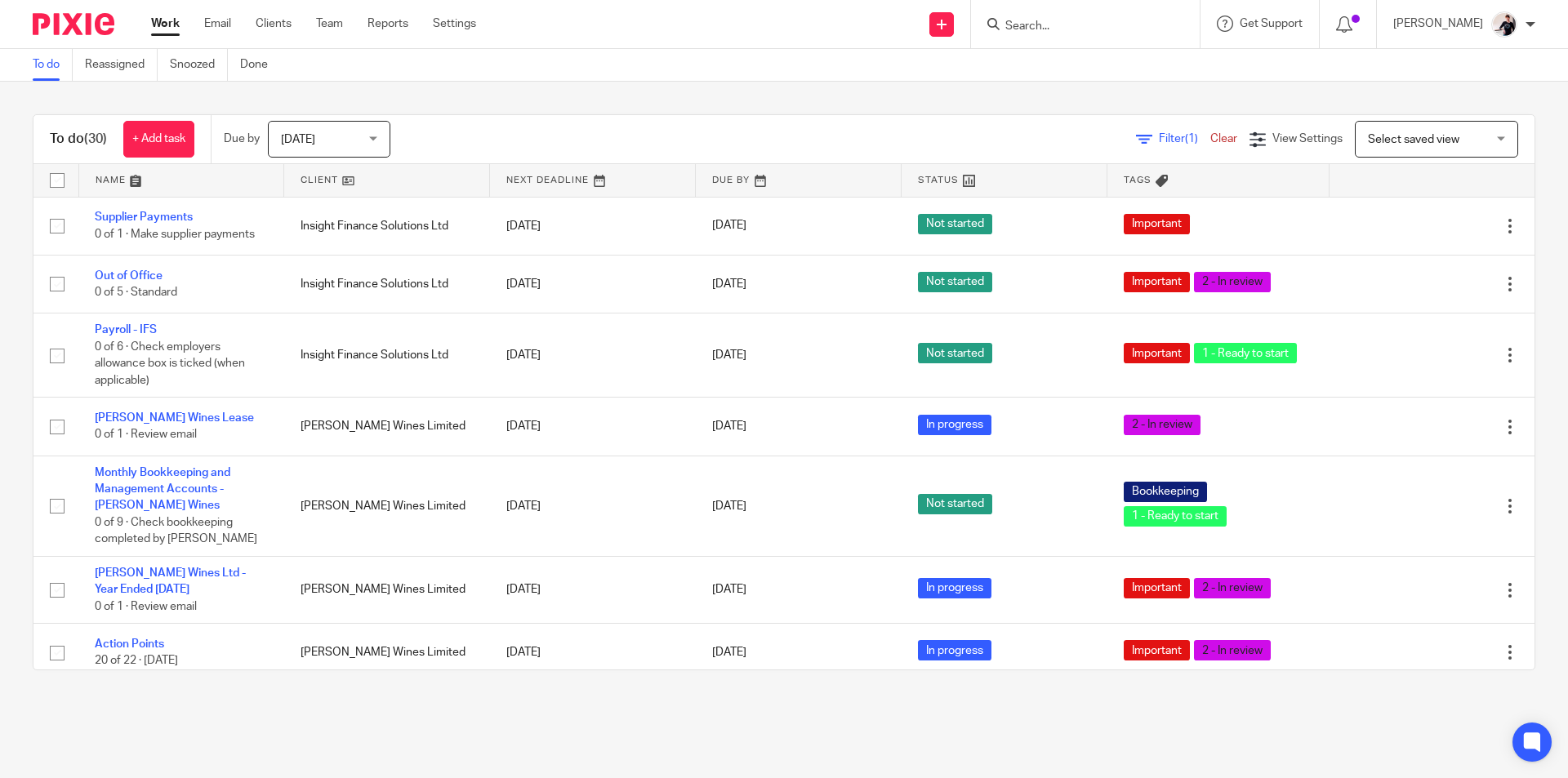
click at [315, 179] on link at bounding box center [386, 180] width 205 height 32
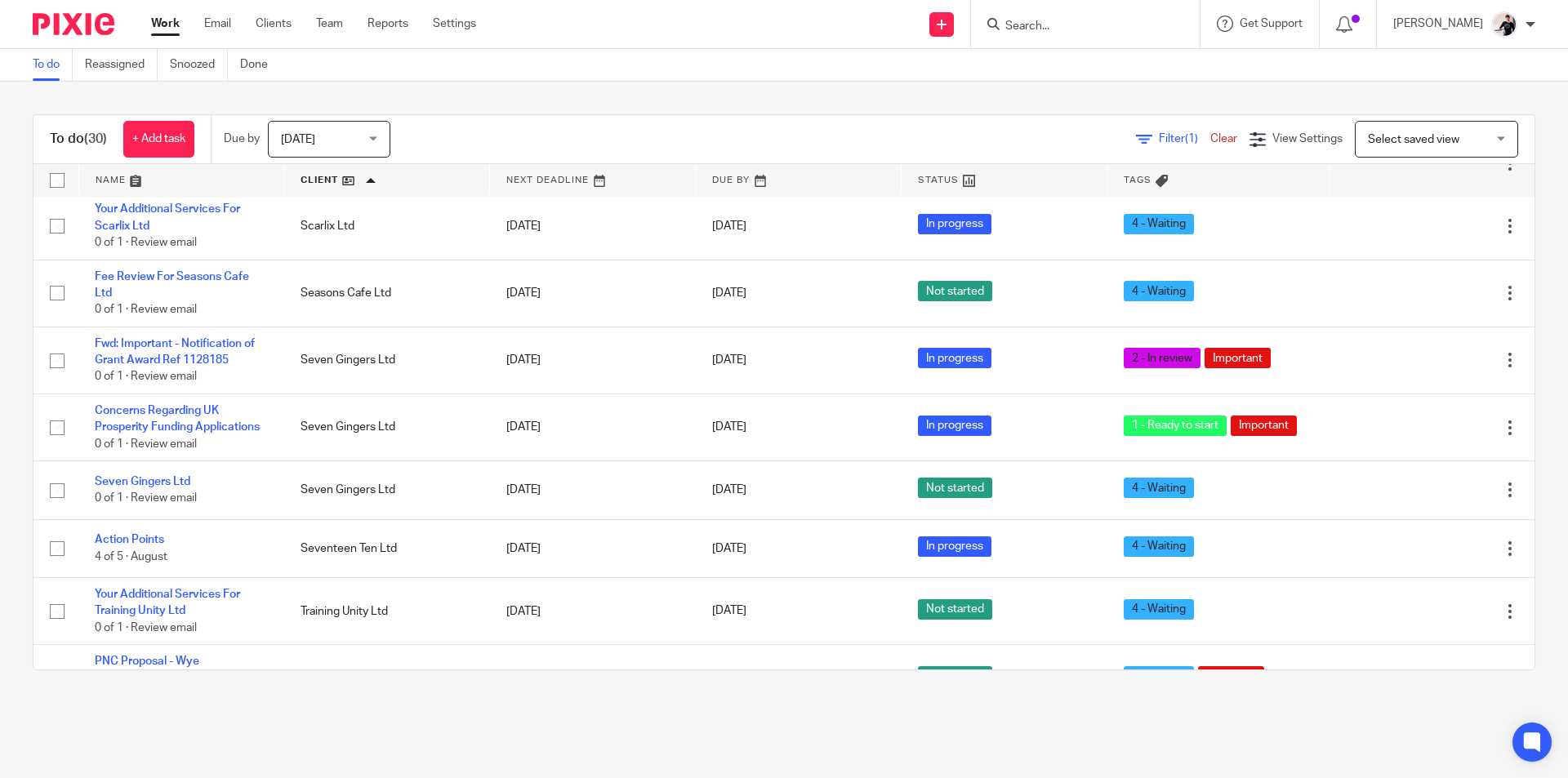
scroll to position [1592, 0]
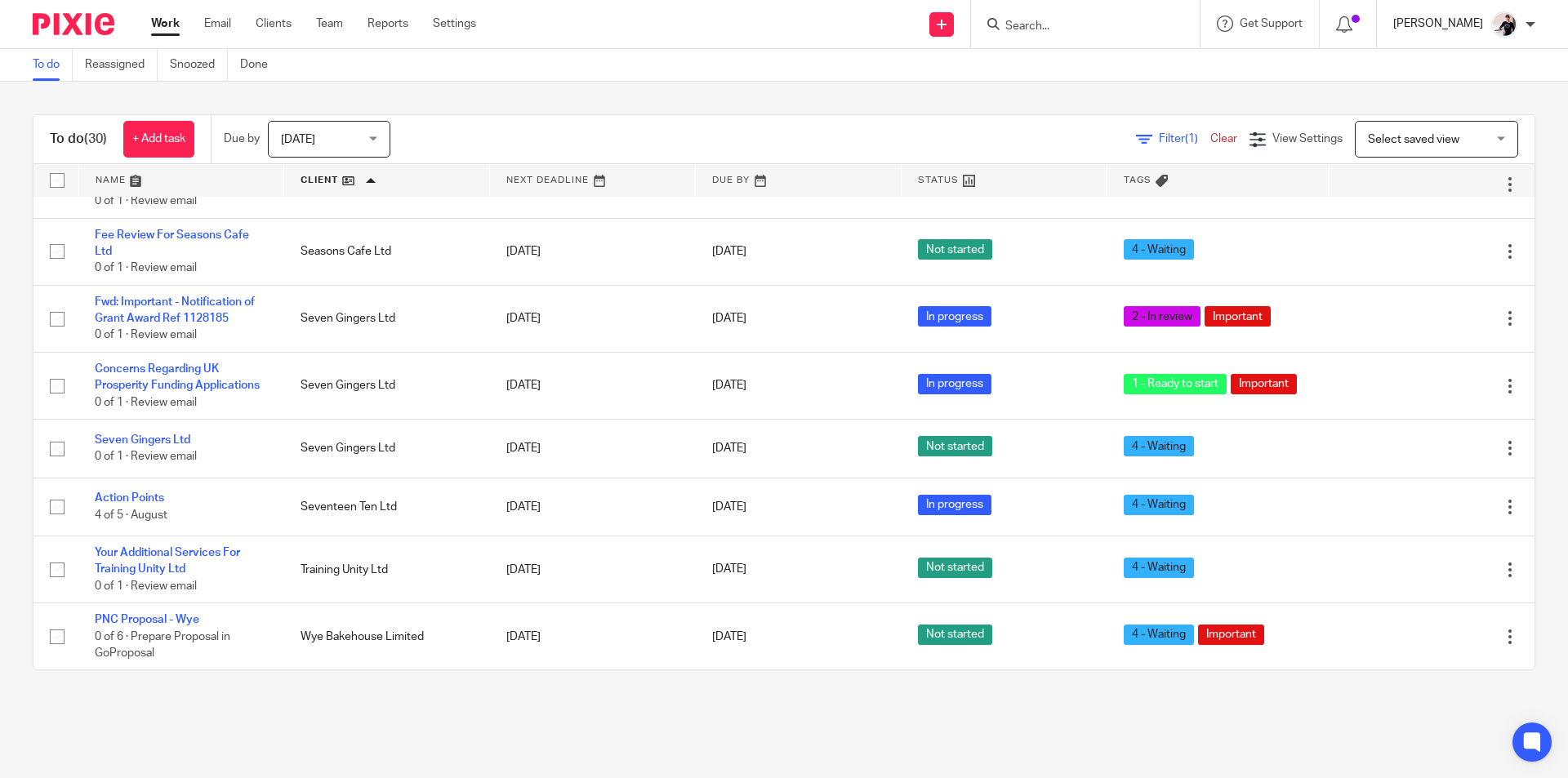
click at [1424, 21] on p "[PERSON_NAME]" at bounding box center [1437, 23] width 90 height 16
